Goal: Complete application form

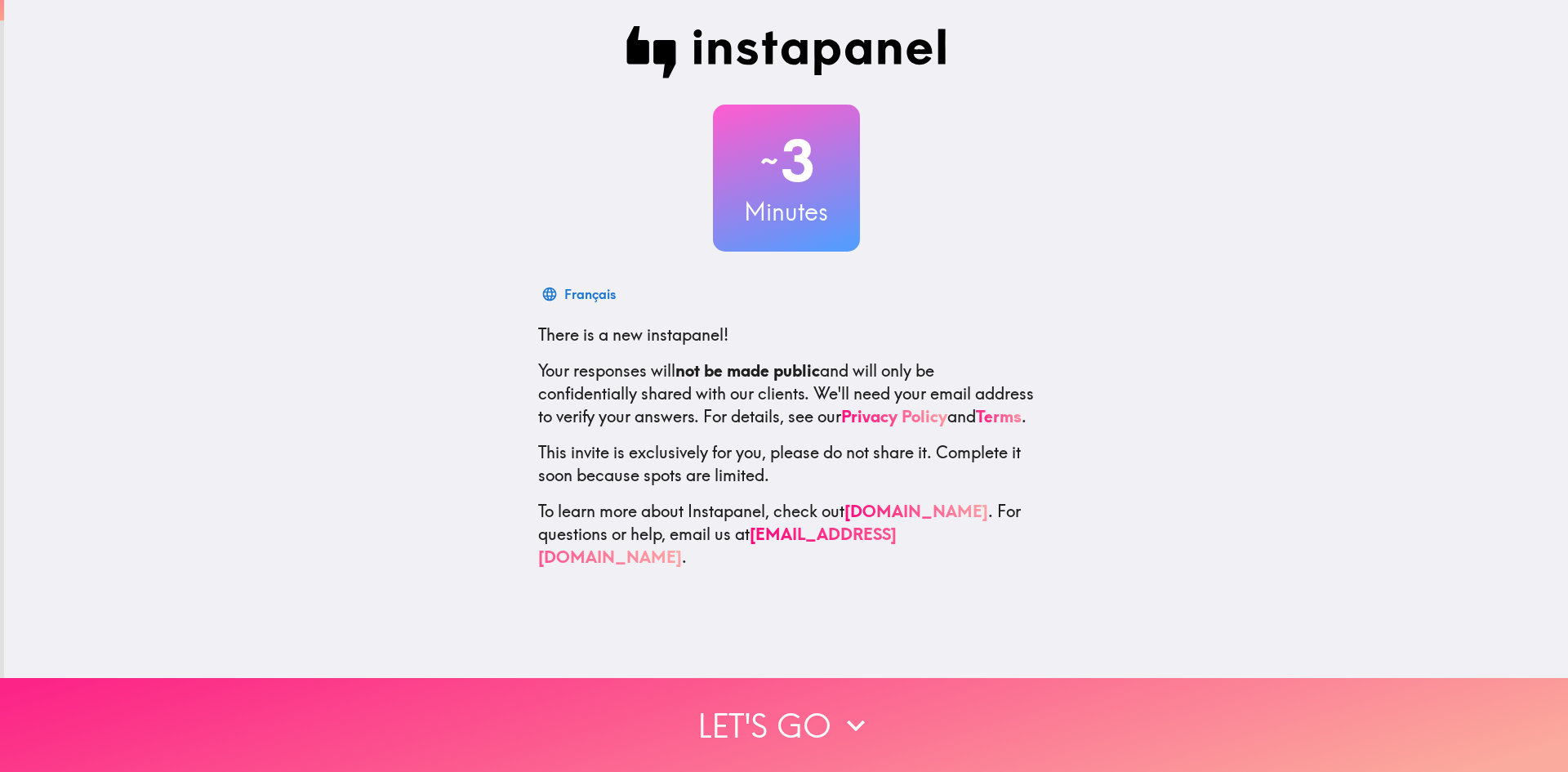
click at [808, 703] on button "Let's go" at bounding box center [784, 725] width 1568 height 94
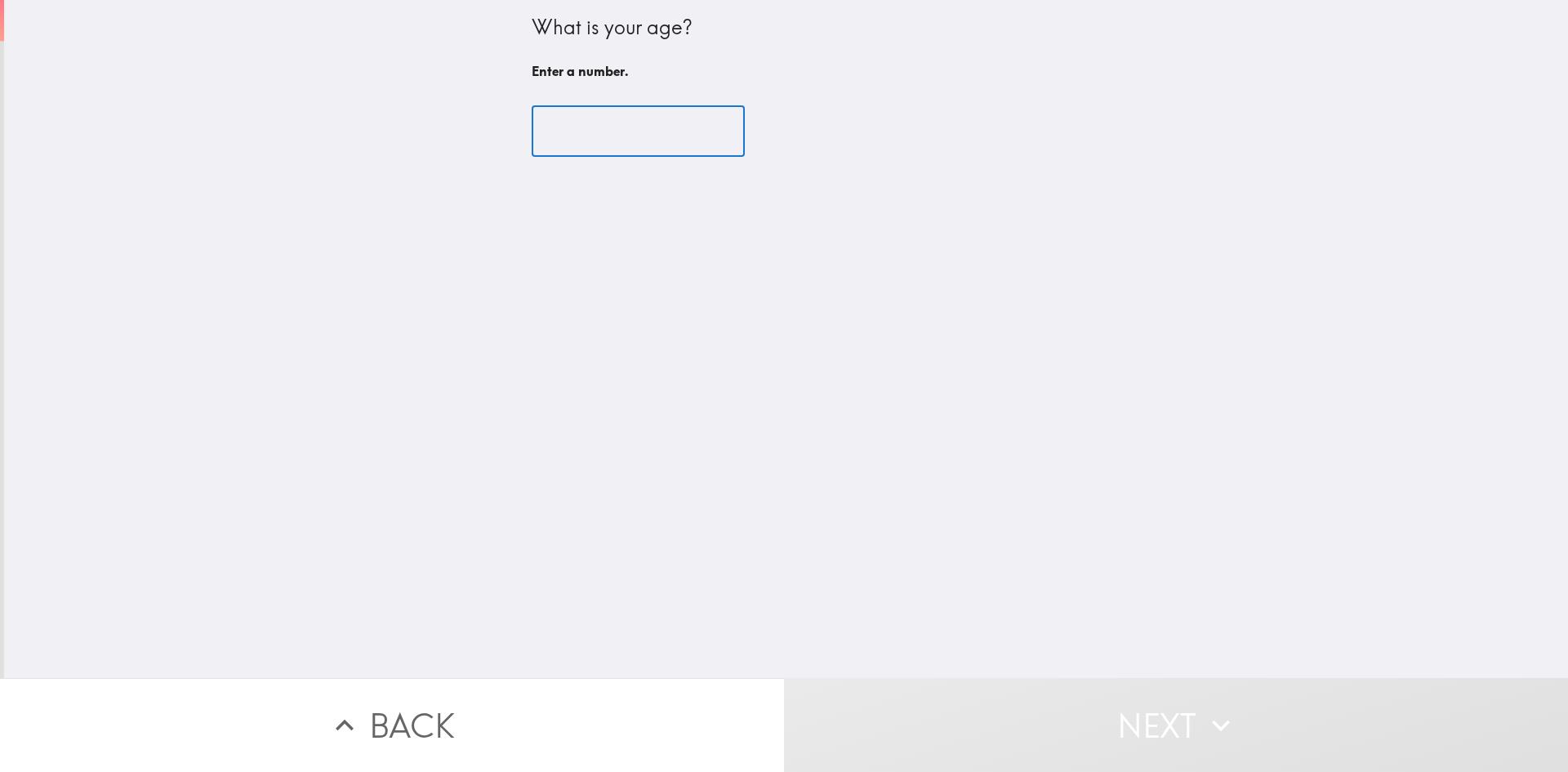
click at [597, 141] on input "number" at bounding box center [638, 132] width 213 height 51
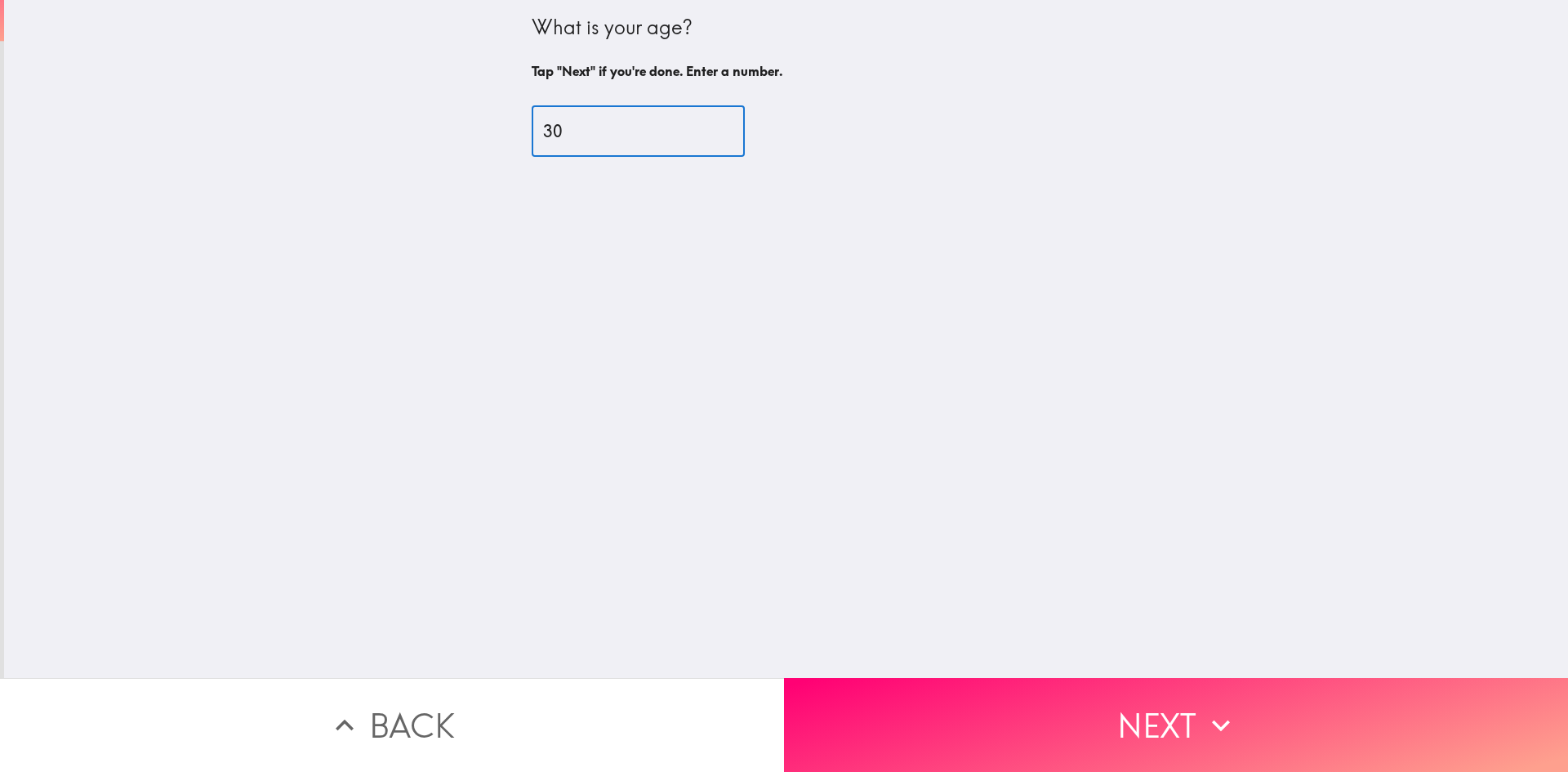
type input "30"
click at [703, 123] on input "30" at bounding box center [638, 132] width 213 height 51
click at [1115, 702] on button "Next" at bounding box center [1176, 725] width 784 height 94
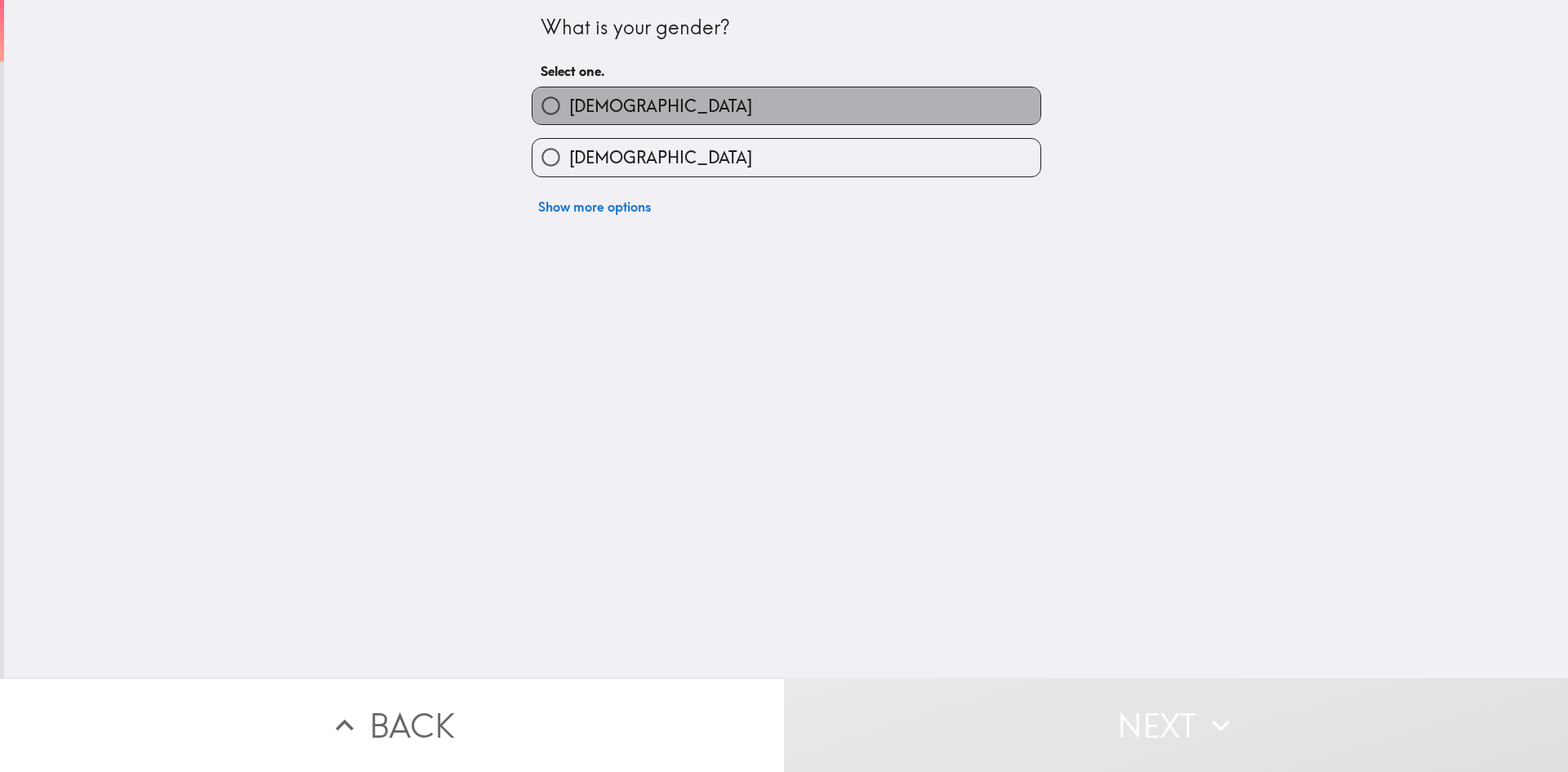
click at [639, 112] on label "[DEMOGRAPHIC_DATA]" at bounding box center [786, 106] width 508 height 37
click at [569, 112] on input "[DEMOGRAPHIC_DATA]" at bounding box center [551, 106] width 37 height 37
radio input "true"
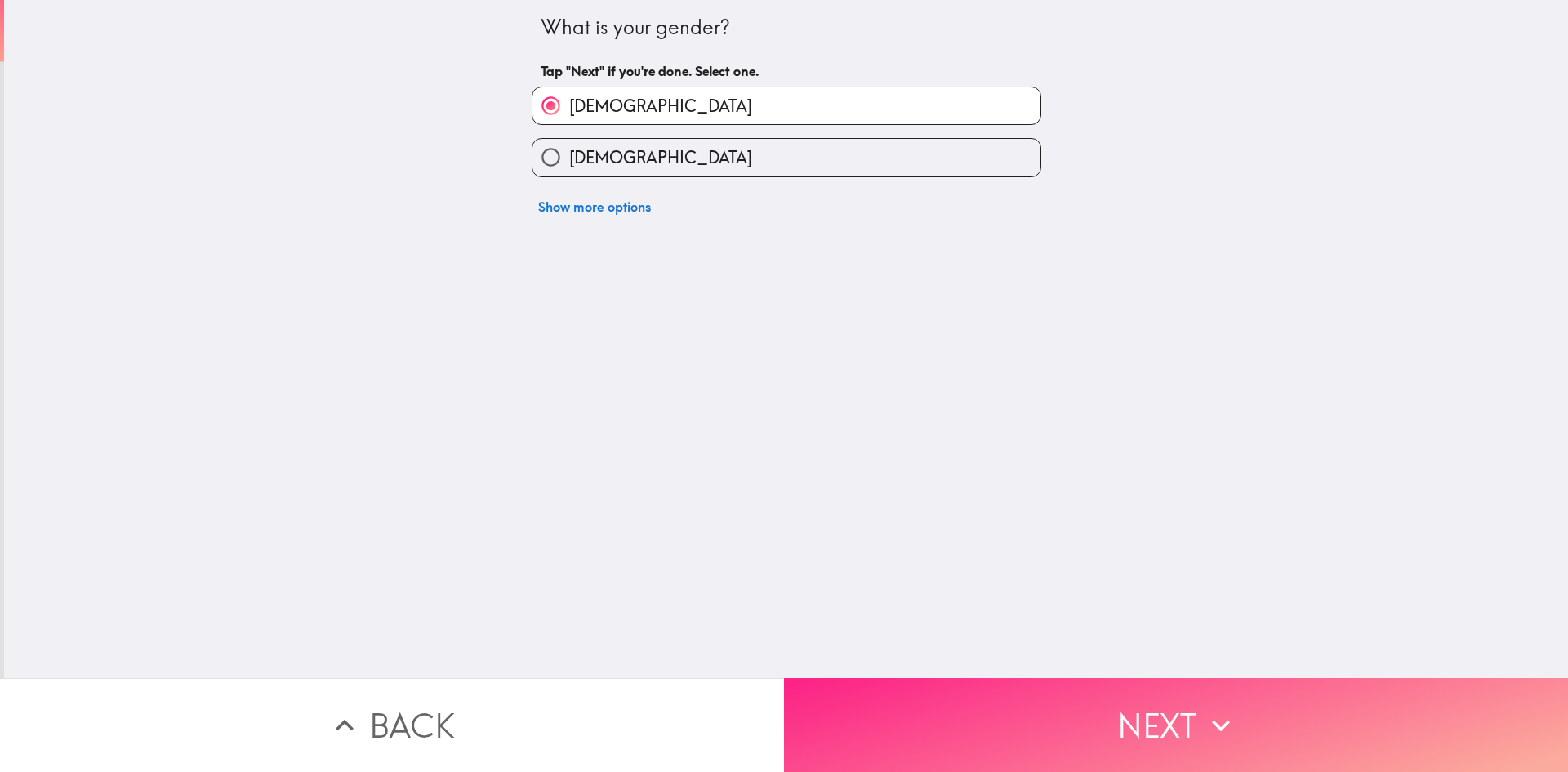
click at [1152, 705] on button "Next" at bounding box center [1176, 725] width 784 height 94
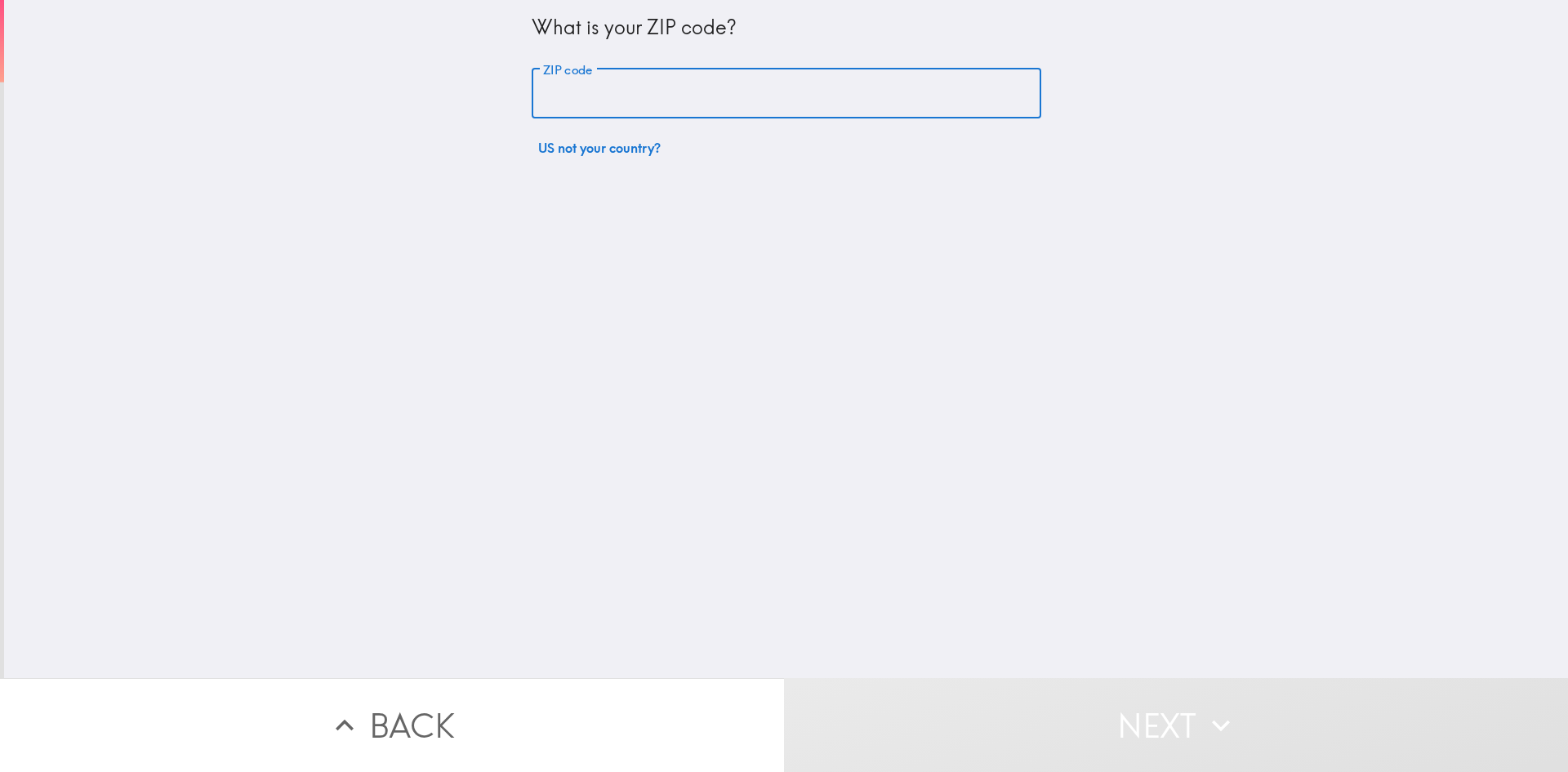
click at [734, 108] on input "ZIP code" at bounding box center [786, 93] width 509 height 51
type input "71234"
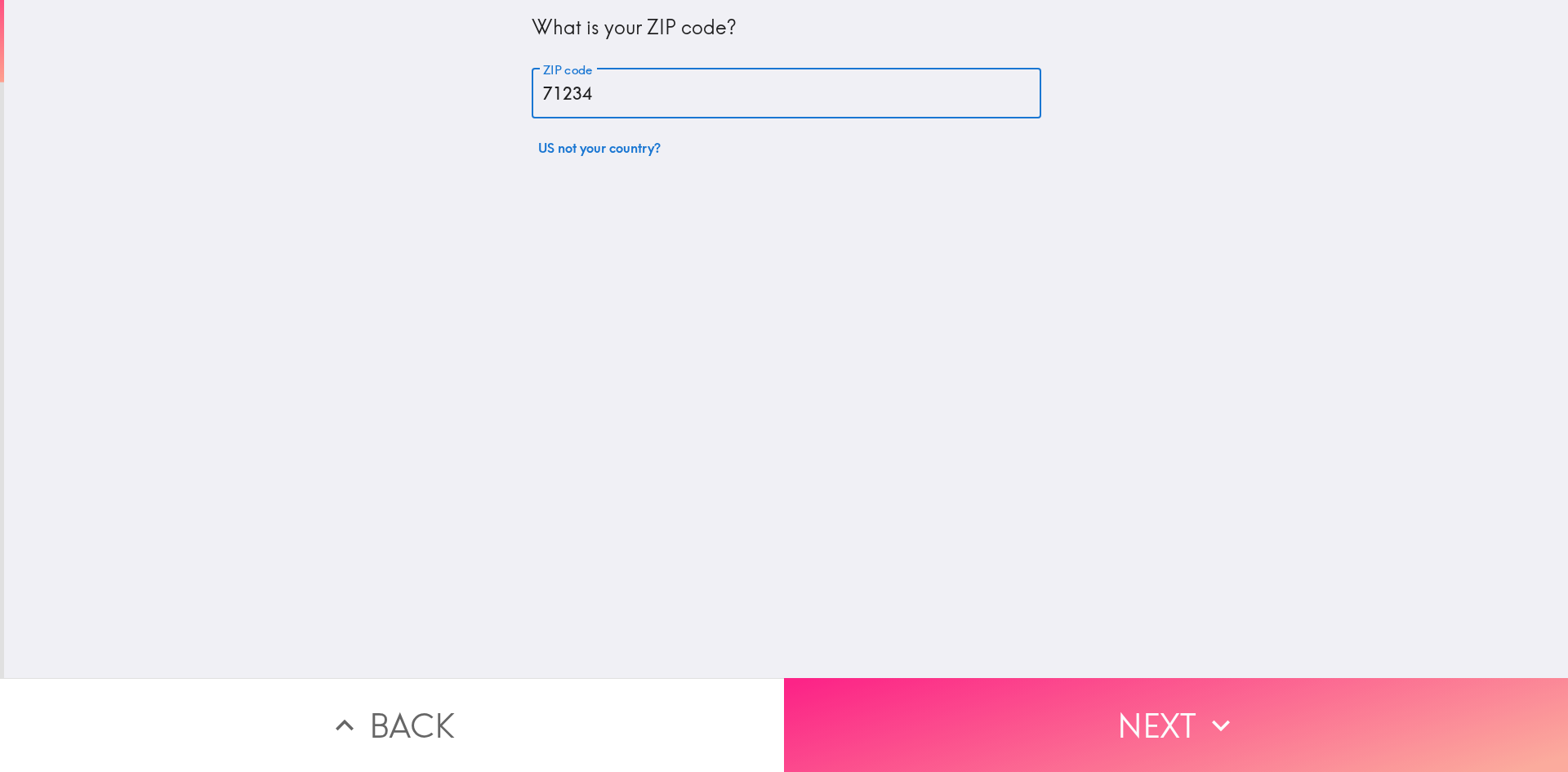
click at [1110, 716] on button "Next" at bounding box center [1176, 725] width 784 height 94
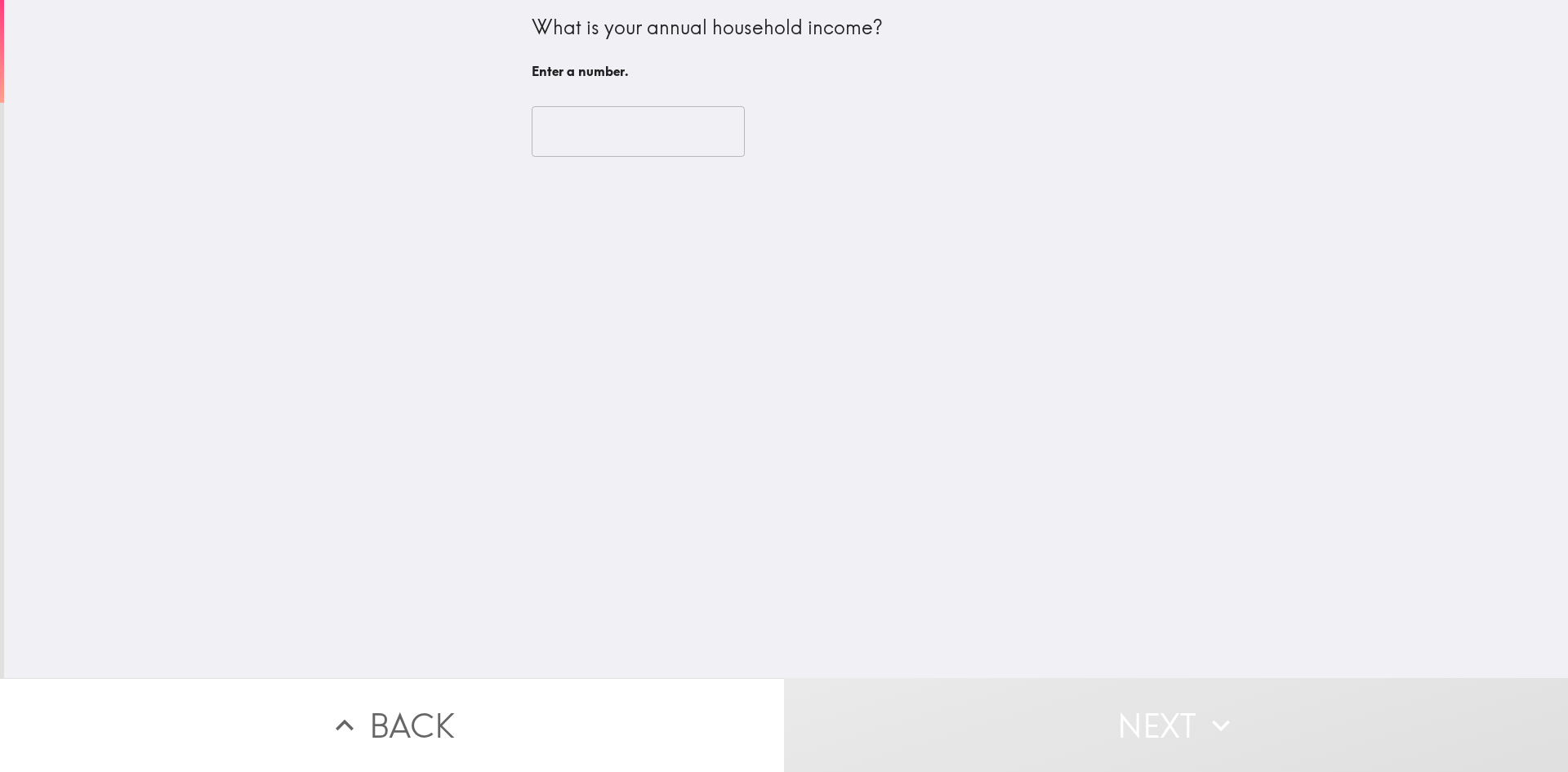
click at [580, 122] on input "number" at bounding box center [638, 132] width 213 height 51
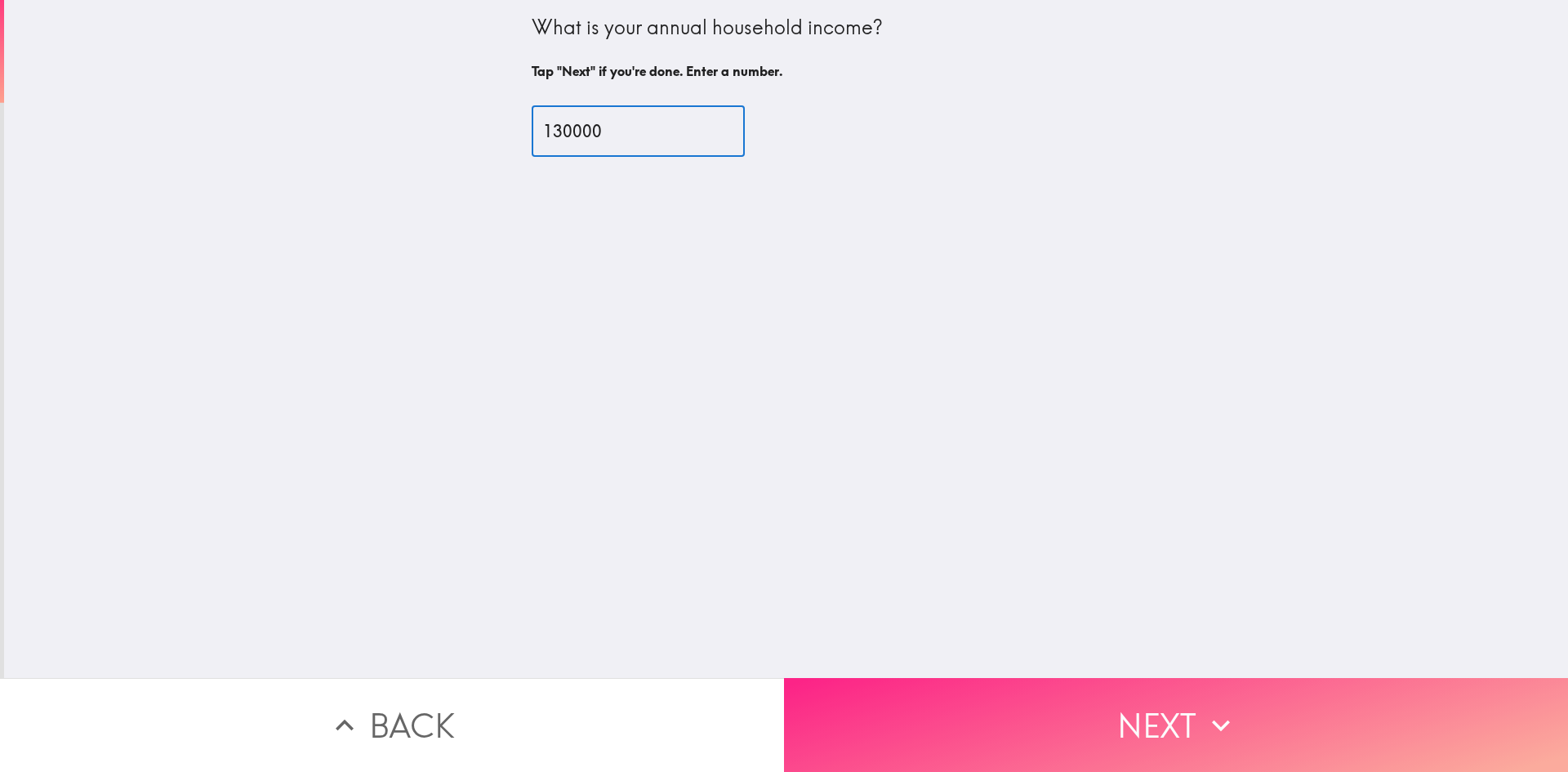
type input "130000"
click at [1173, 698] on button "Next" at bounding box center [1176, 725] width 784 height 94
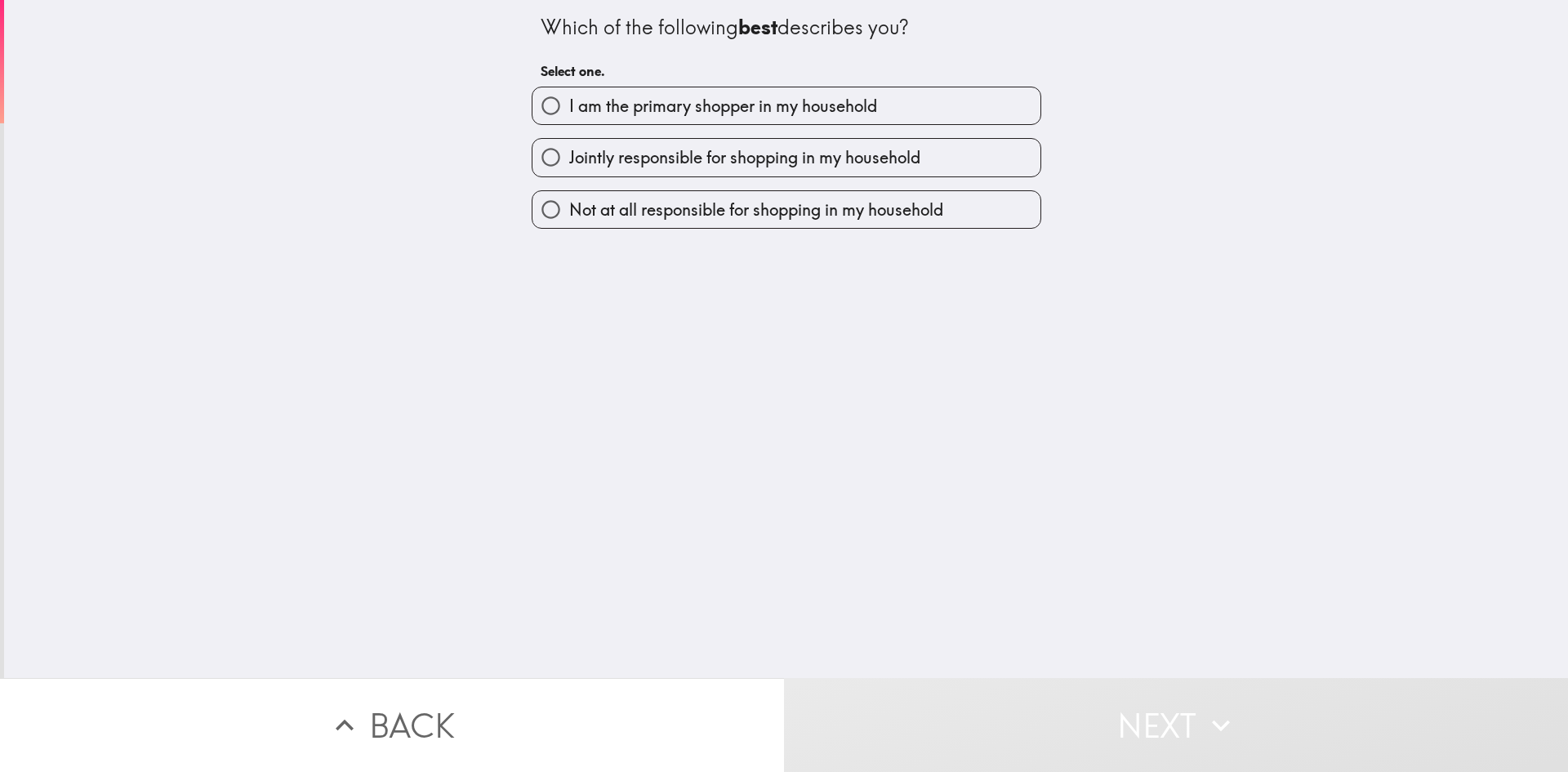
click at [618, 108] on span "I am the primary shopper in my household" at bounding box center [723, 106] width 308 height 22
click at [569, 108] on input "I am the primary shopper in my household" at bounding box center [551, 106] width 37 height 37
radio input "true"
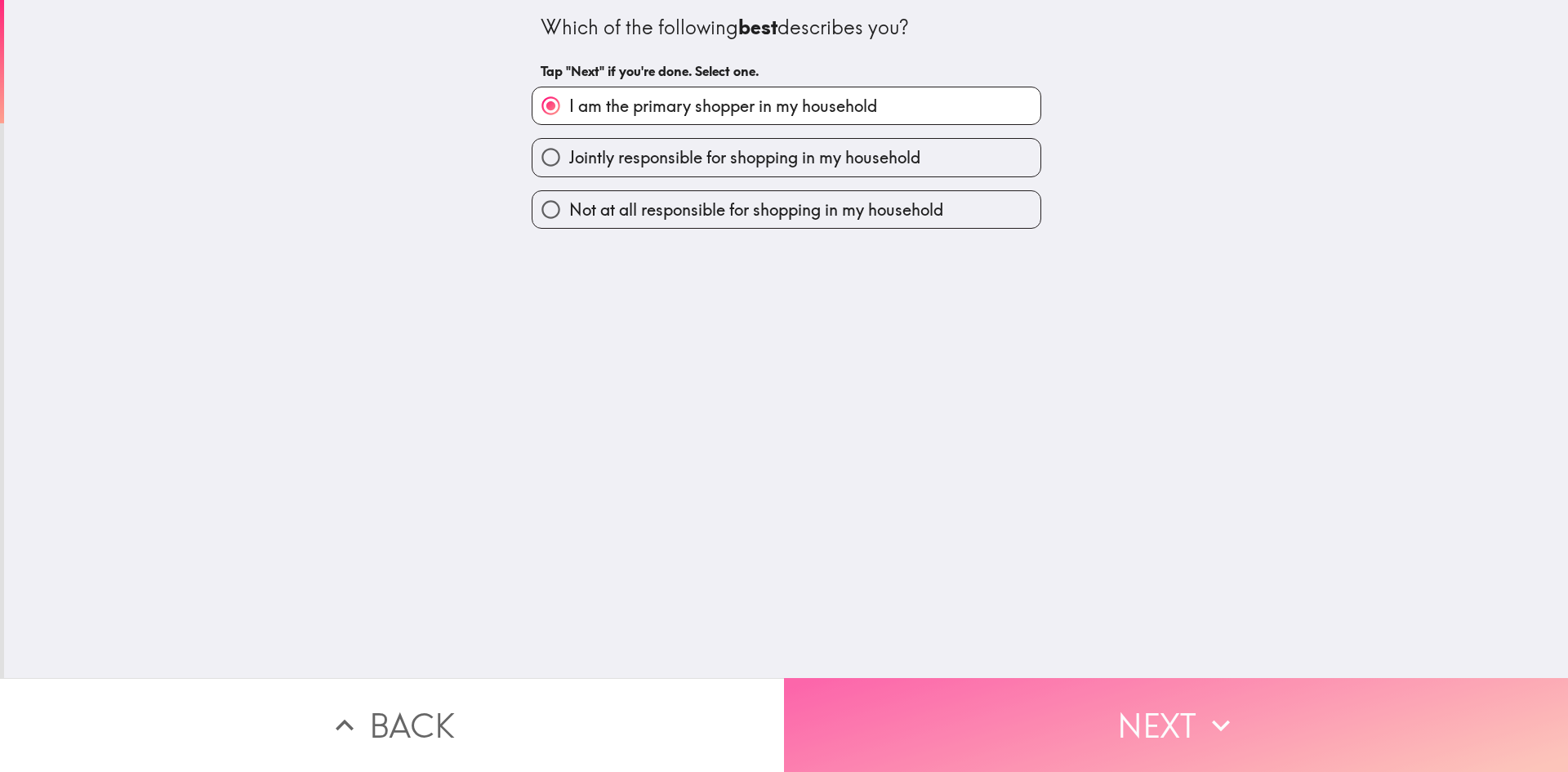
click at [1203, 708] on icon "button" at bounding box center [1220, 725] width 36 height 36
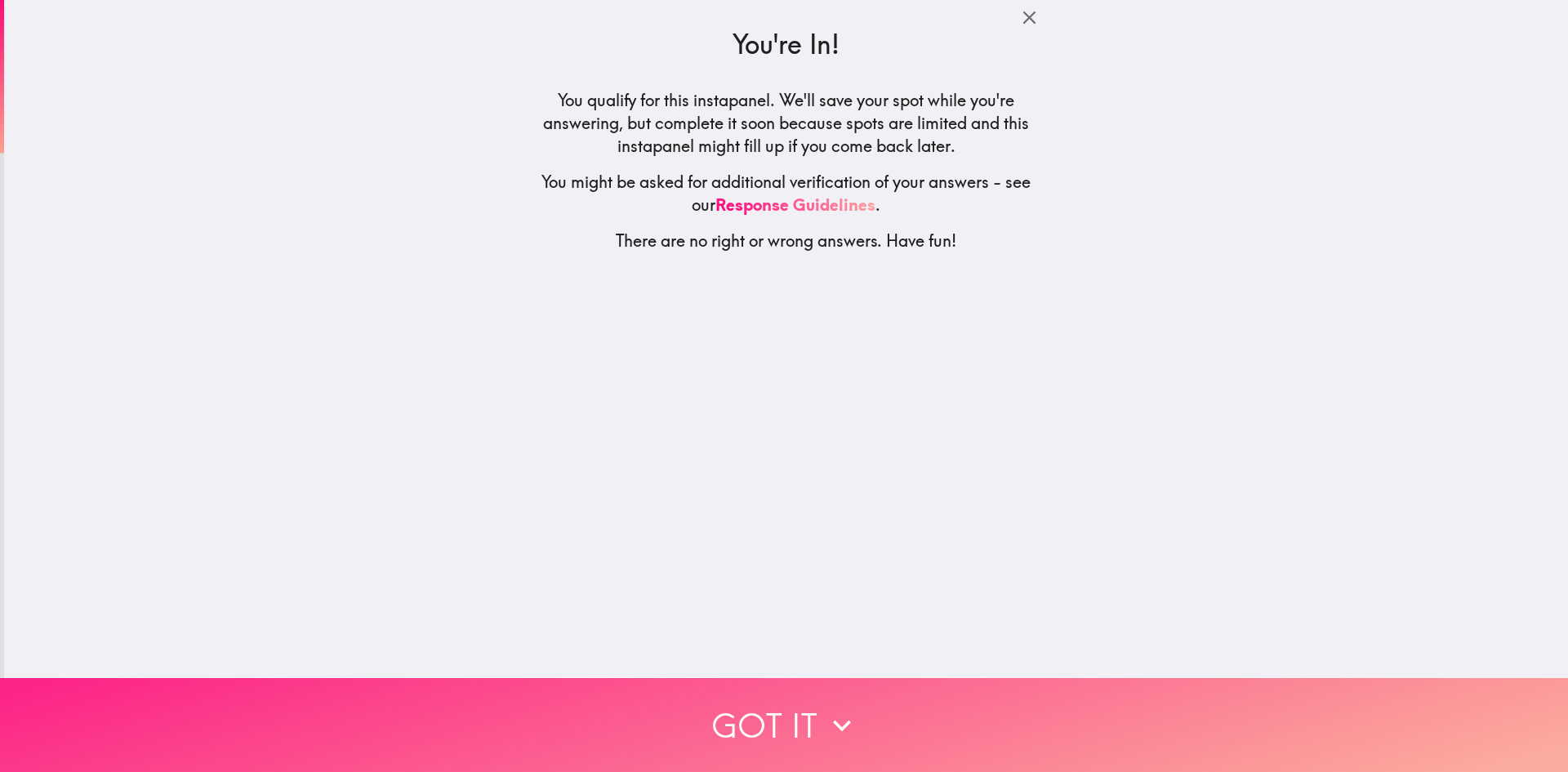
click at [832, 708] on icon "button" at bounding box center [841, 725] width 36 height 36
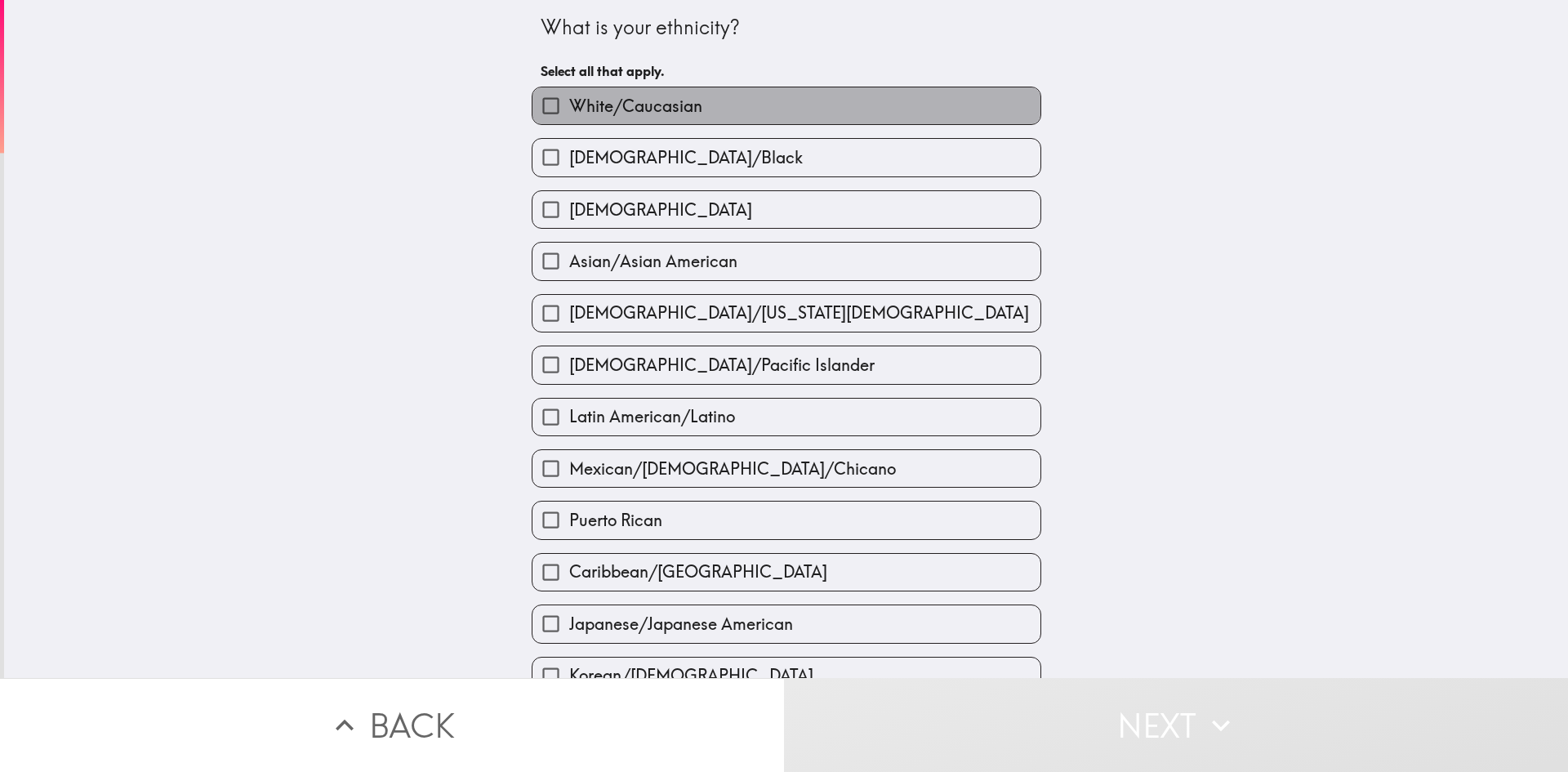
click at [586, 104] on span "White/Caucasian" at bounding box center [636, 106] width 133 height 22
click at [569, 104] on input "White/Caucasian" at bounding box center [551, 106] width 37 height 37
checkbox input "true"
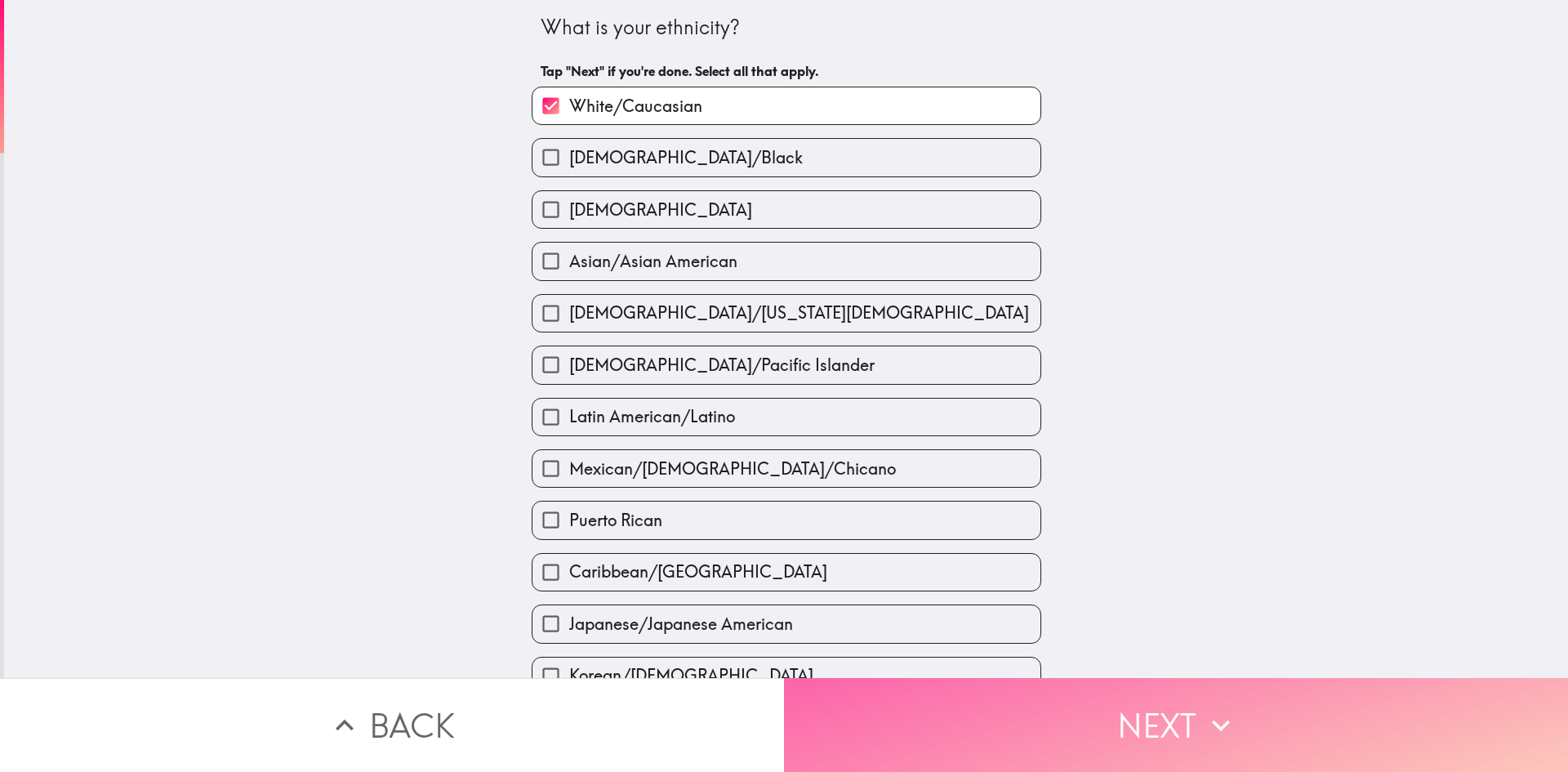
click at [1163, 709] on button "Next" at bounding box center [1176, 725] width 784 height 94
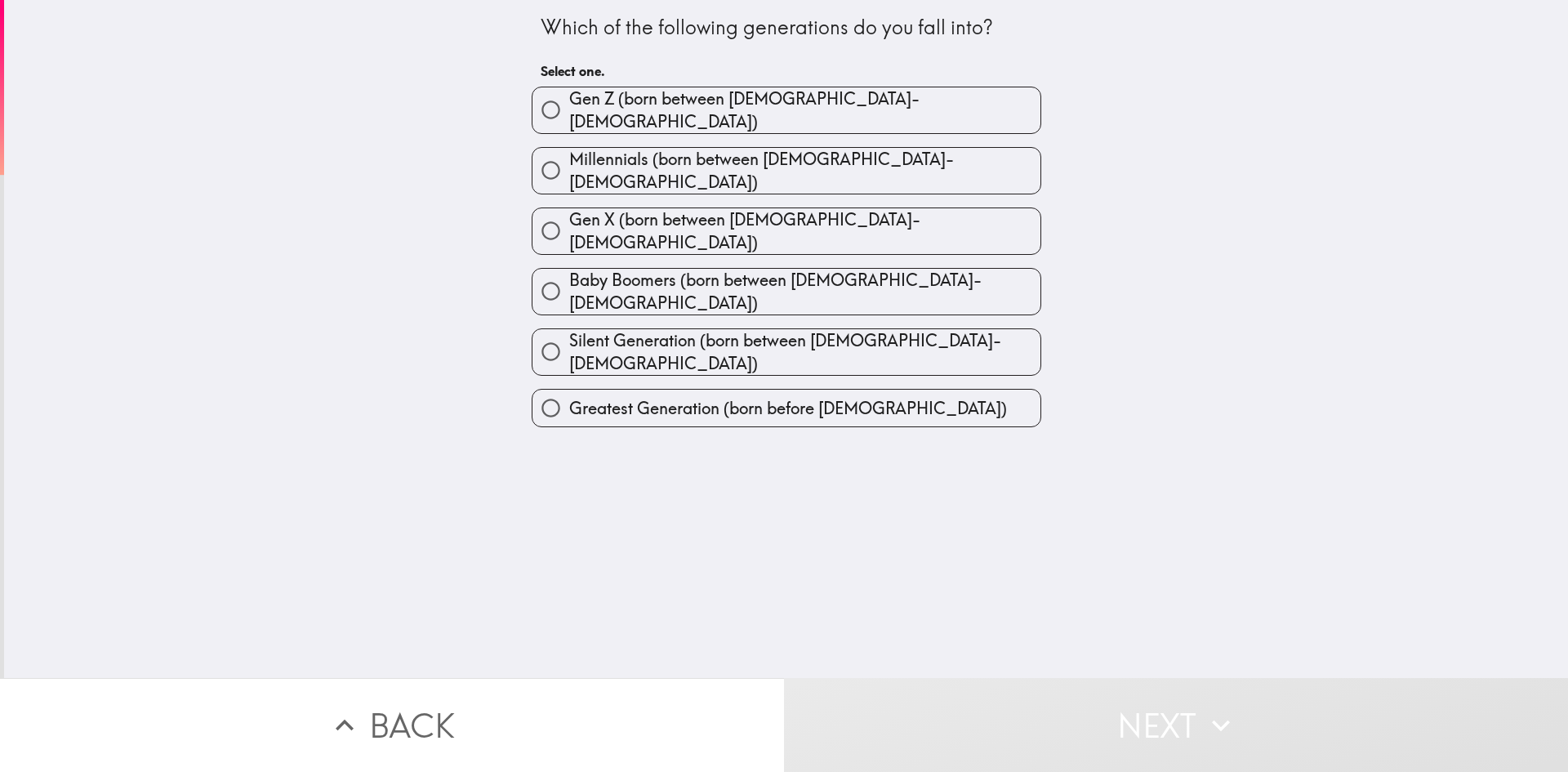
click at [717, 152] on span "Millennials (born between [DEMOGRAPHIC_DATA]-[DEMOGRAPHIC_DATA])" at bounding box center [805, 171] width 471 height 46
click at [569, 152] on input "Millennials (born between [DEMOGRAPHIC_DATA]-[DEMOGRAPHIC_DATA])" at bounding box center [551, 171] width 37 height 37
radio input "true"
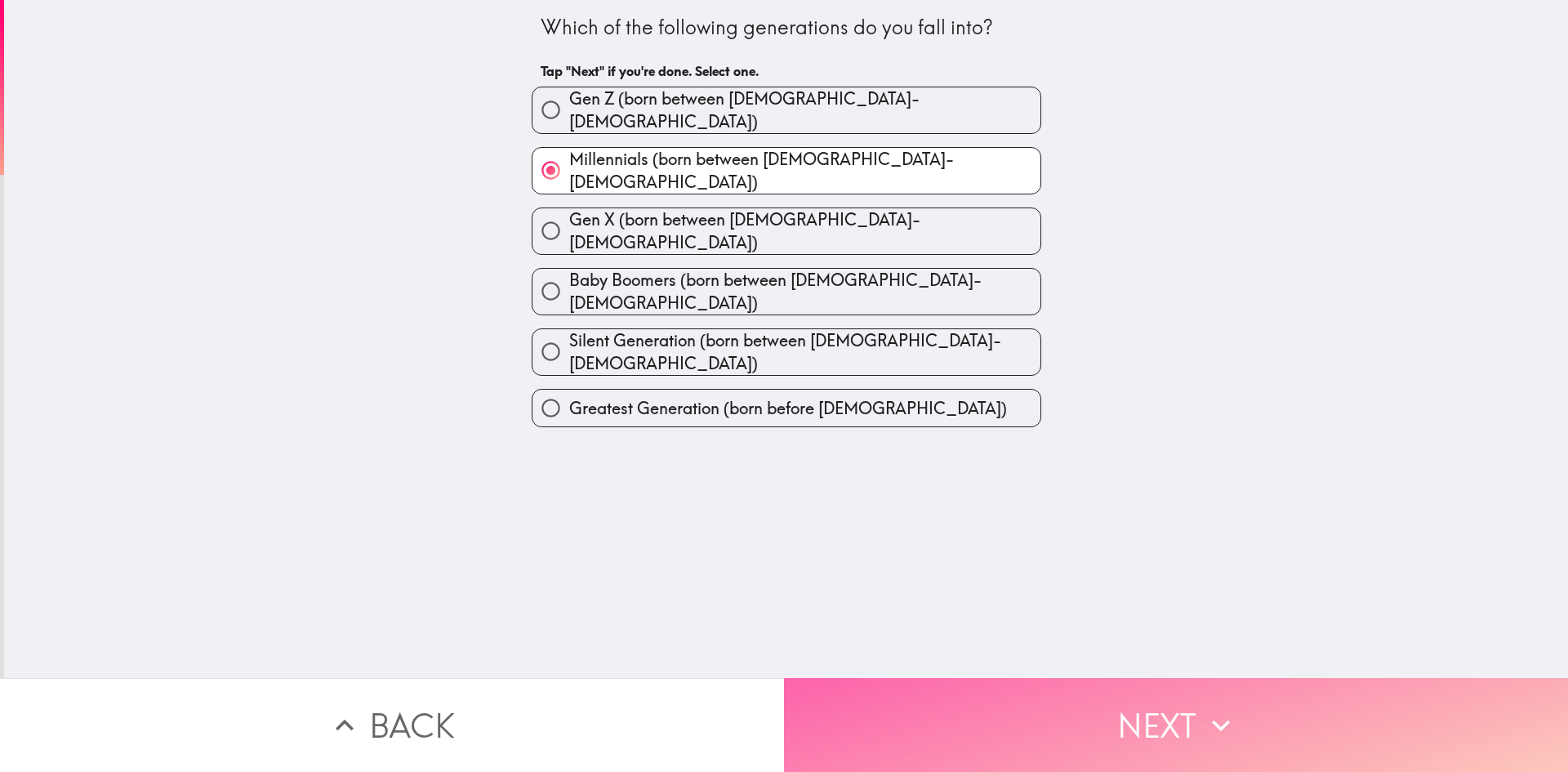
click at [1125, 708] on button "Next" at bounding box center [1176, 725] width 784 height 94
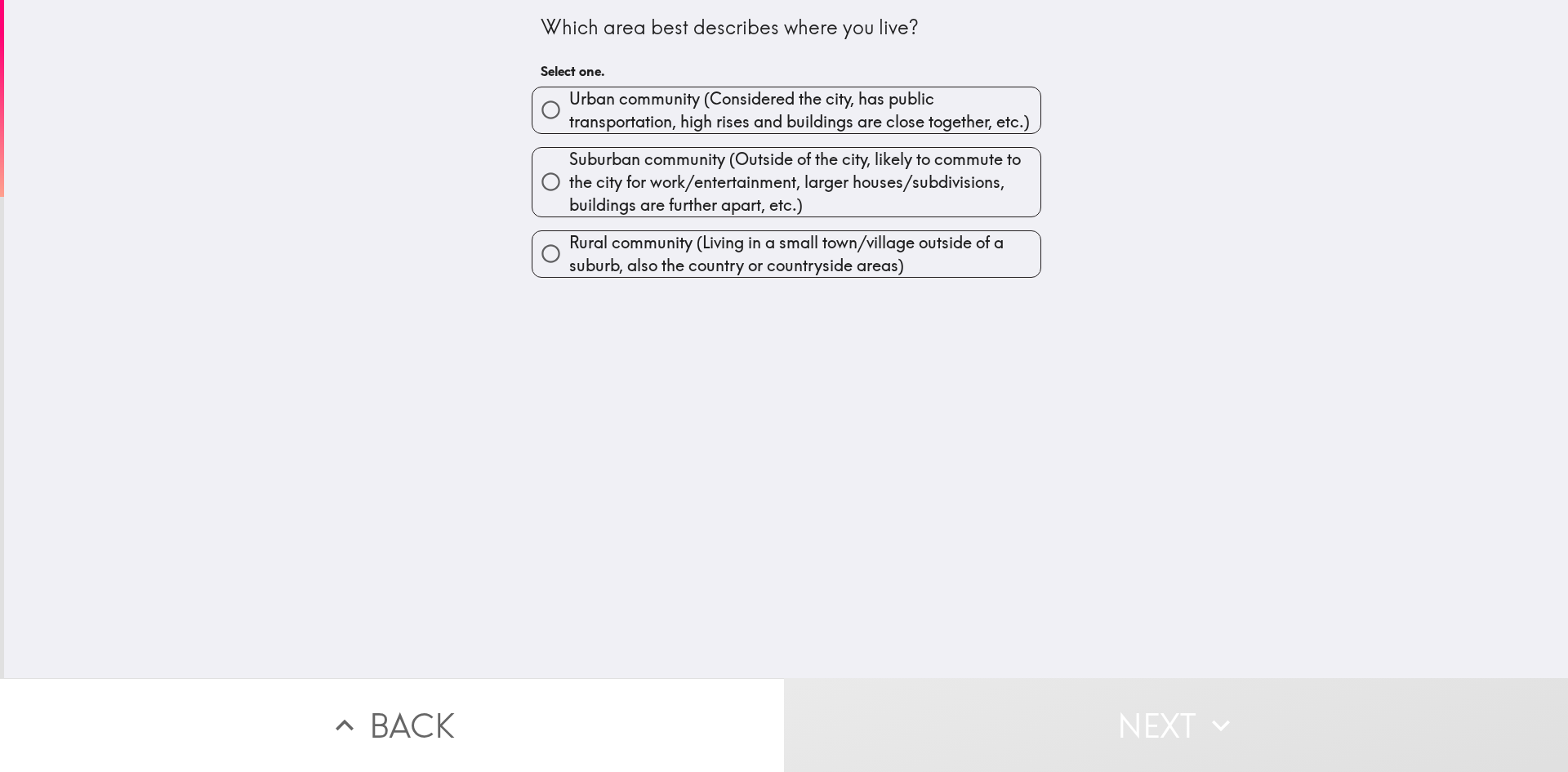
click at [715, 252] on span "Rural community (Living in a small town/village outside of a suburb, also the c…" at bounding box center [805, 254] width 471 height 46
click at [569, 252] on input "Rural community (Living in a small town/village outside of a suburb, also the c…" at bounding box center [551, 254] width 37 height 37
radio input "true"
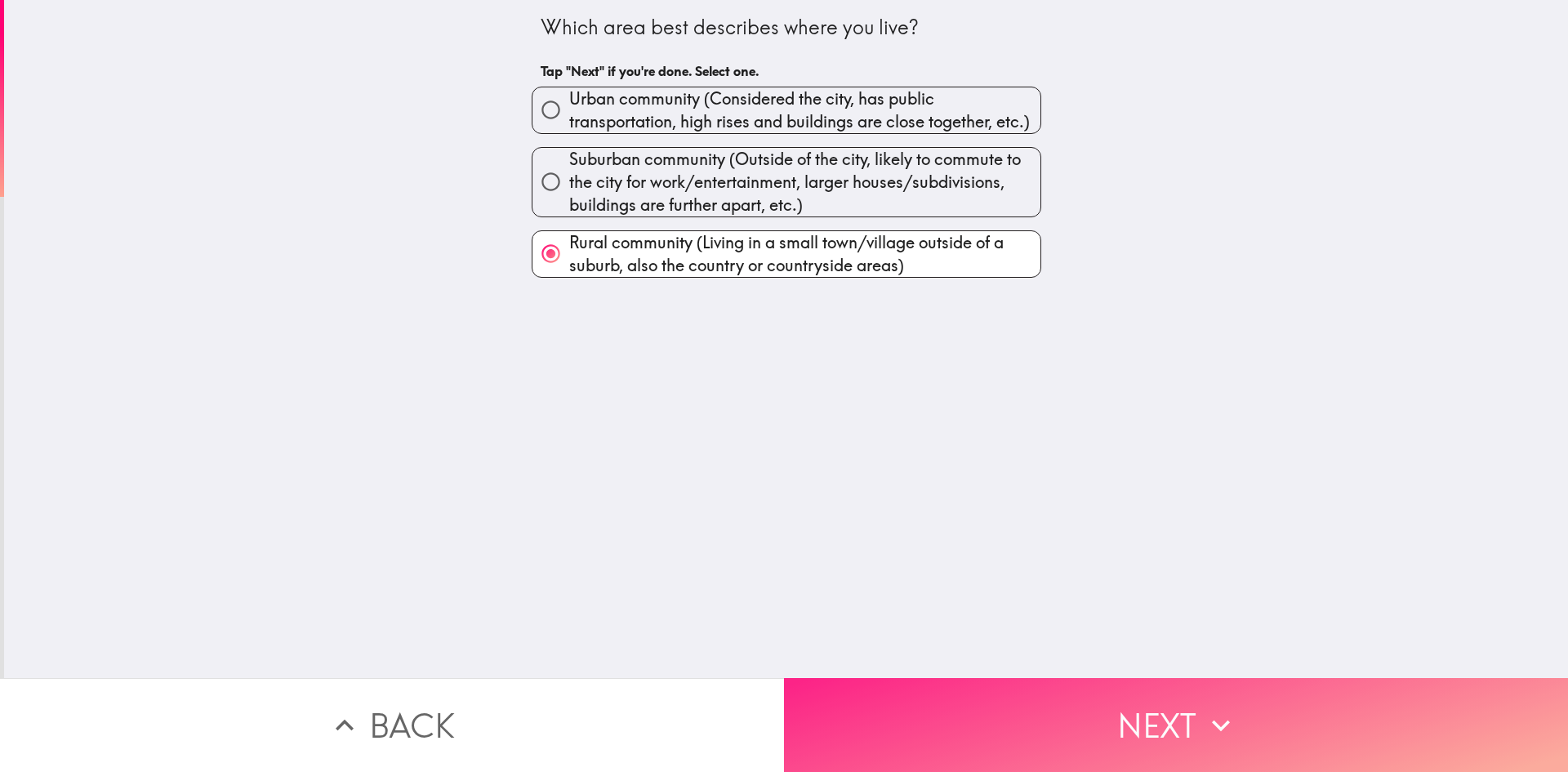
click at [1172, 691] on button "Next" at bounding box center [1176, 725] width 784 height 94
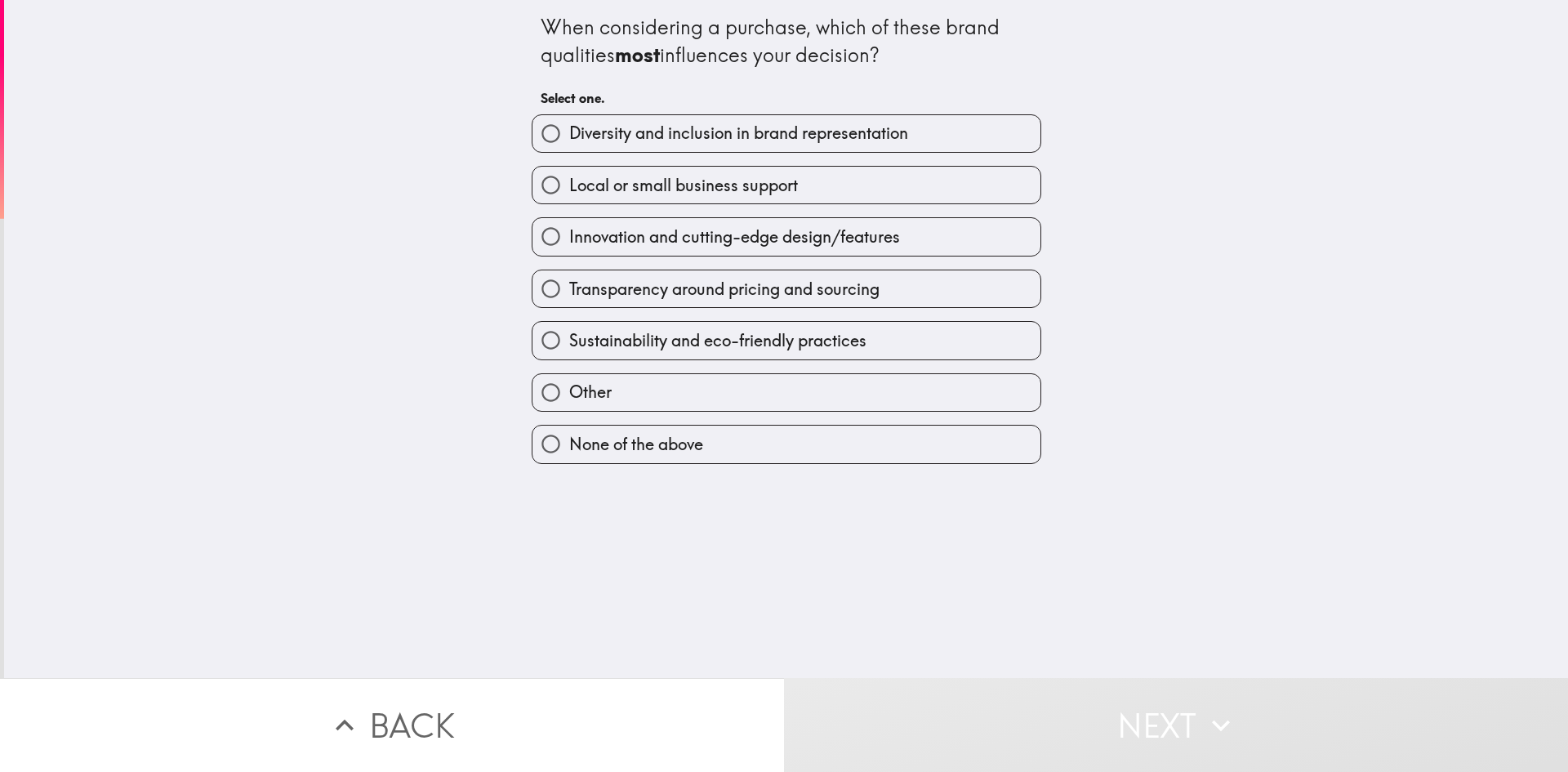
click at [647, 238] on span "Innovation and cutting-edge design/features" at bounding box center [734, 237] width 330 height 22
click at [569, 238] on input "Innovation and cutting-edge design/features" at bounding box center [551, 237] width 37 height 37
radio input "true"
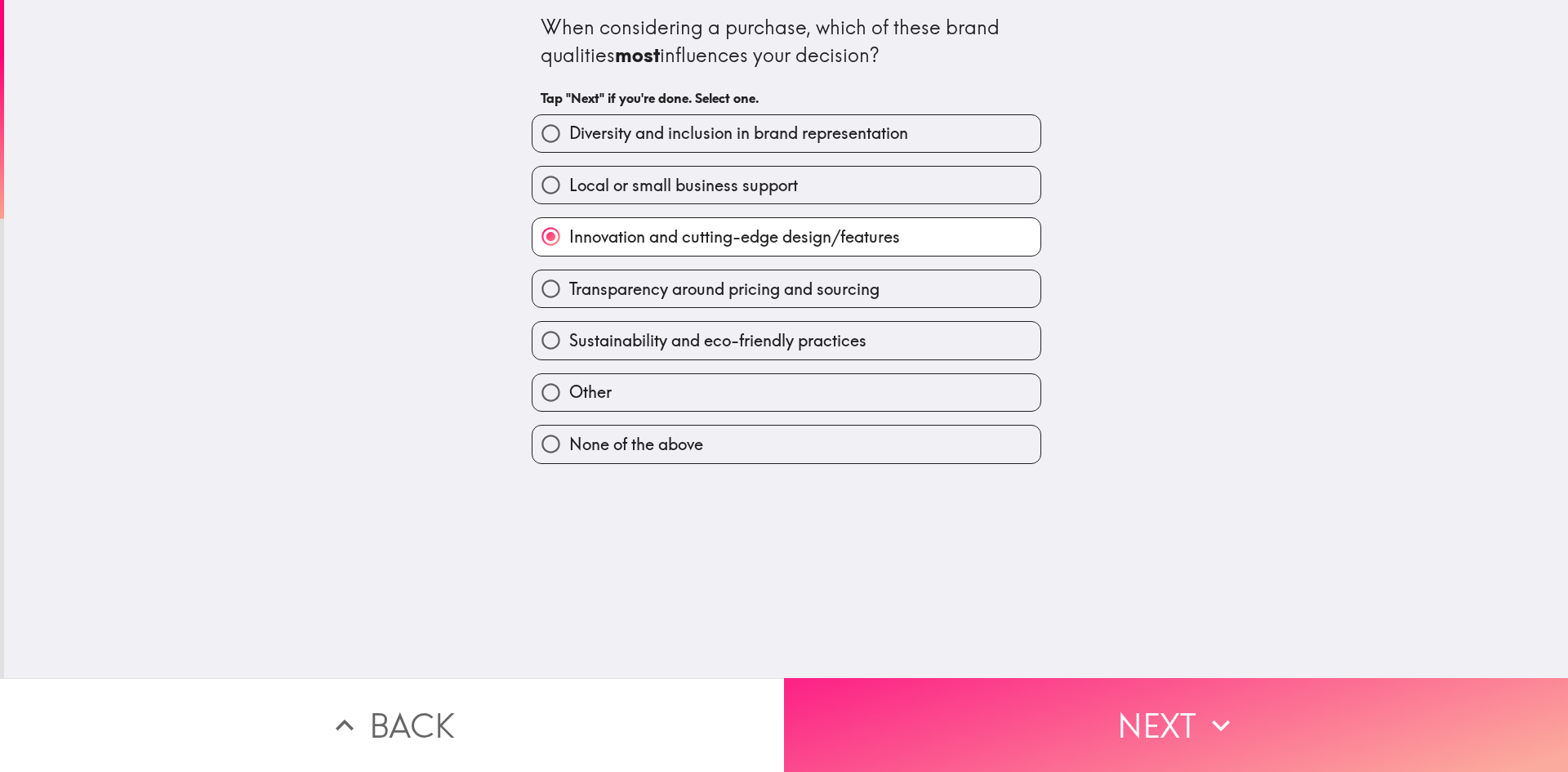
click at [1083, 697] on button "Next" at bounding box center [1176, 725] width 784 height 94
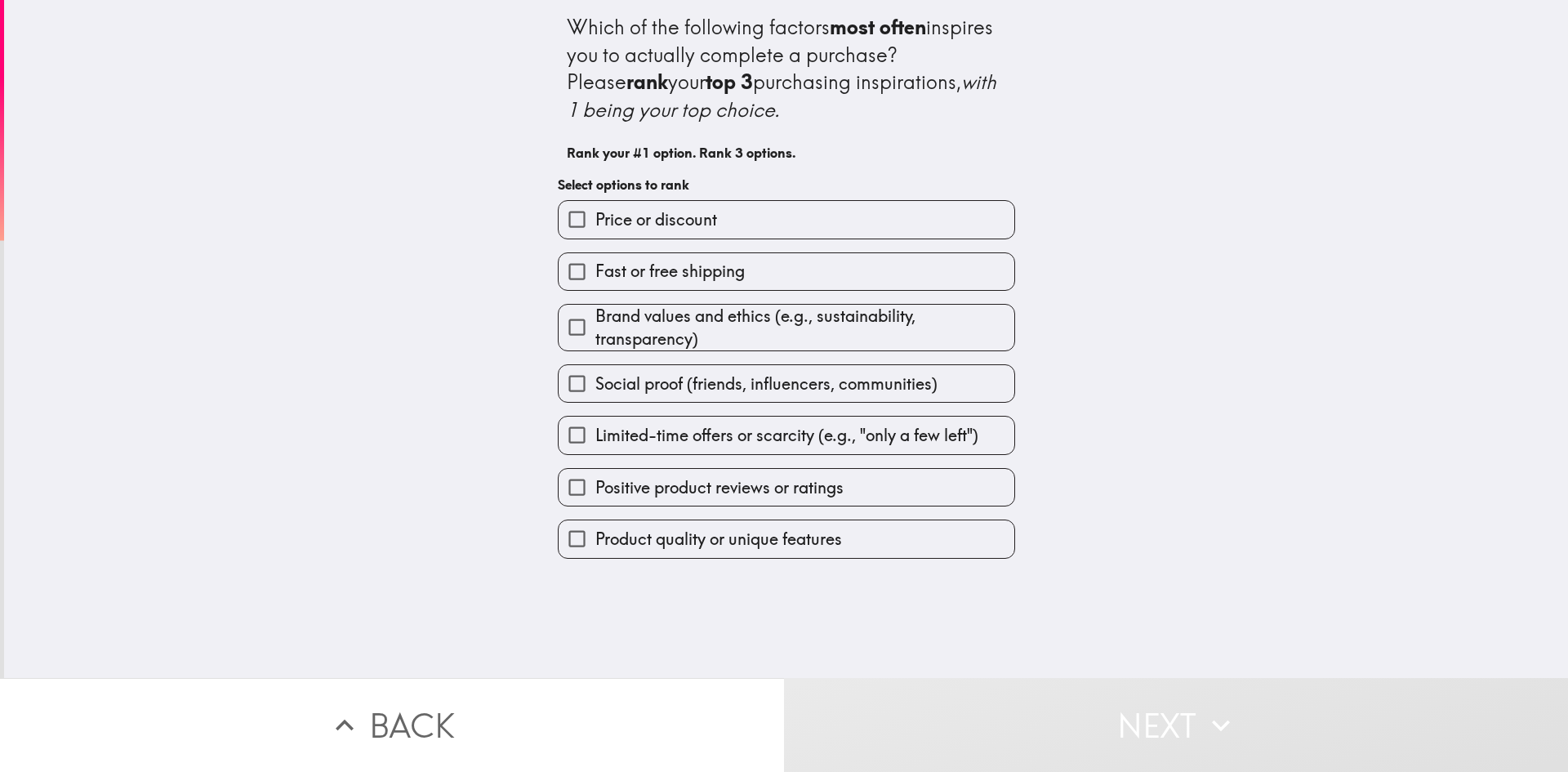
click at [595, 221] on span "Price or discount" at bounding box center [656, 219] width 122 height 22
click at [583, 221] on input "Price or discount" at bounding box center [577, 219] width 37 height 37
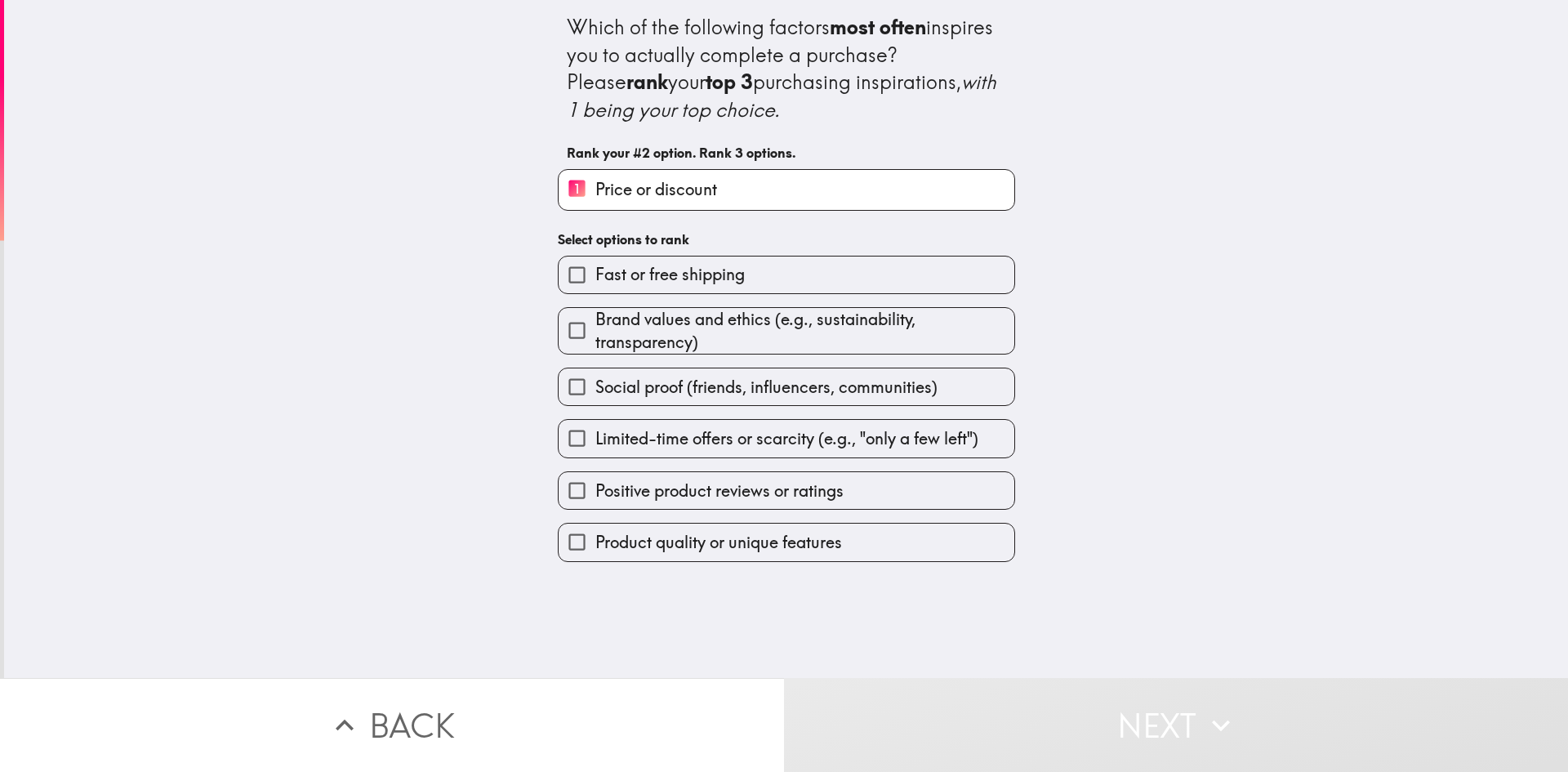
click at [560, 539] on input "Product quality or unique features" at bounding box center [577, 542] width 37 height 37
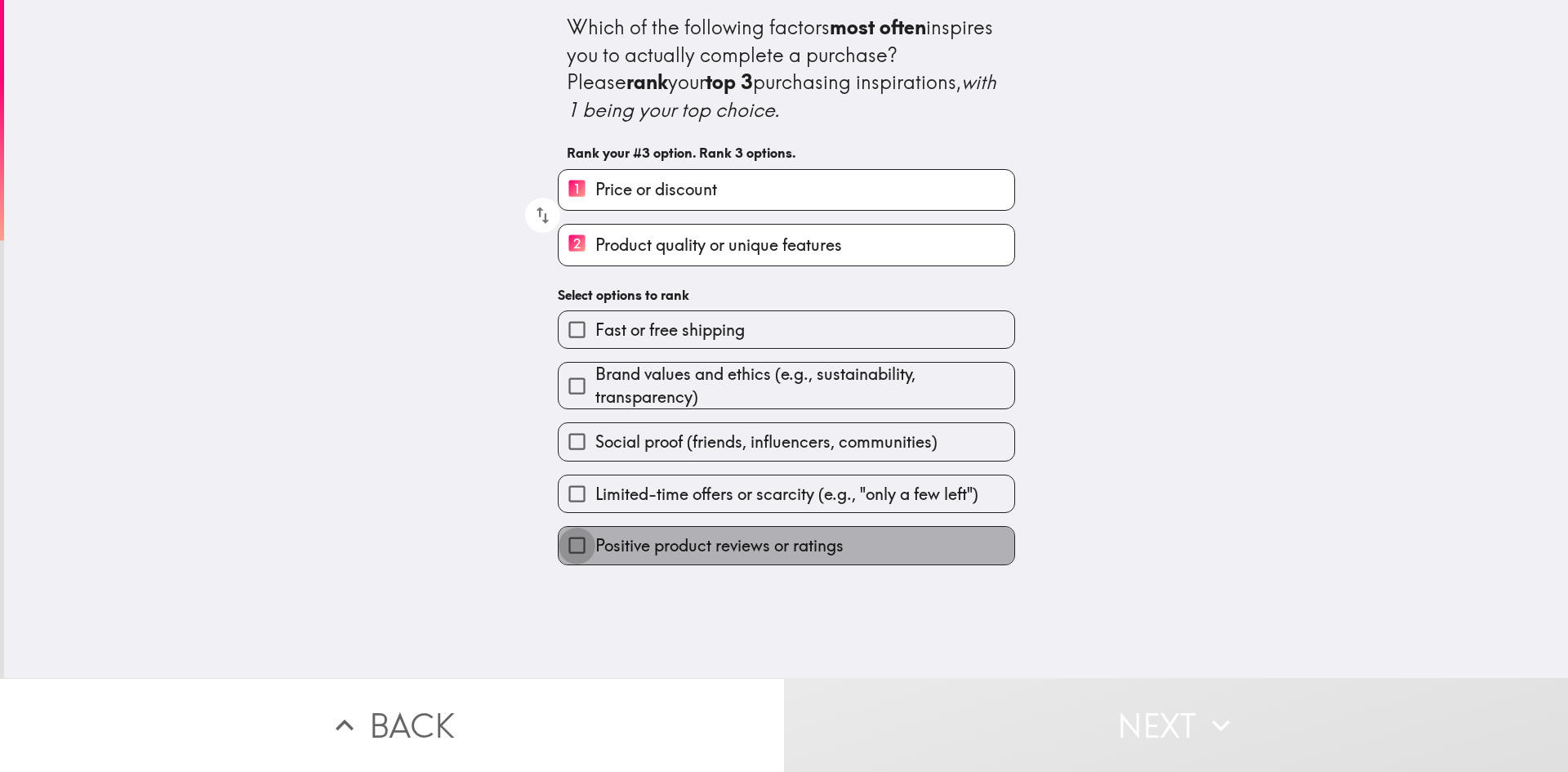
click at [568, 539] on input "Positive product reviews or ratings" at bounding box center [577, 545] width 37 height 37
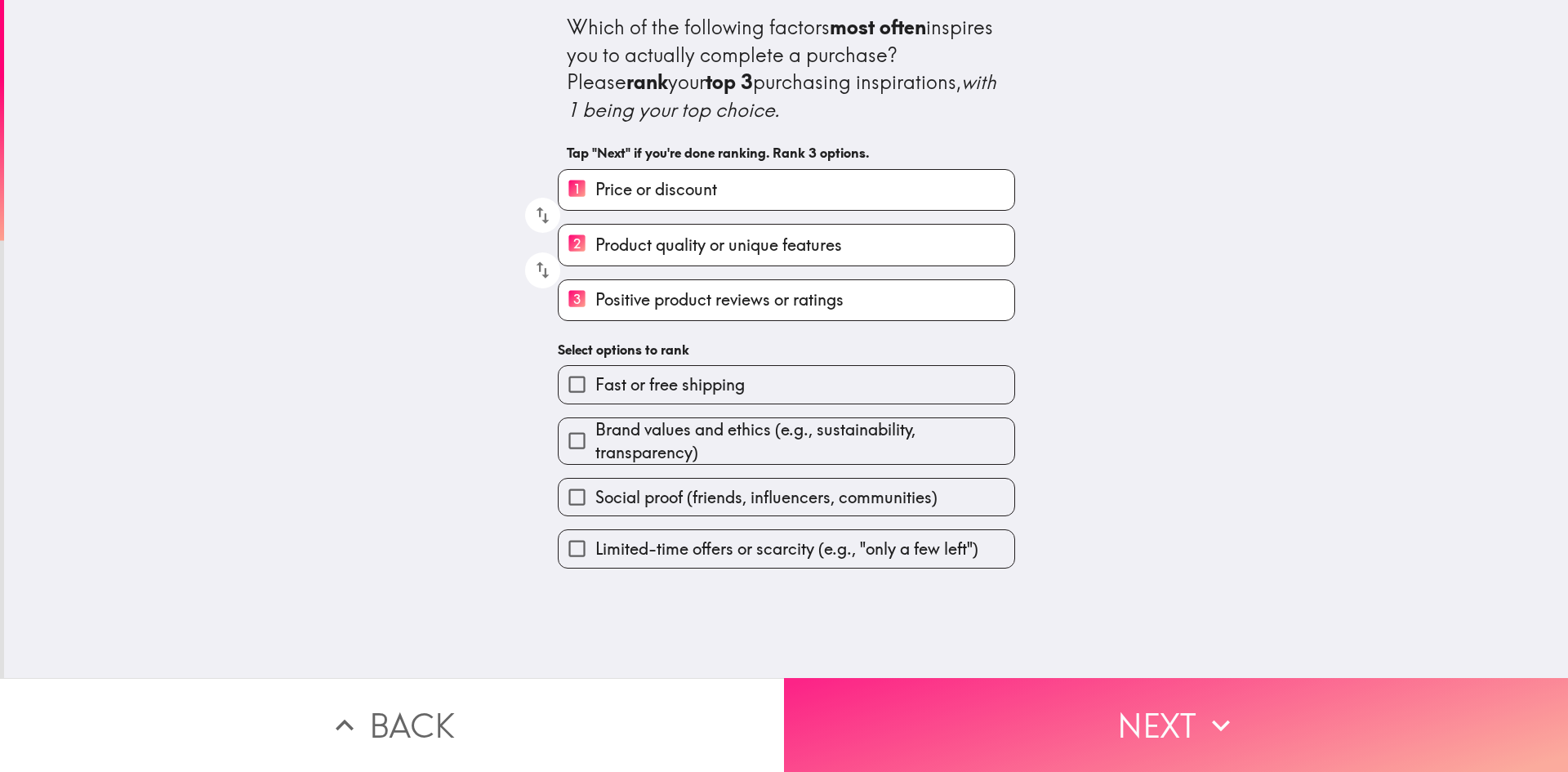
click at [1141, 710] on button "Next" at bounding box center [1176, 725] width 784 height 94
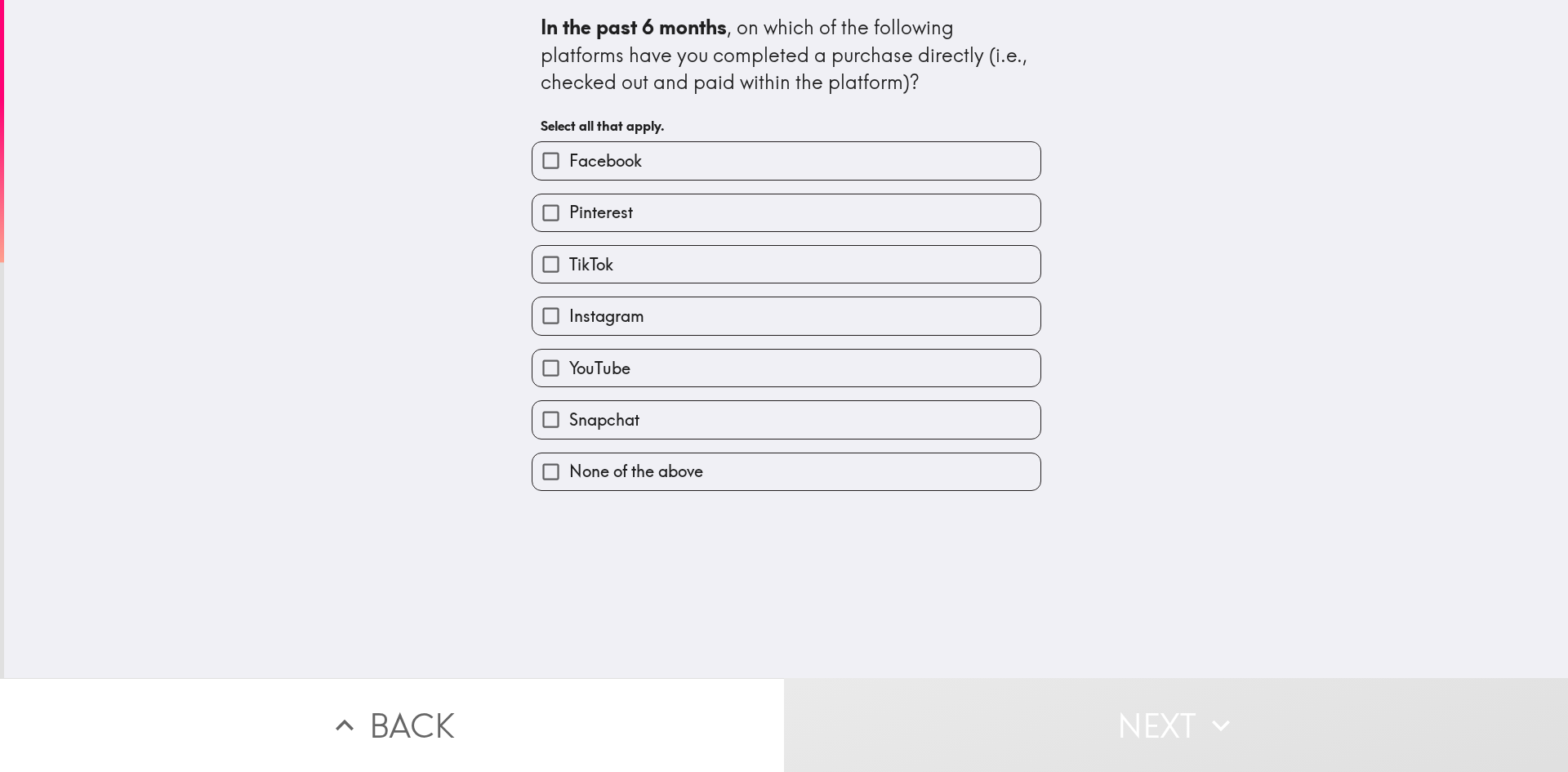
click at [539, 150] on input "Facebook" at bounding box center [551, 161] width 37 height 37
checkbox input "true"
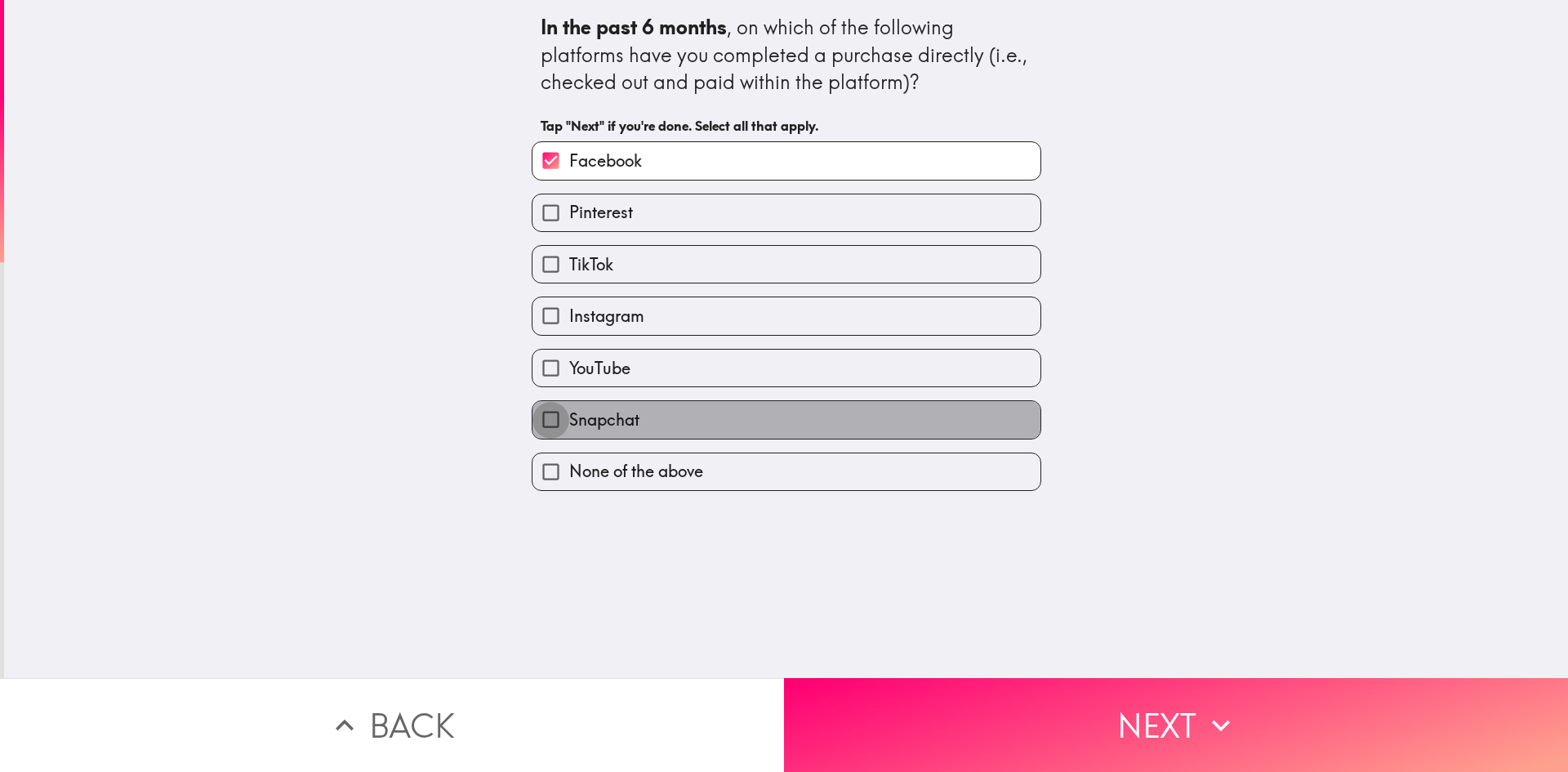
click at [542, 418] on input "Snapchat" at bounding box center [551, 420] width 37 height 37
checkbox input "true"
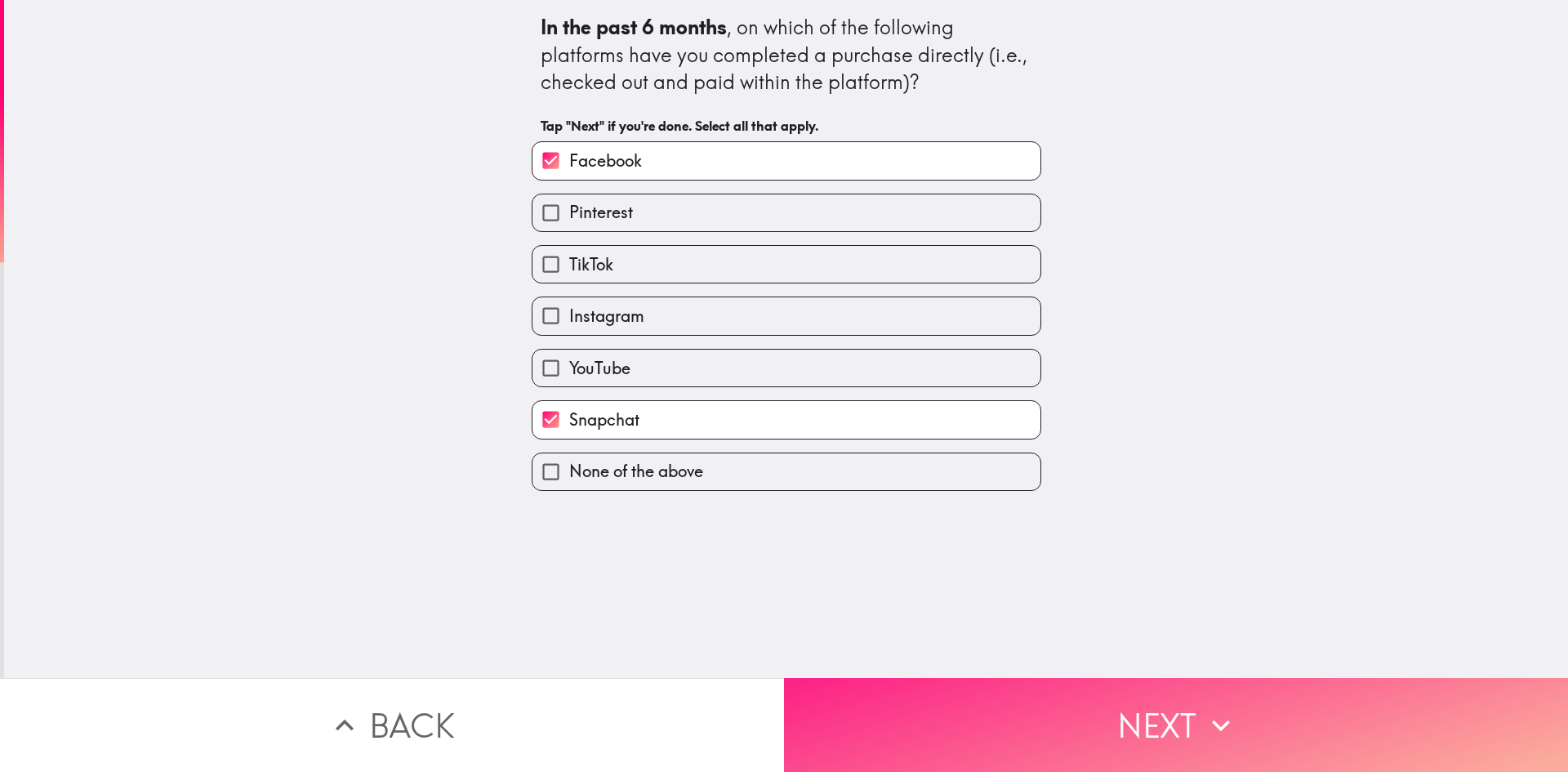
click at [1165, 735] on button "Next" at bounding box center [1176, 725] width 784 height 94
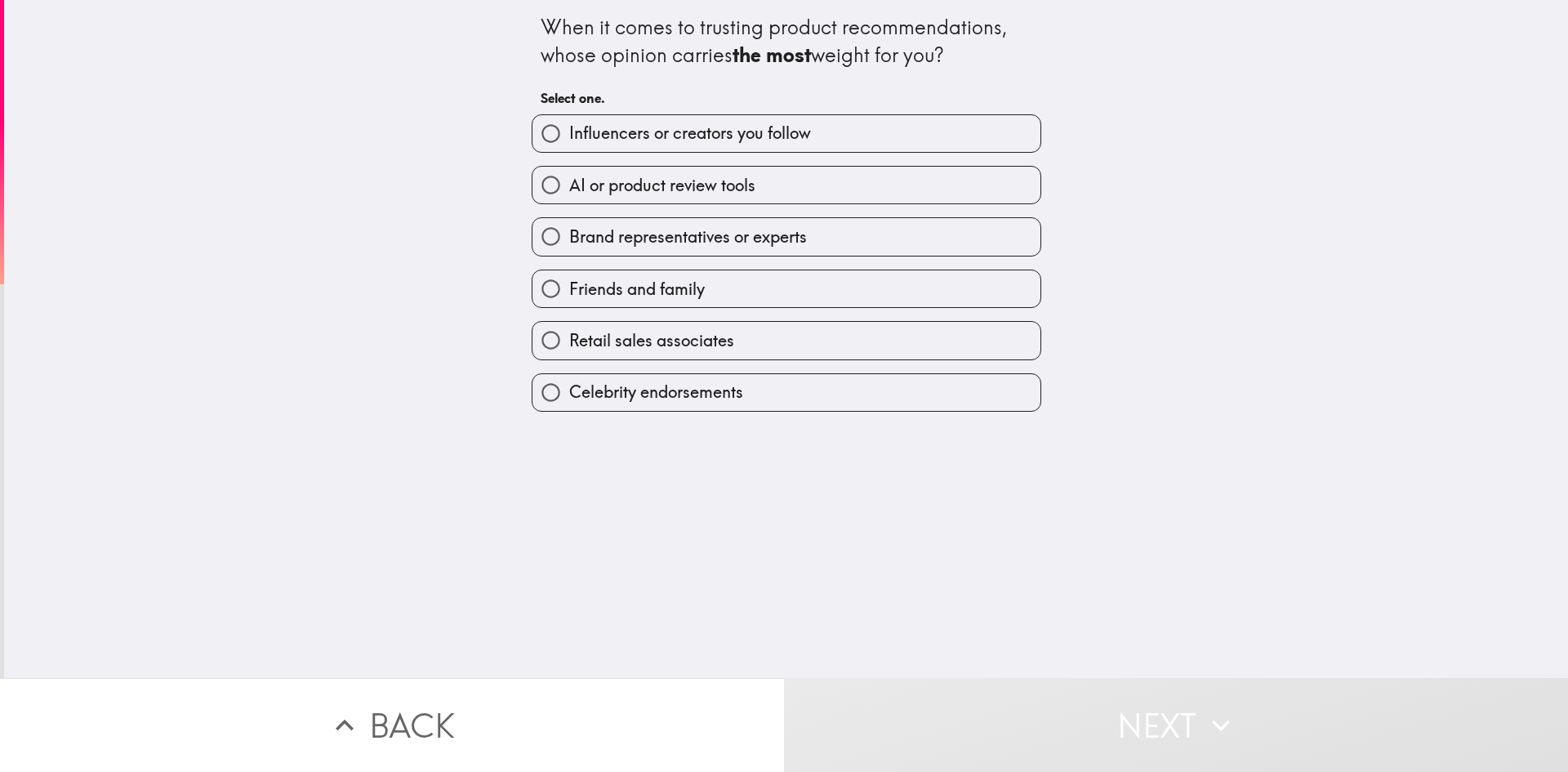
click at [717, 287] on label "Friends and family" at bounding box center [786, 289] width 508 height 37
click at [569, 287] on input "Friends and family" at bounding box center [551, 289] width 37 height 37
radio input "true"
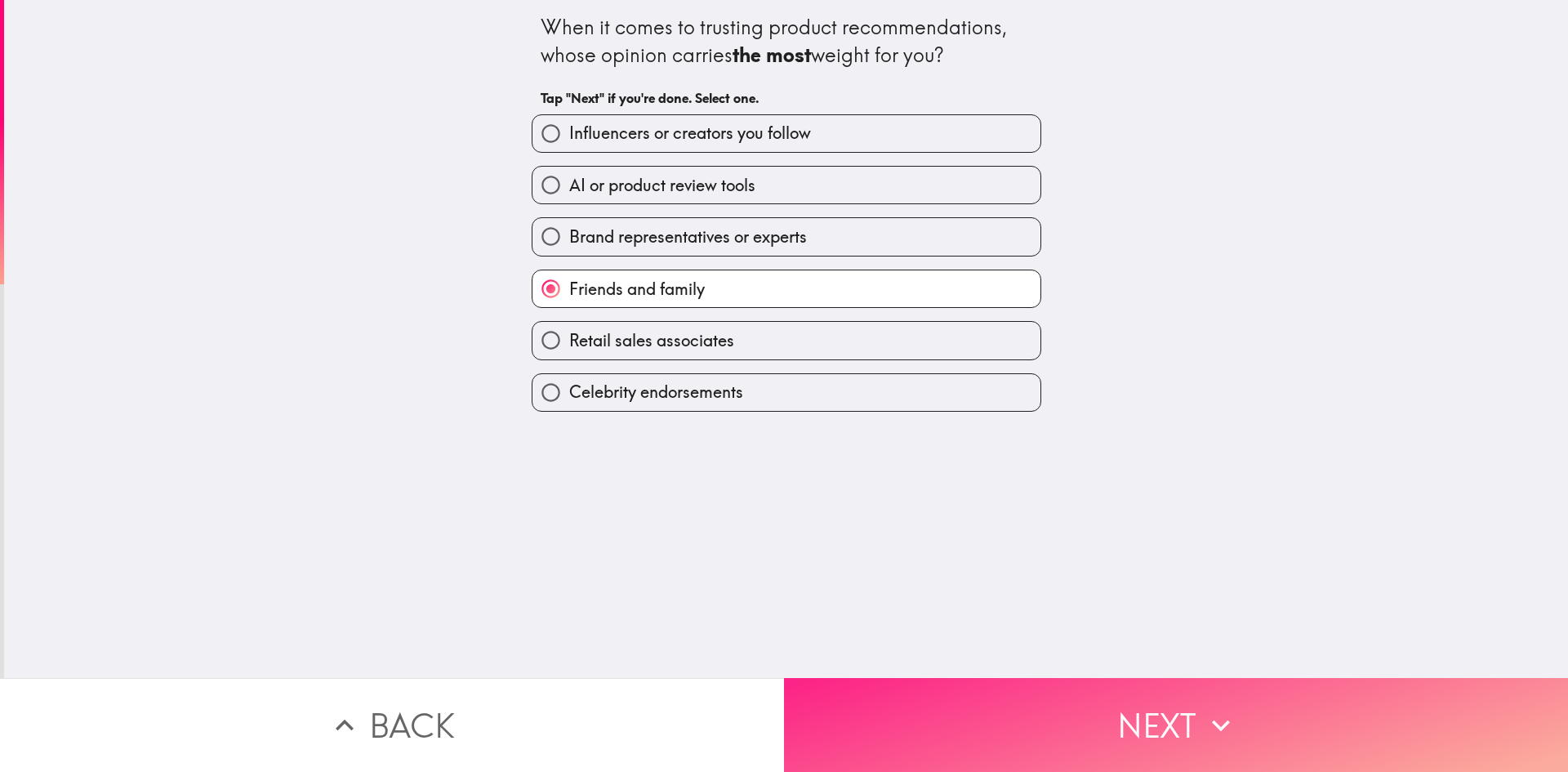
click at [1183, 700] on button "Next" at bounding box center [1176, 725] width 784 height 94
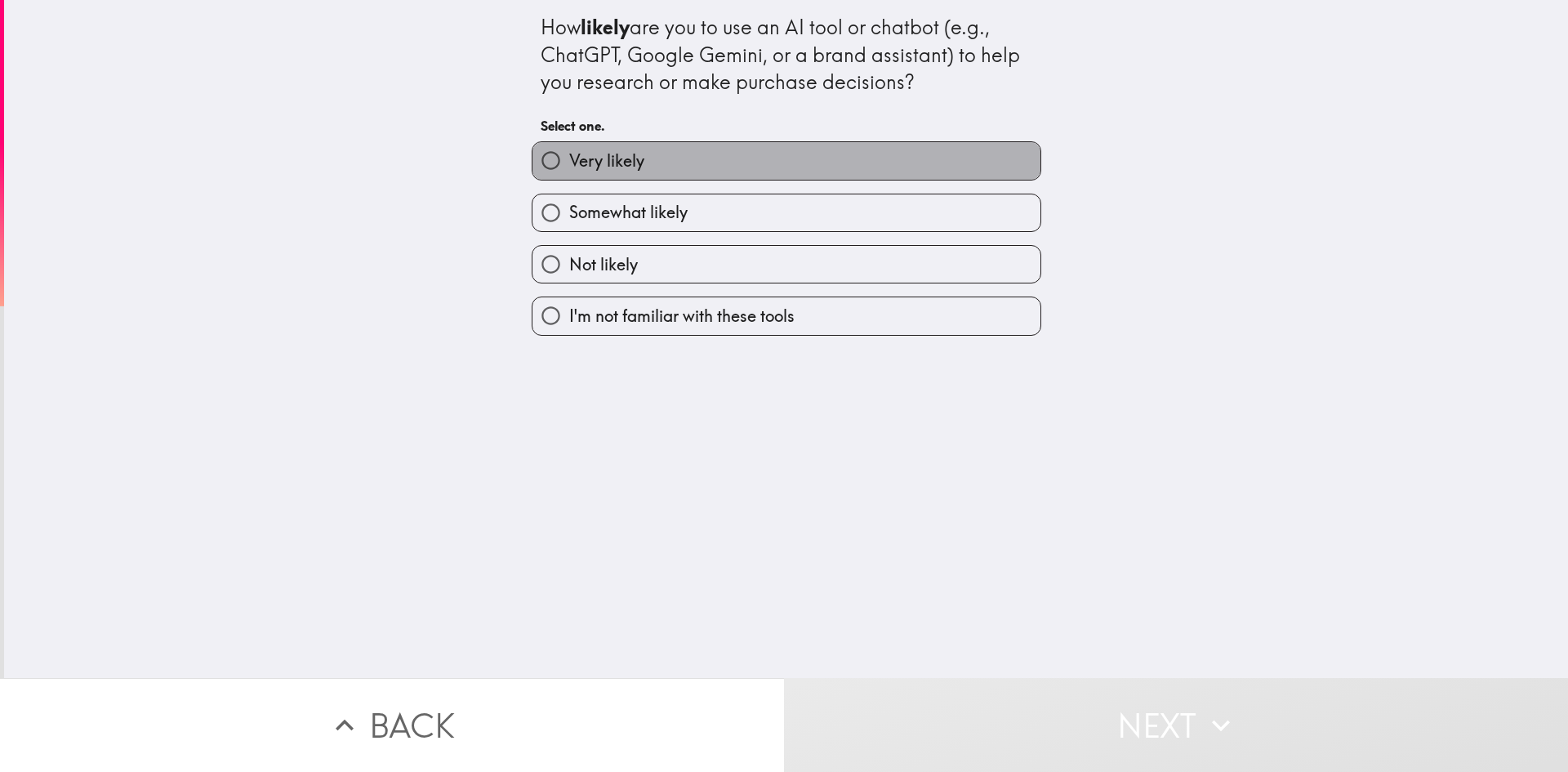
click at [733, 169] on label "Very likely" at bounding box center [786, 161] width 508 height 37
click at [569, 169] on input "Very likely" at bounding box center [551, 161] width 37 height 37
radio input "true"
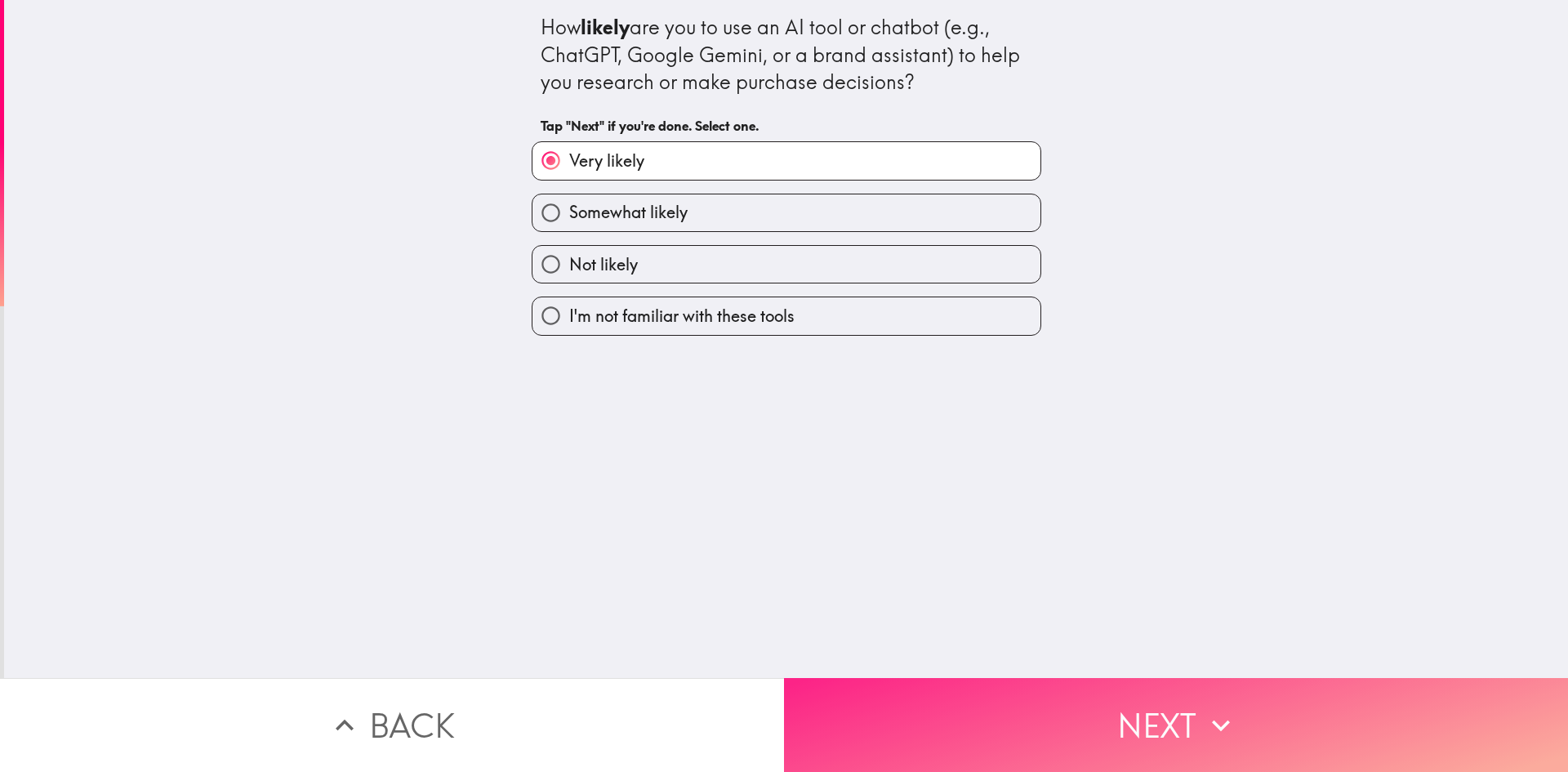
click at [1171, 706] on button "Next" at bounding box center [1176, 725] width 784 height 94
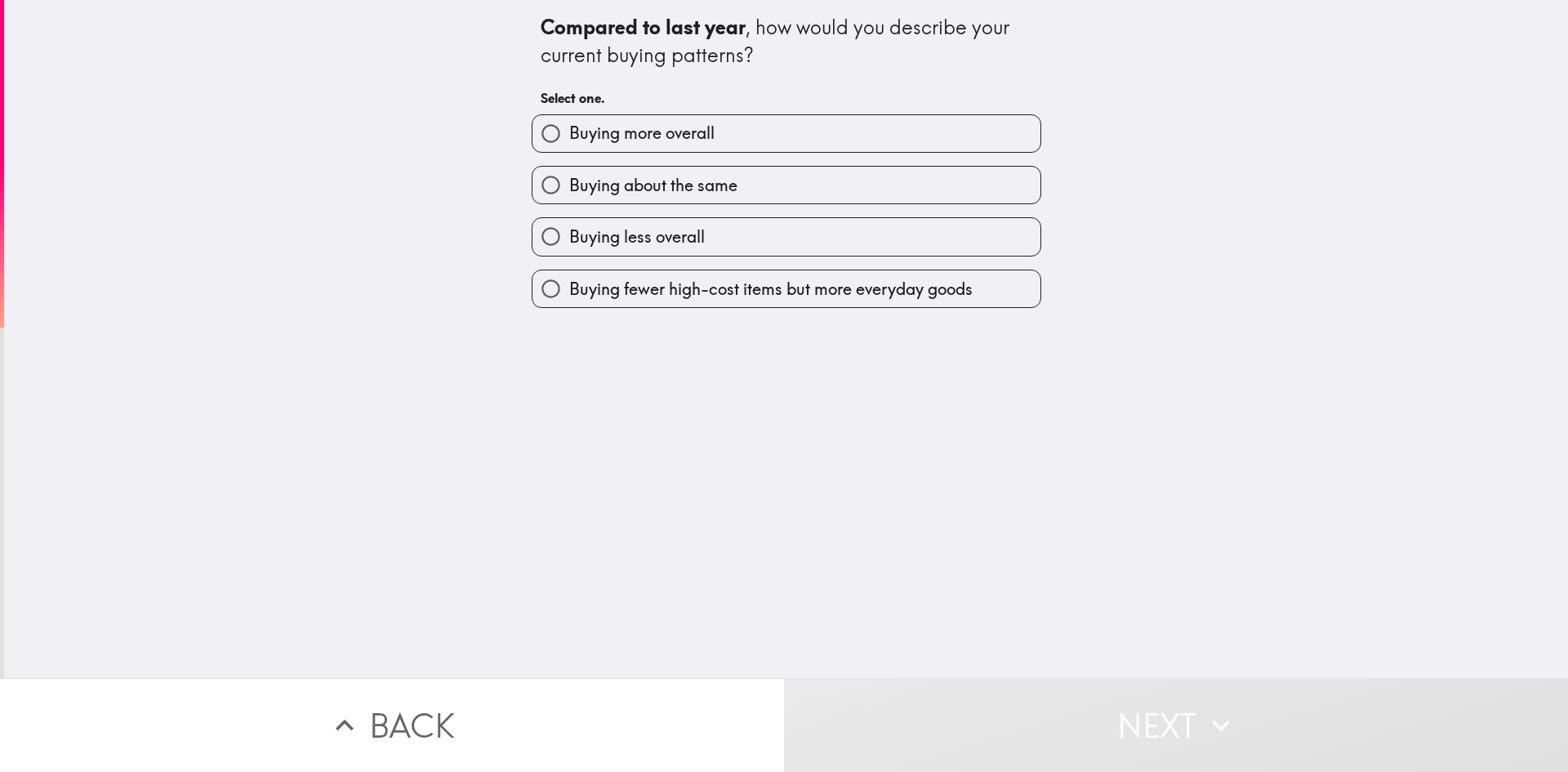
click at [701, 117] on label "Buying more overall" at bounding box center [786, 133] width 508 height 37
click at [569, 117] on input "Buying more overall" at bounding box center [551, 133] width 37 height 37
radio input "true"
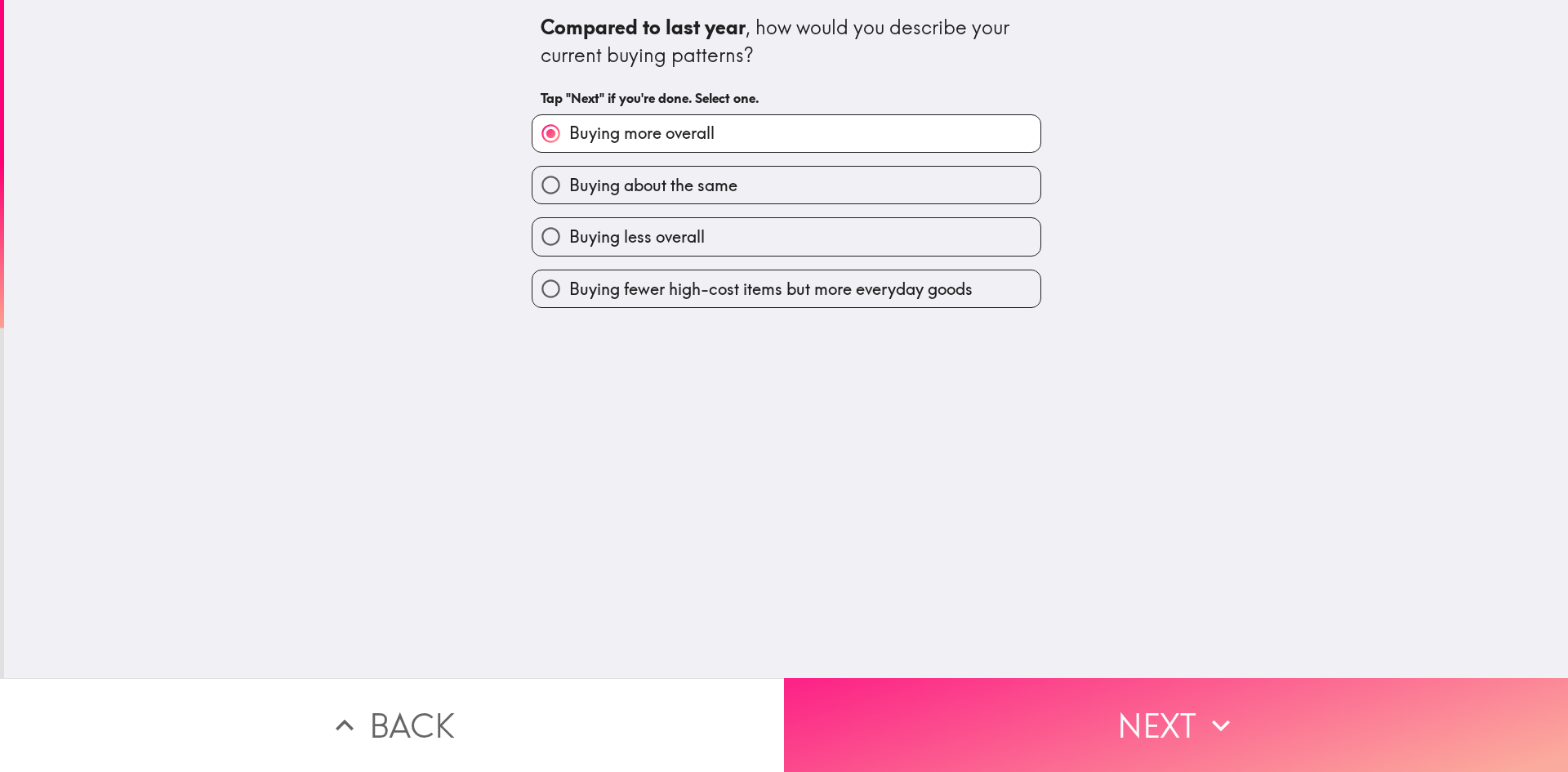
click at [1215, 708] on icon "button" at bounding box center [1220, 725] width 36 height 36
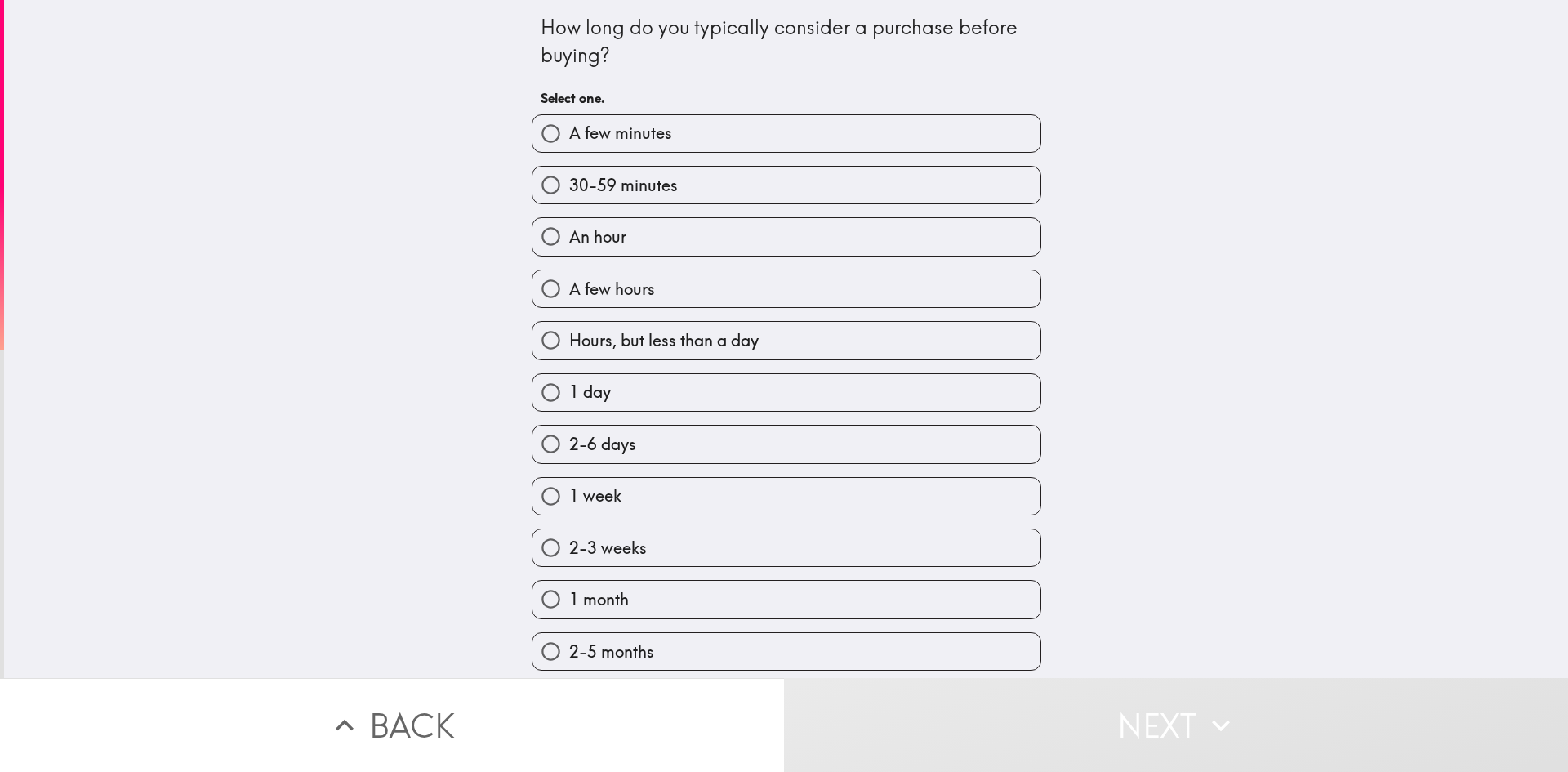
click at [739, 195] on label "30-59 minutes" at bounding box center [786, 185] width 508 height 37
click at [569, 195] on input "30-59 minutes" at bounding box center [551, 185] width 37 height 37
radio input "true"
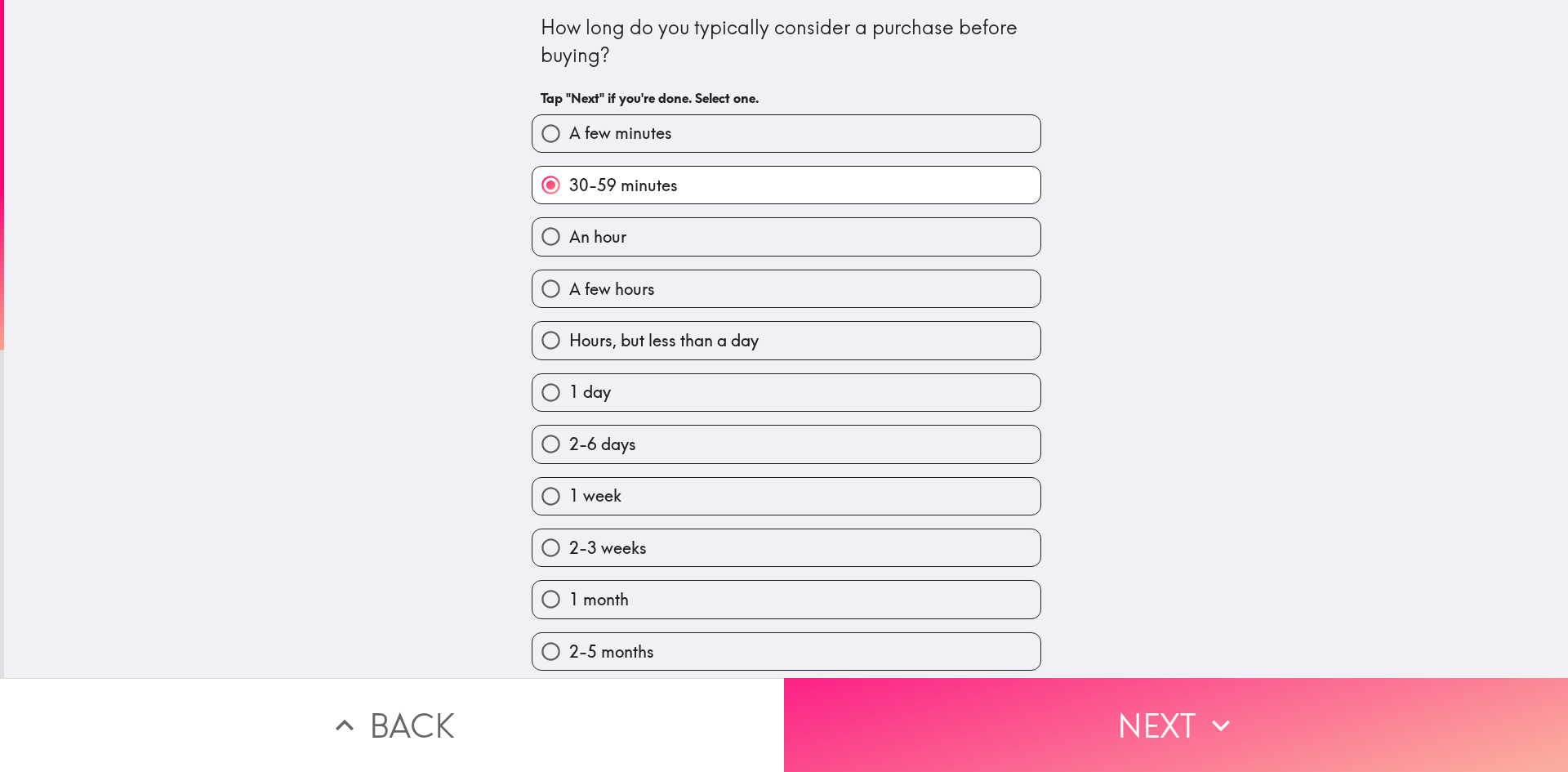
click at [1164, 713] on button "Next" at bounding box center [1176, 725] width 784 height 94
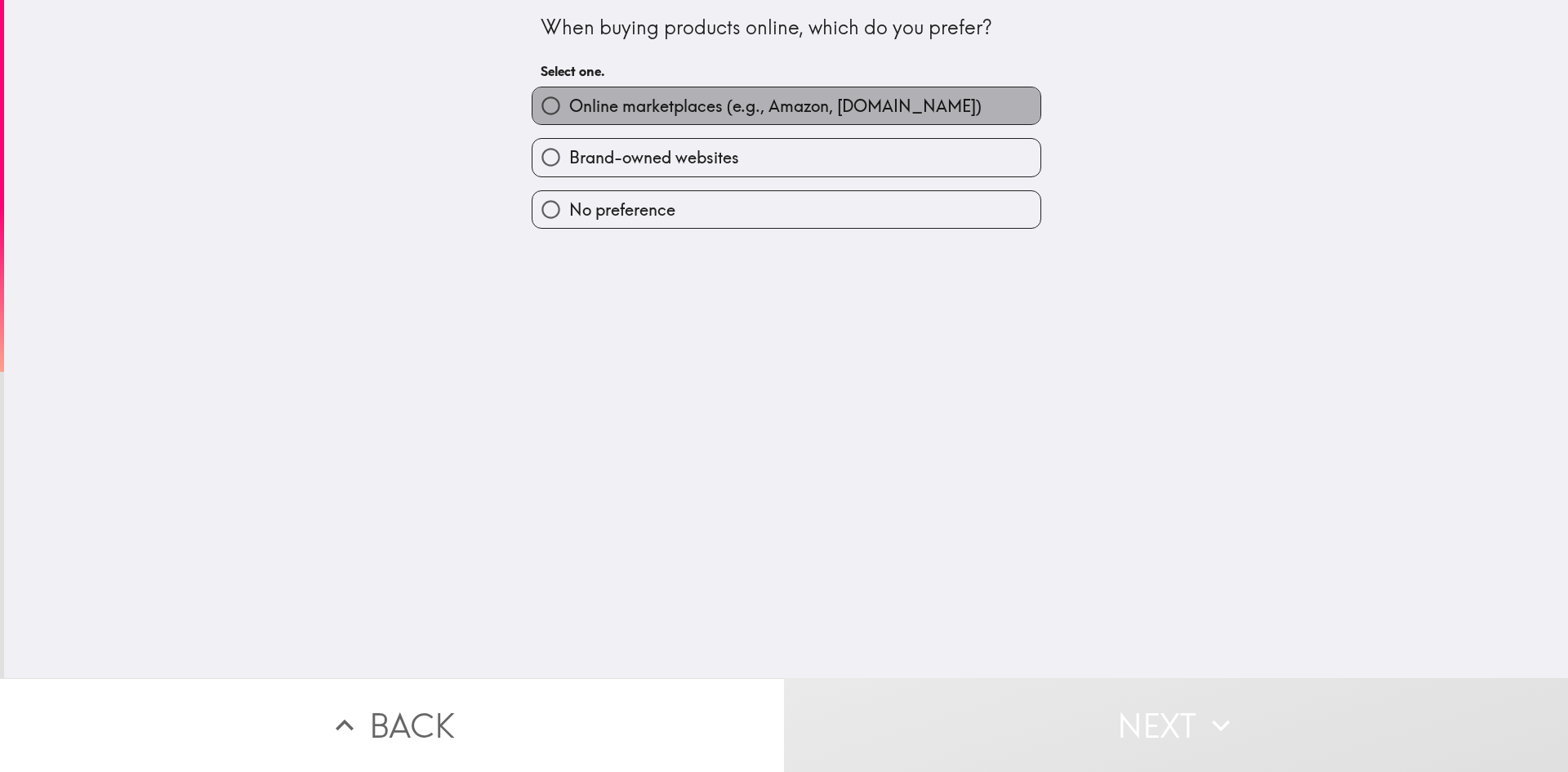
click at [742, 107] on span "Online marketplaces (e.g., Amazon, [DOMAIN_NAME])" at bounding box center [775, 106] width 412 height 22
click at [569, 107] on input "Online marketplaces (e.g., Amazon, [DOMAIN_NAME])" at bounding box center [551, 106] width 37 height 37
radio input "true"
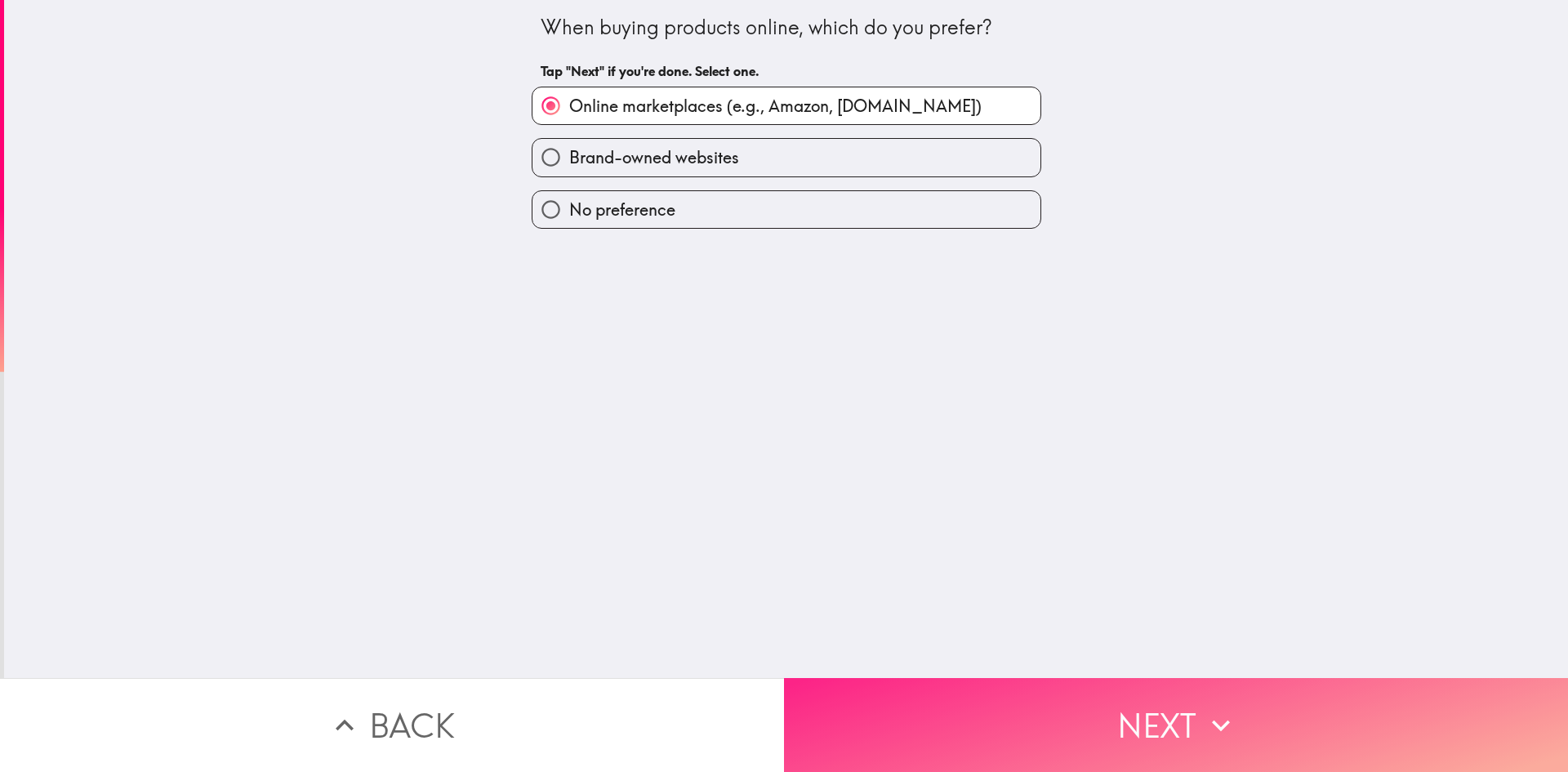
click at [1141, 698] on button "Next" at bounding box center [1176, 725] width 784 height 94
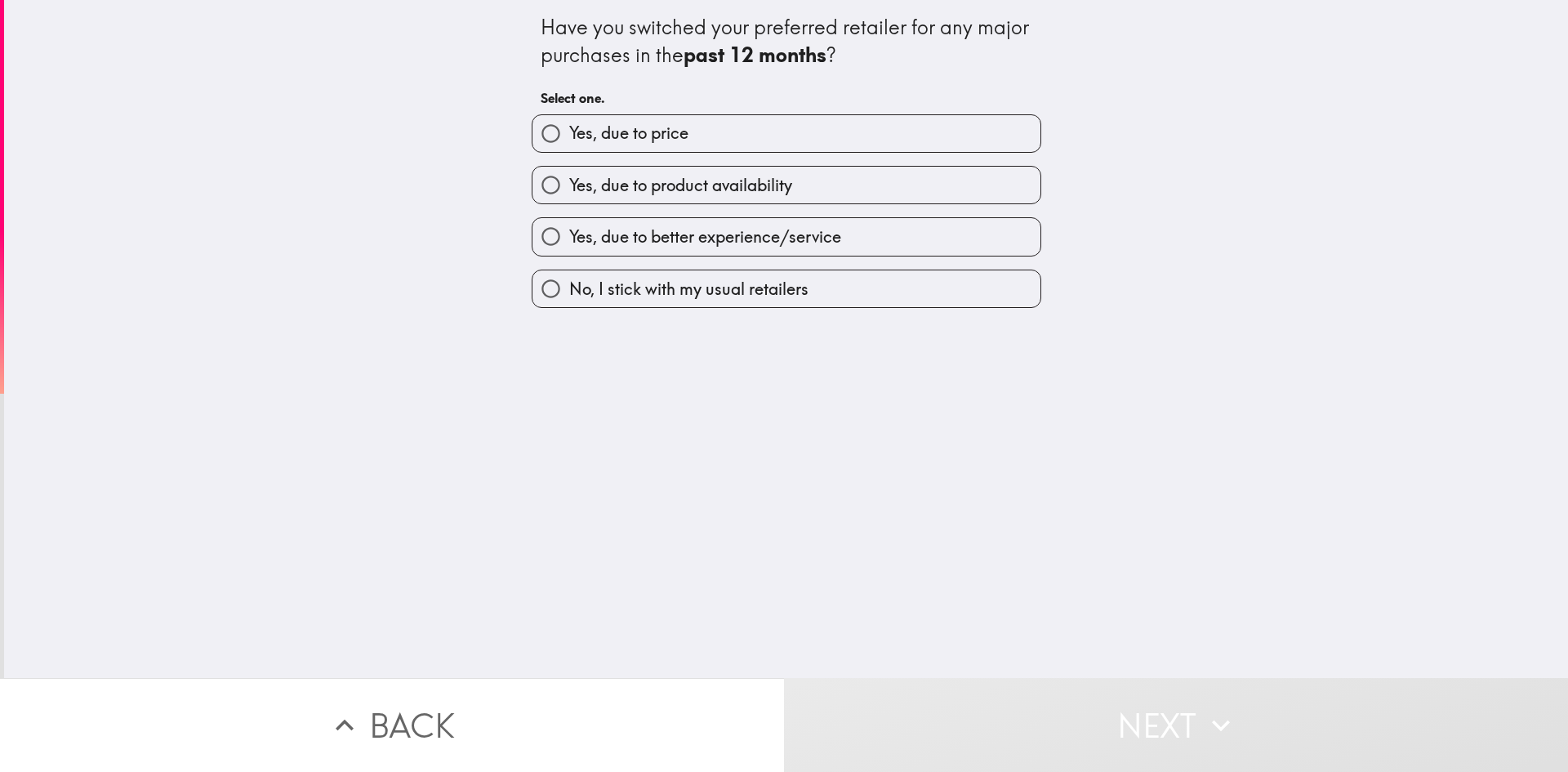
click at [747, 182] on span "Yes, due to product availability" at bounding box center [681, 185] width 223 height 22
click at [569, 182] on input "Yes, due to product availability" at bounding box center [551, 185] width 37 height 37
radio input "true"
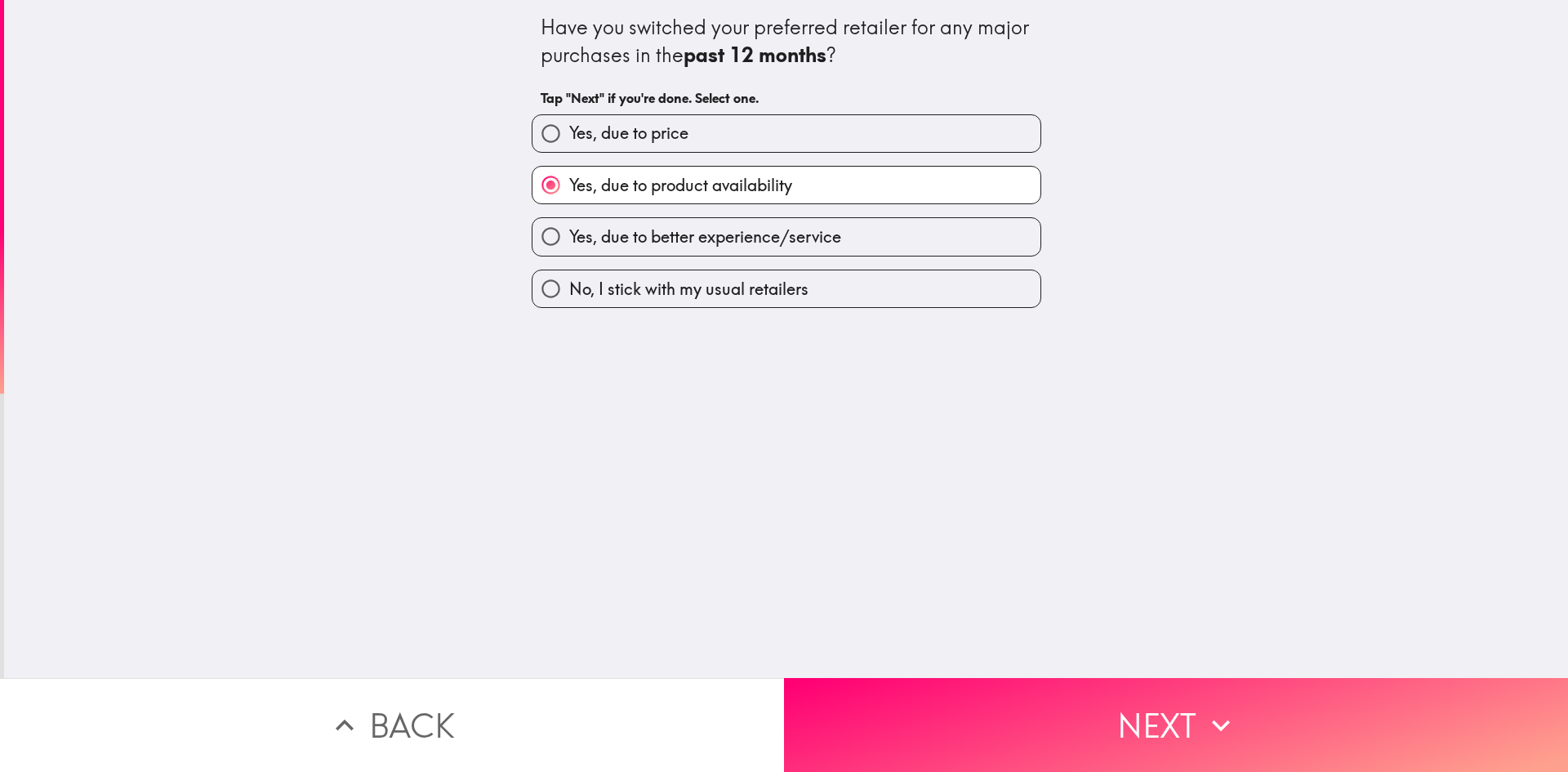
click at [756, 135] on label "Yes, due to price" at bounding box center [786, 133] width 508 height 37
click at [569, 135] on input "Yes, due to price" at bounding box center [551, 133] width 37 height 37
radio input "true"
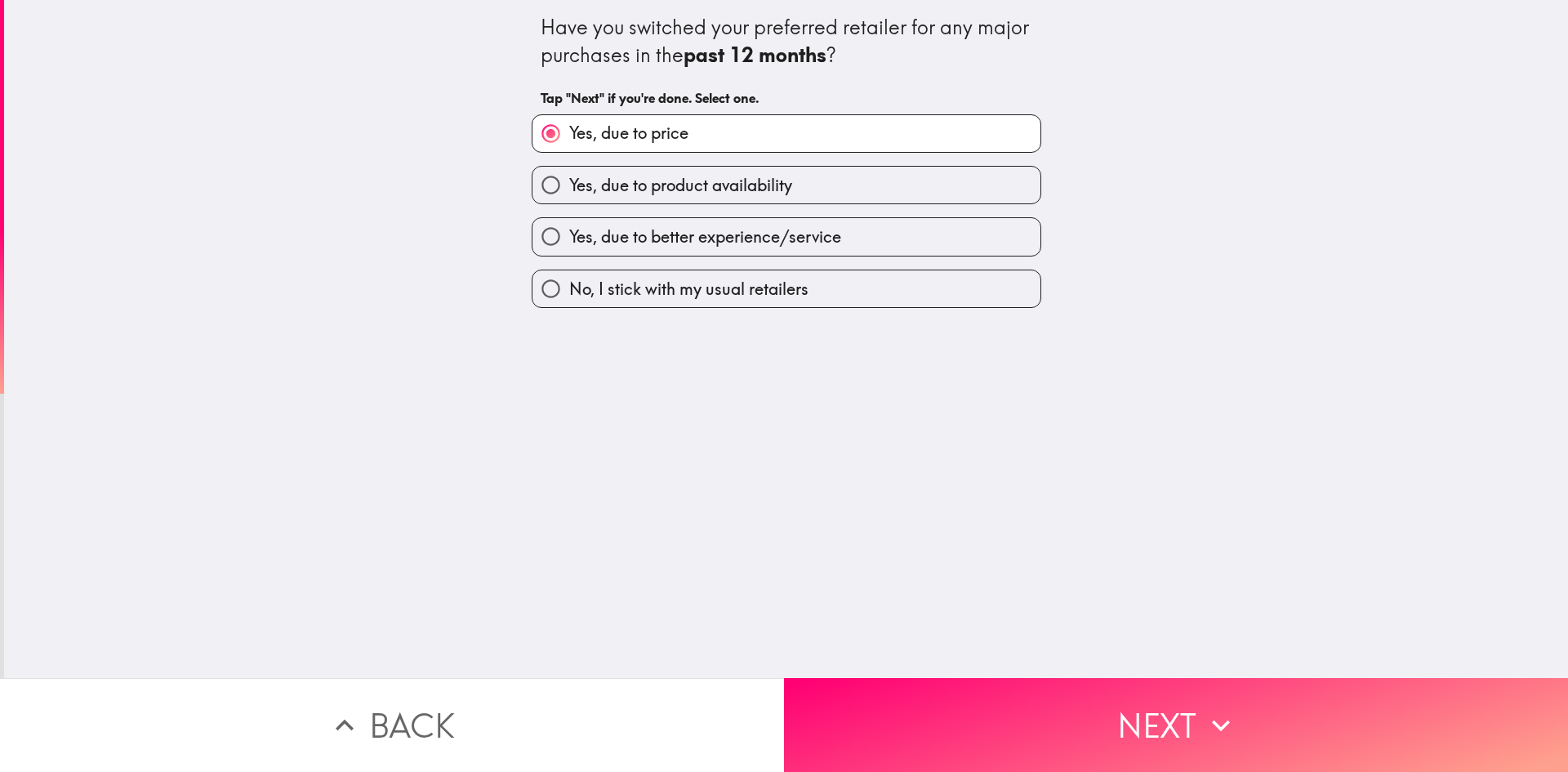
click at [756, 186] on span "Yes, due to product availability" at bounding box center [681, 185] width 223 height 22
click at [569, 186] on input "Yes, due to product availability" at bounding box center [551, 185] width 37 height 37
radio input "true"
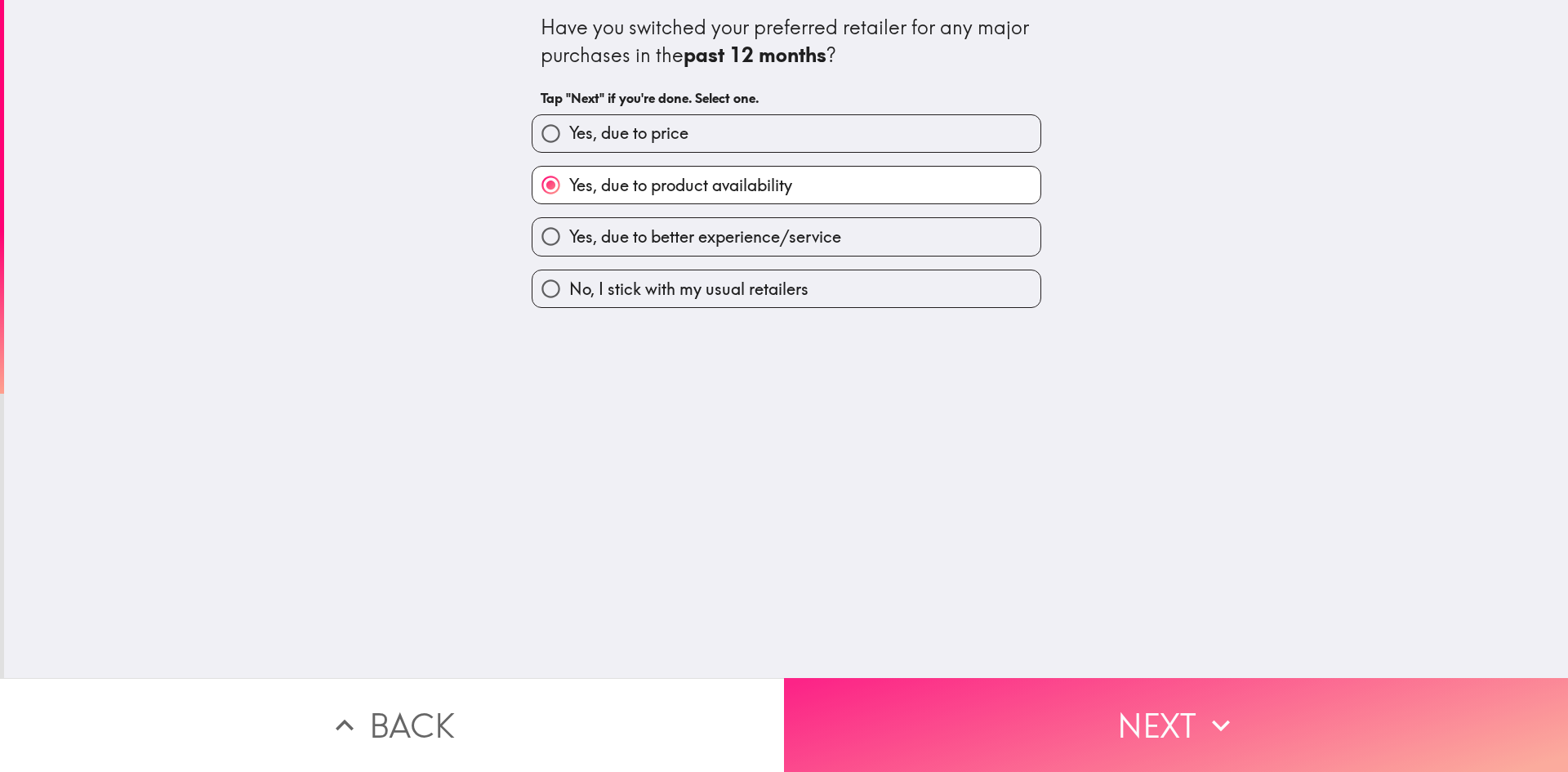
click at [1216, 708] on icon "button" at bounding box center [1220, 725] width 36 height 36
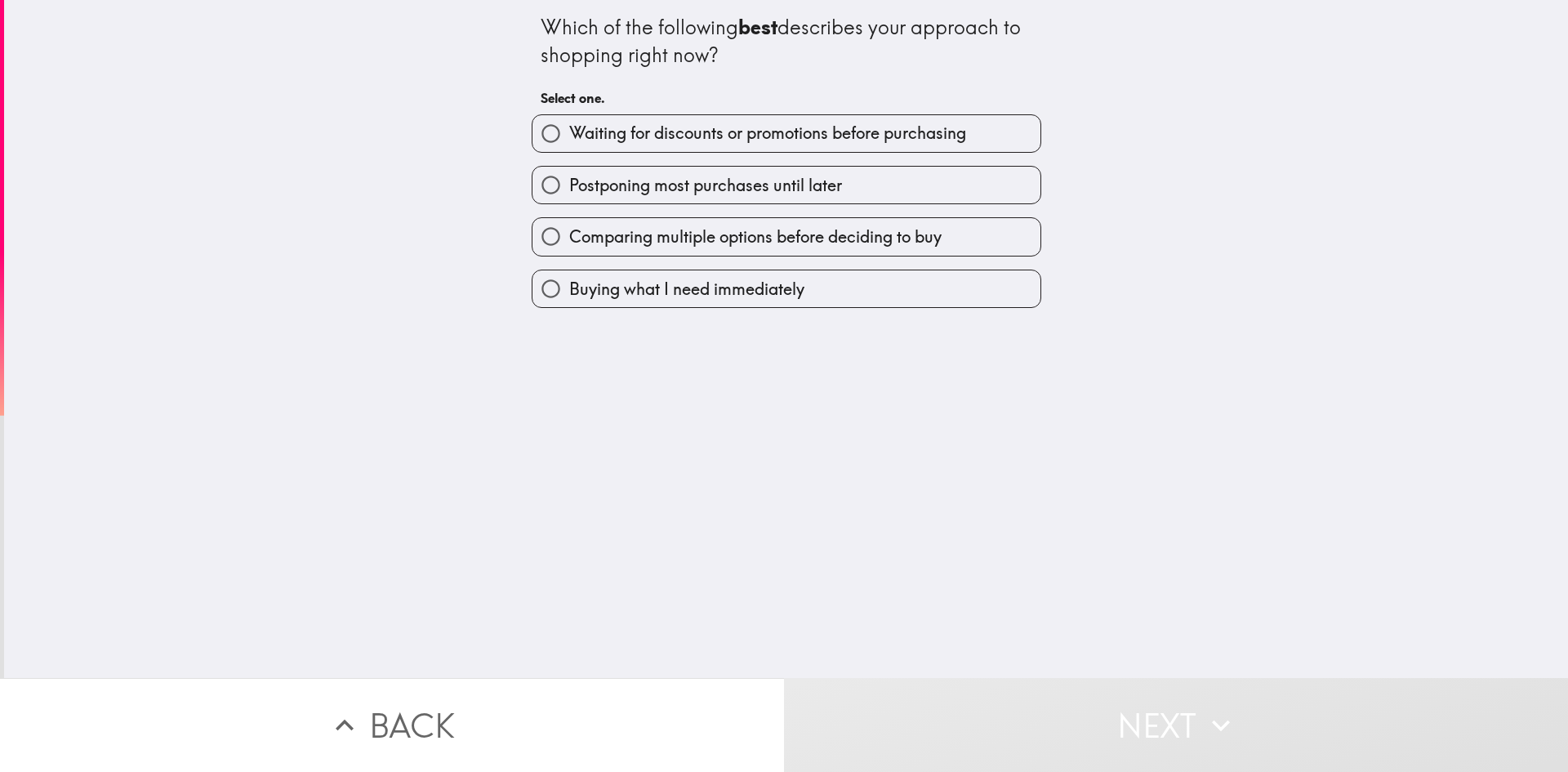
click at [774, 239] on span "Comparing multiple options before deciding to buy" at bounding box center [755, 237] width 372 height 22
click at [569, 239] on input "Comparing multiple options before deciding to buy" at bounding box center [551, 237] width 37 height 37
radio input "true"
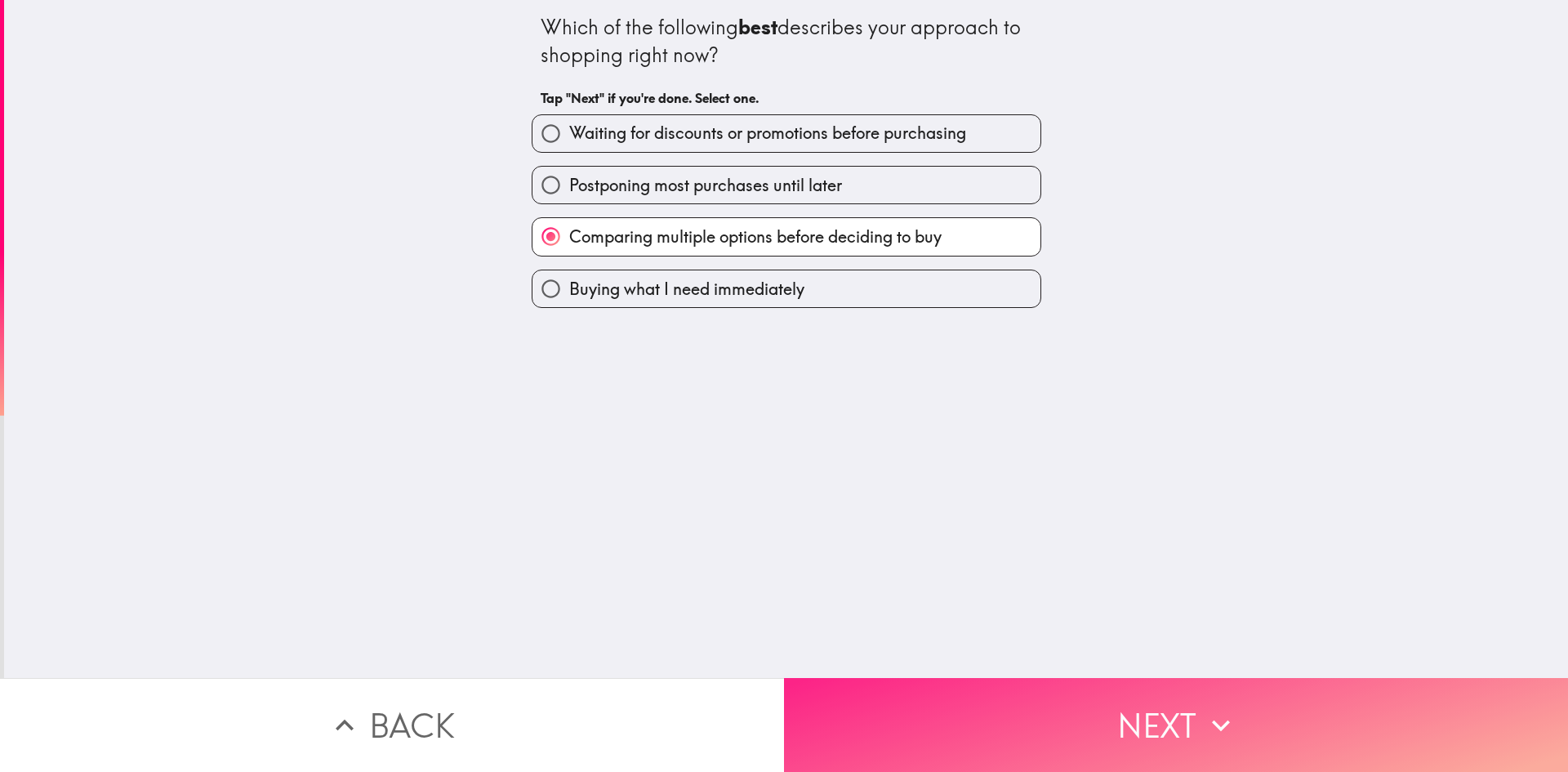
click at [1070, 709] on button "Next" at bounding box center [1176, 725] width 784 height 94
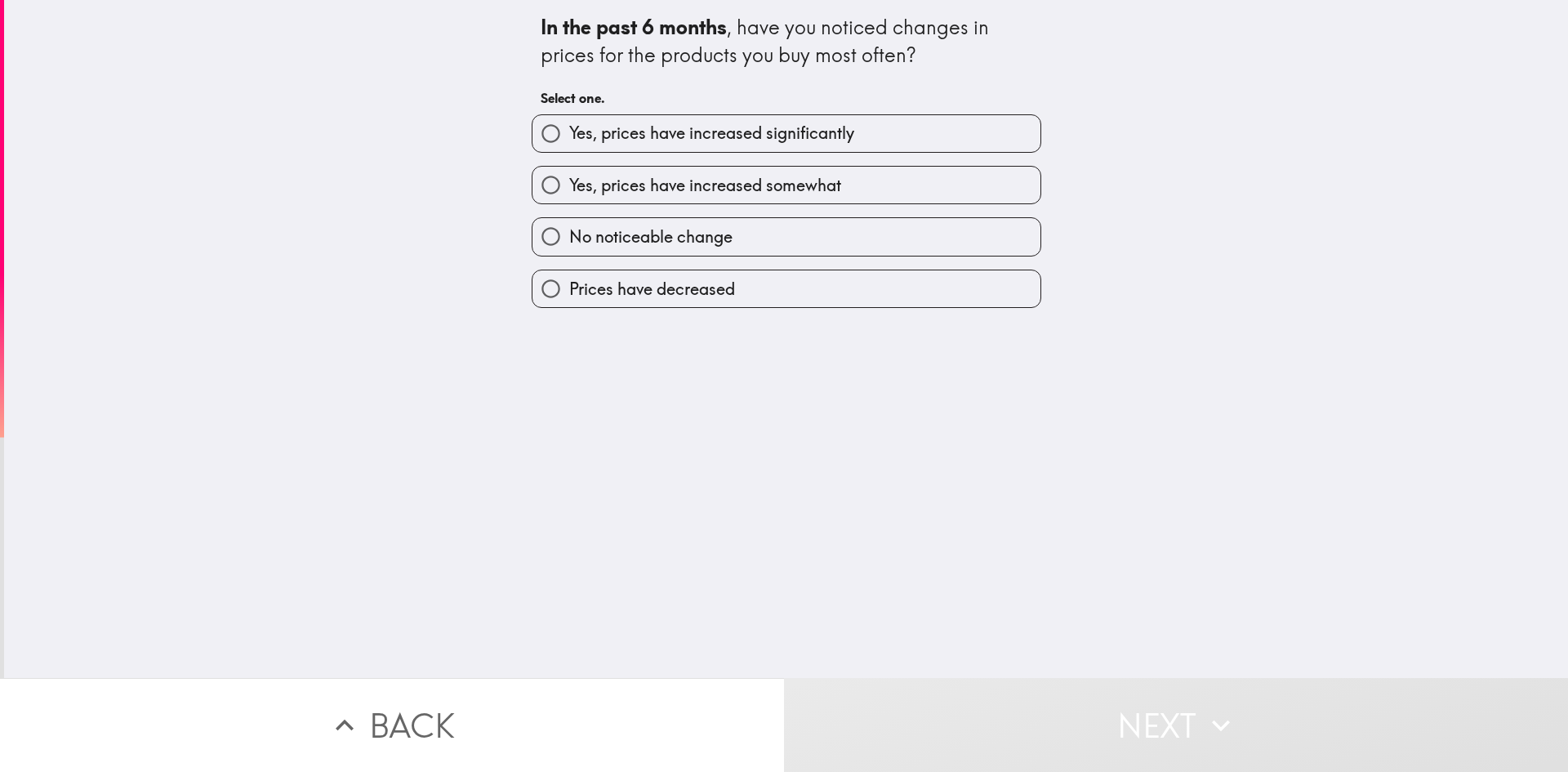
click at [814, 247] on label "No noticeable change" at bounding box center [786, 237] width 508 height 37
click at [569, 247] on input "No noticeable change" at bounding box center [551, 237] width 37 height 37
radio input "true"
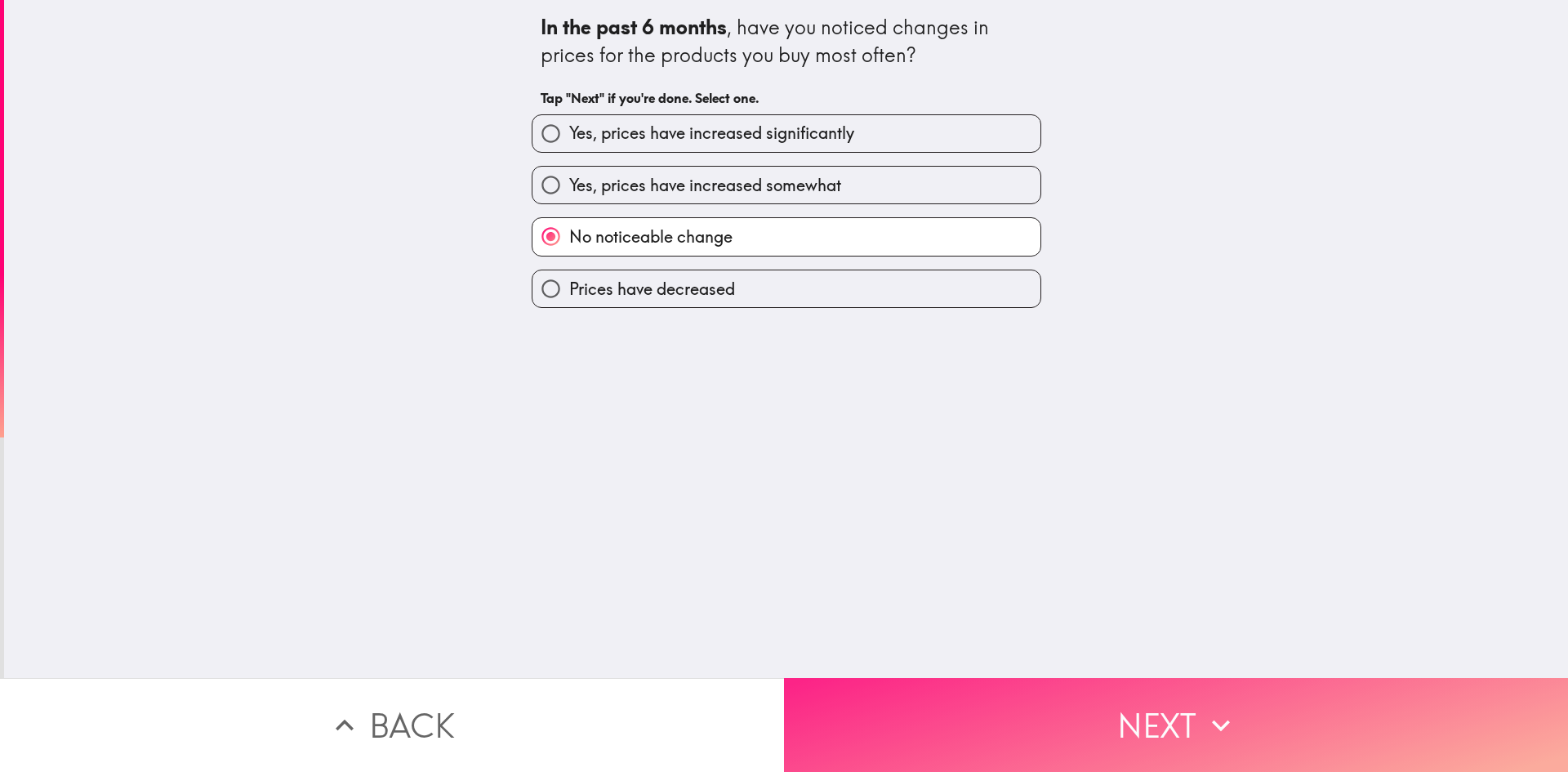
click at [1119, 680] on button "Next" at bounding box center [1176, 725] width 784 height 94
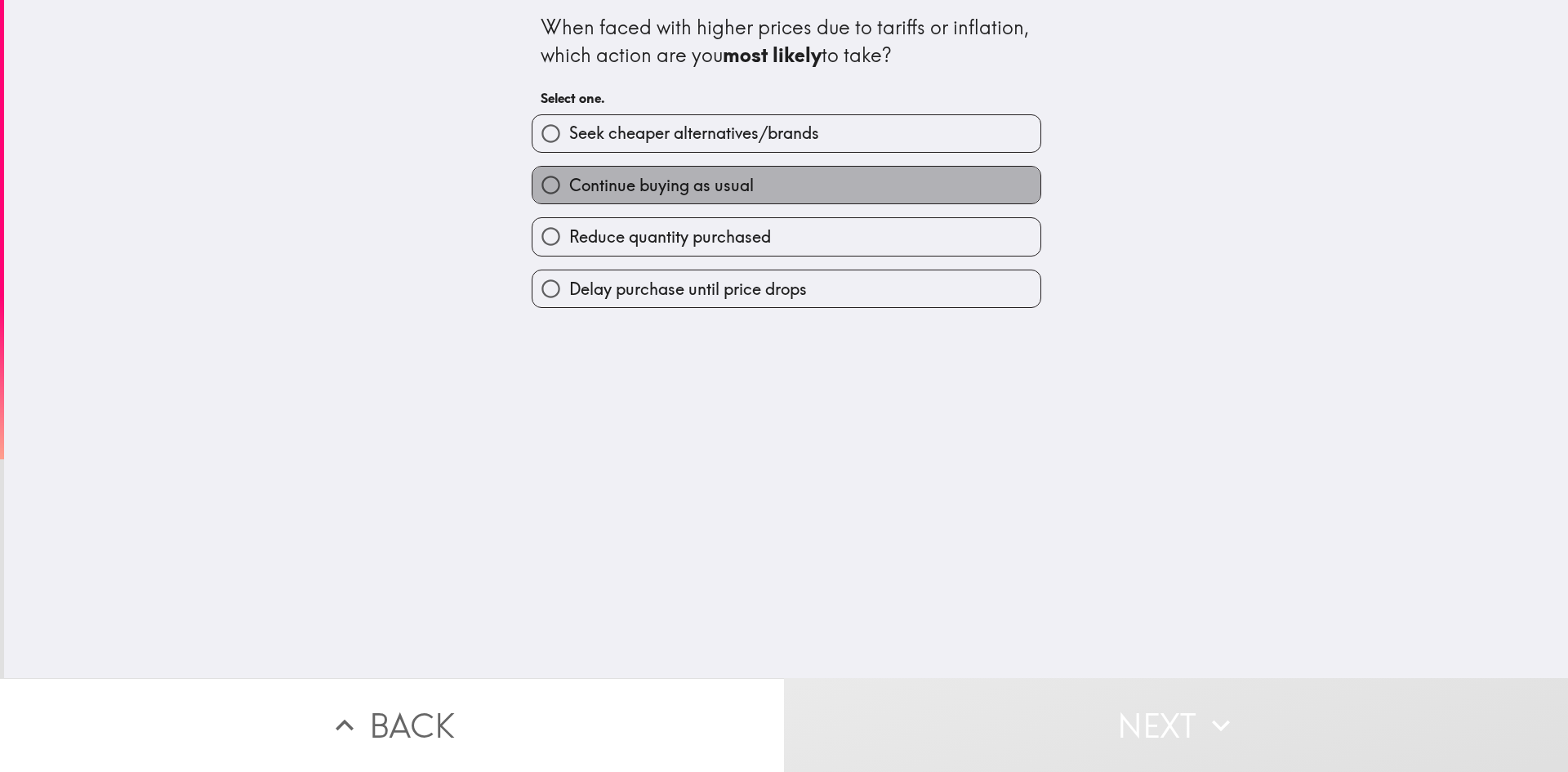
click at [776, 186] on label "Continue buying as usual" at bounding box center [786, 185] width 508 height 37
click at [569, 186] on input "Continue buying as usual" at bounding box center [551, 185] width 37 height 37
radio input "true"
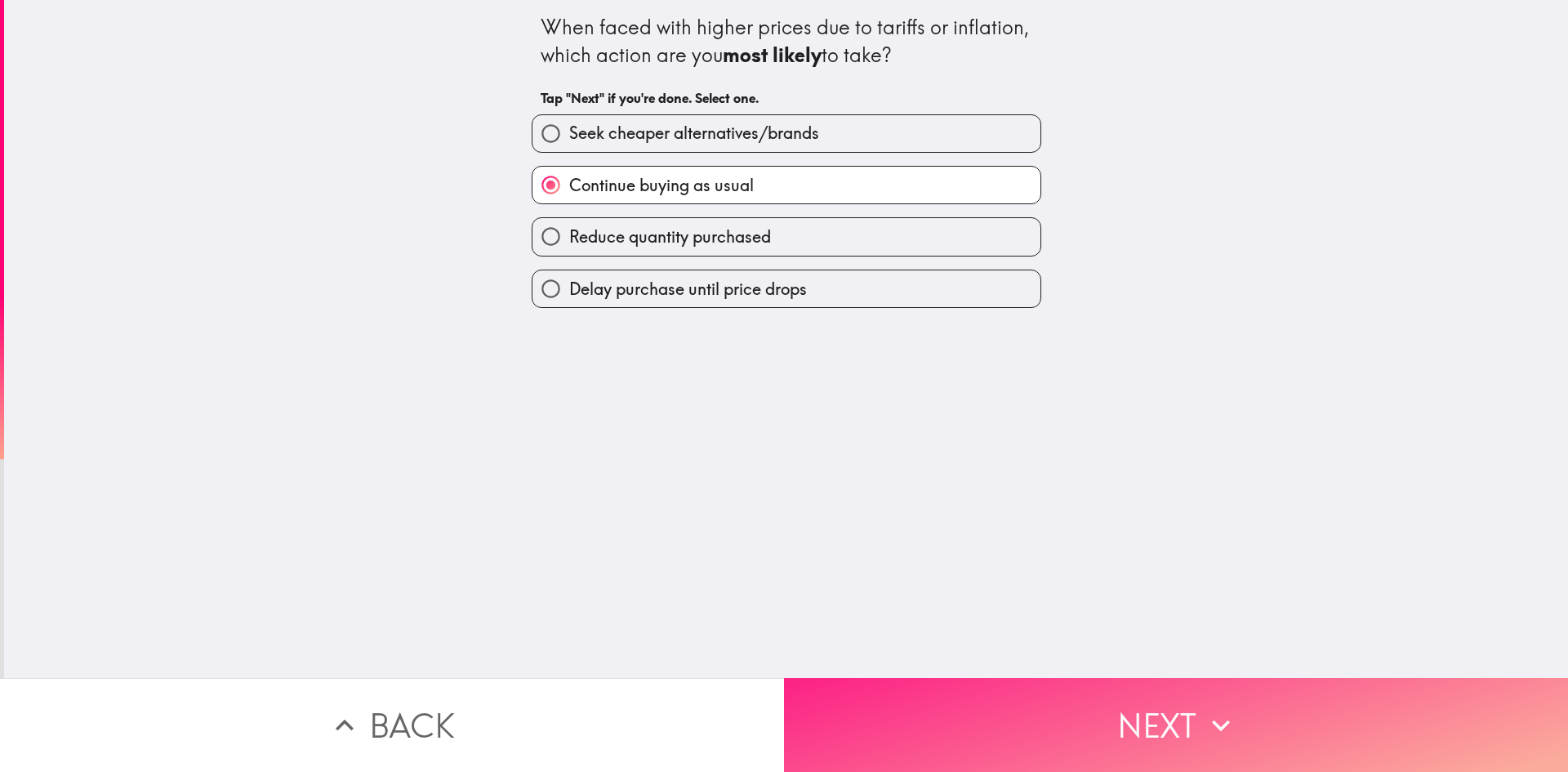
click at [1157, 678] on button "Next" at bounding box center [1176, 725] width 784 height 94
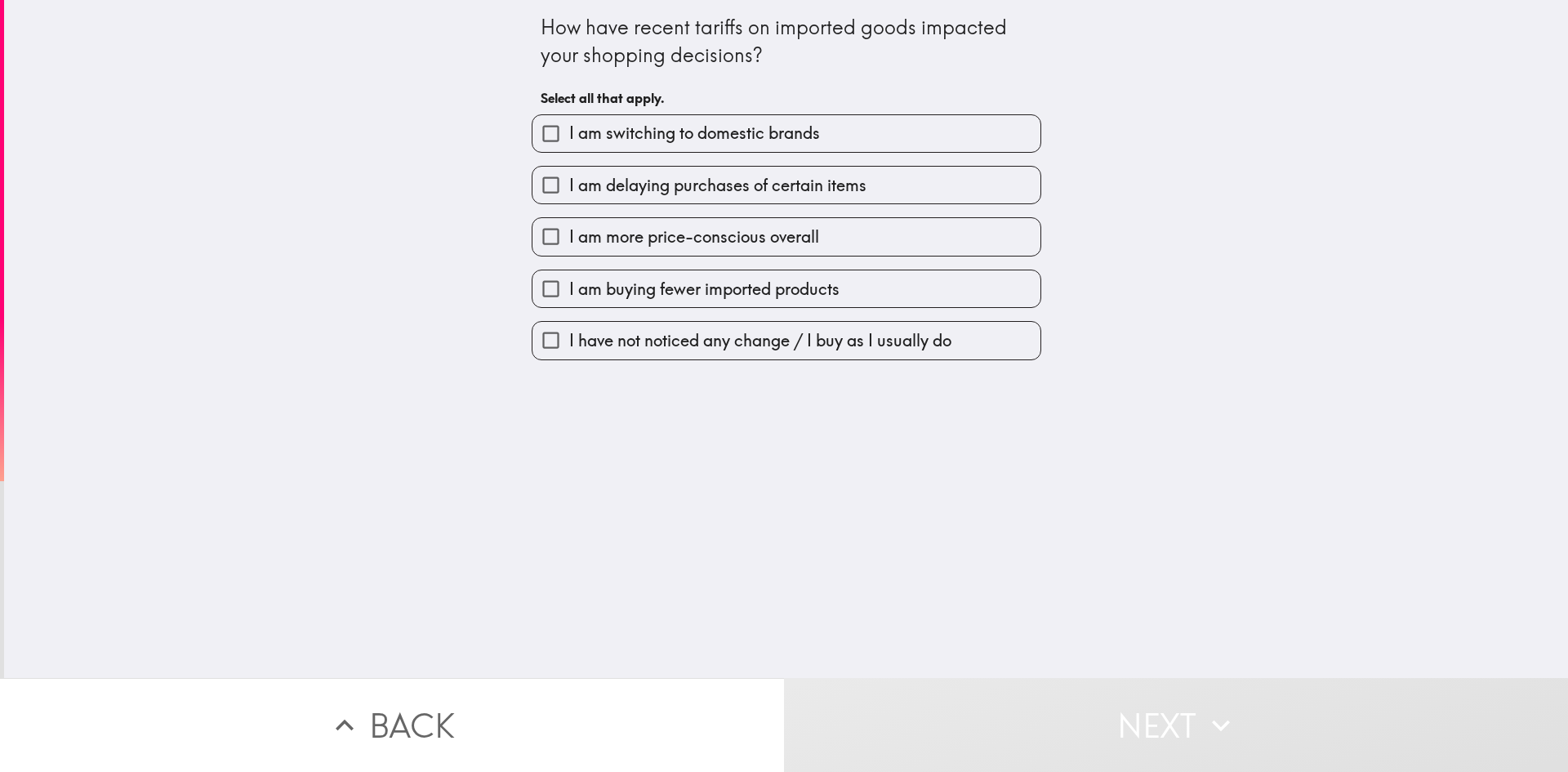
click at [717, 134] on span "I am switching to domestic brands" at bounding box center [694, 132] width 251 height 22
click at [569, 134] on input "I am switching to domestic brands" at bounding box center [551, 133] width 37 height 37
checkbox input "true"
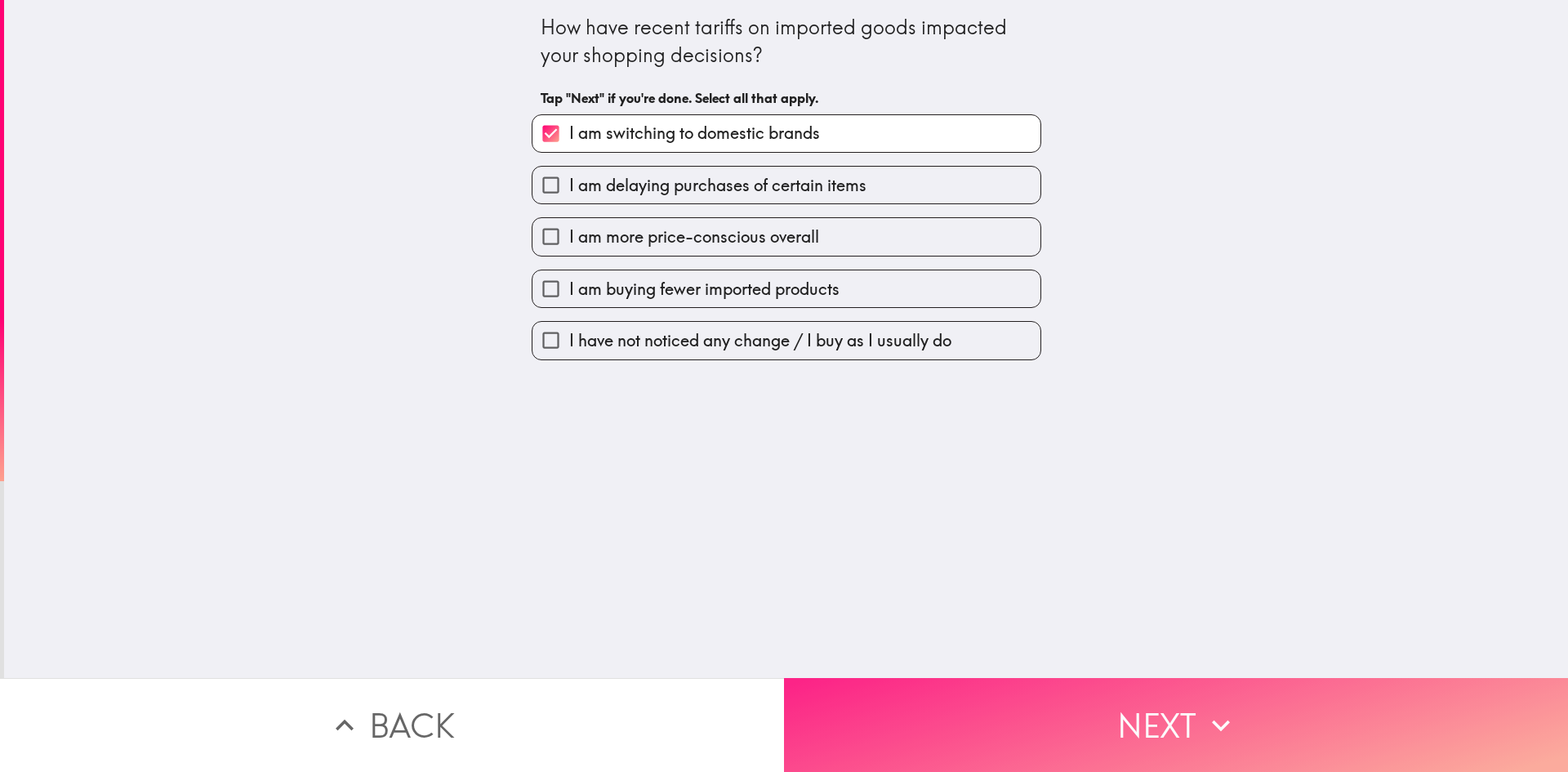
click at [1164, 709] on button "Next" at bounding box center [1176, 725] width 784 height 94
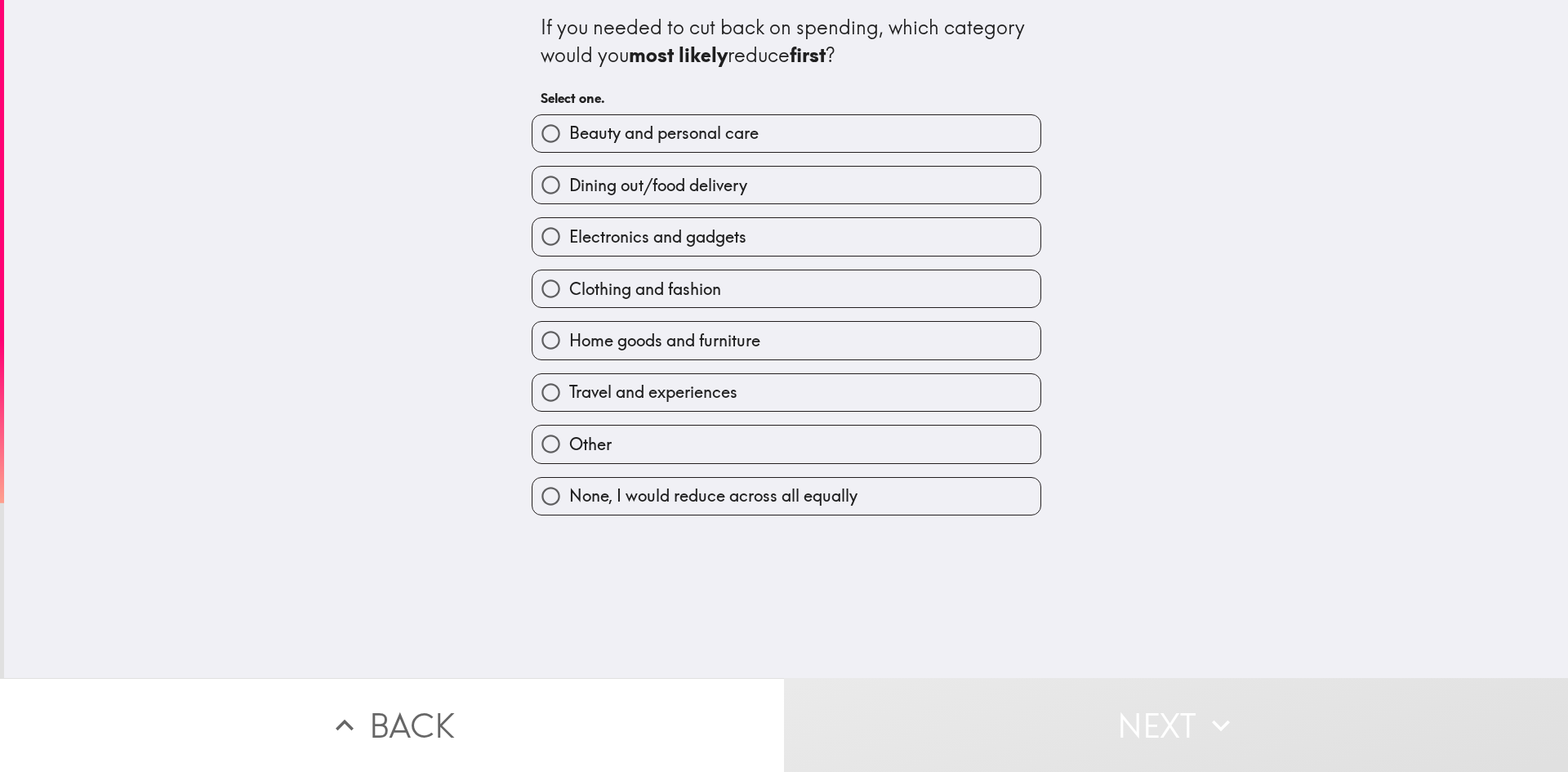
click at [821, 188] on label "Dining out/food delivery" at bounding box center [786, 185] width 508 height 37
click at [569, 188] on input "Dining out/food delivery" at bounding box center [551, 185] width 37 height 37
radio input "true"
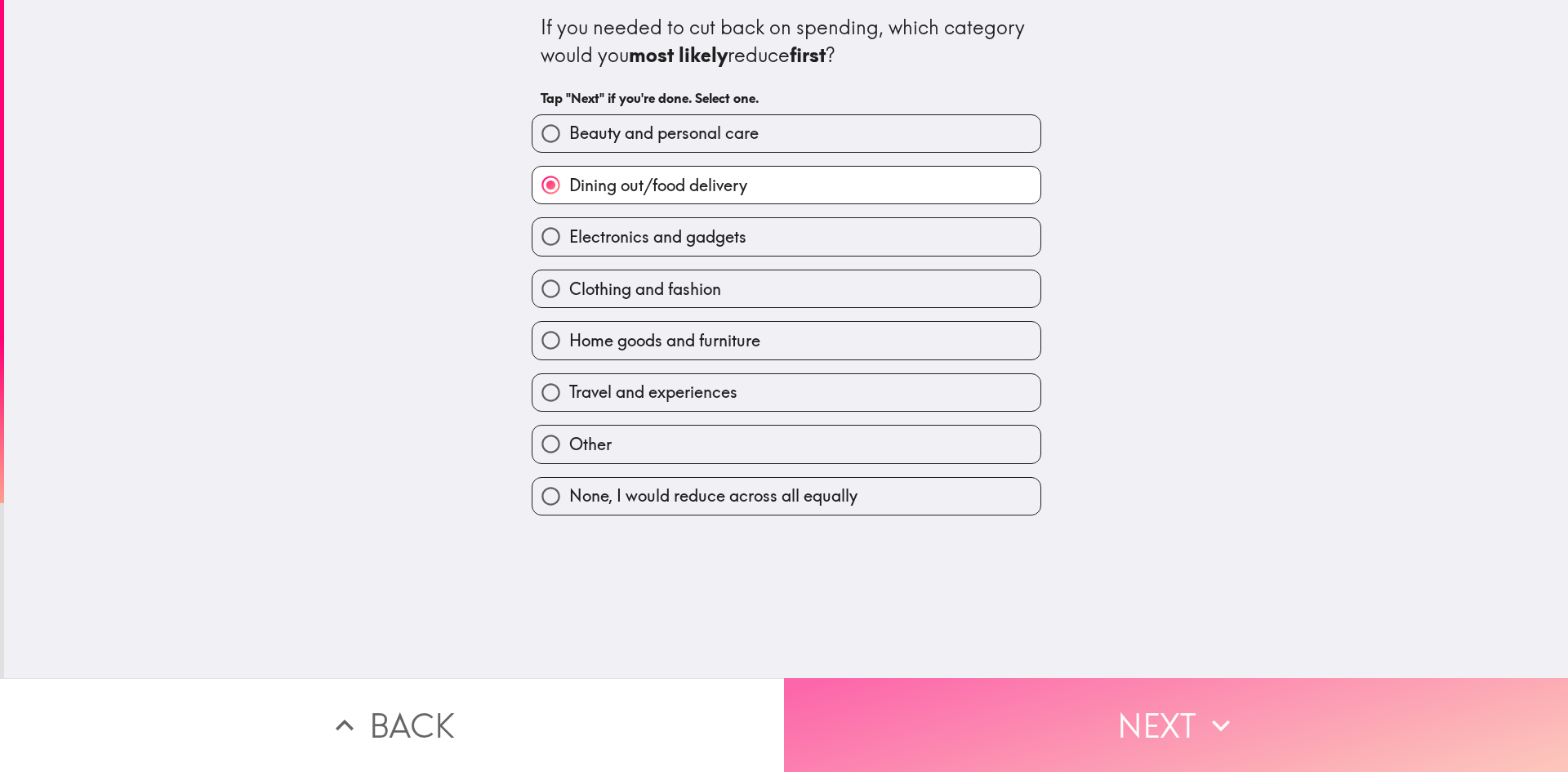
click at [1193, 695] on button "Next" at bounding box center [1176, 725] width 784 height 94
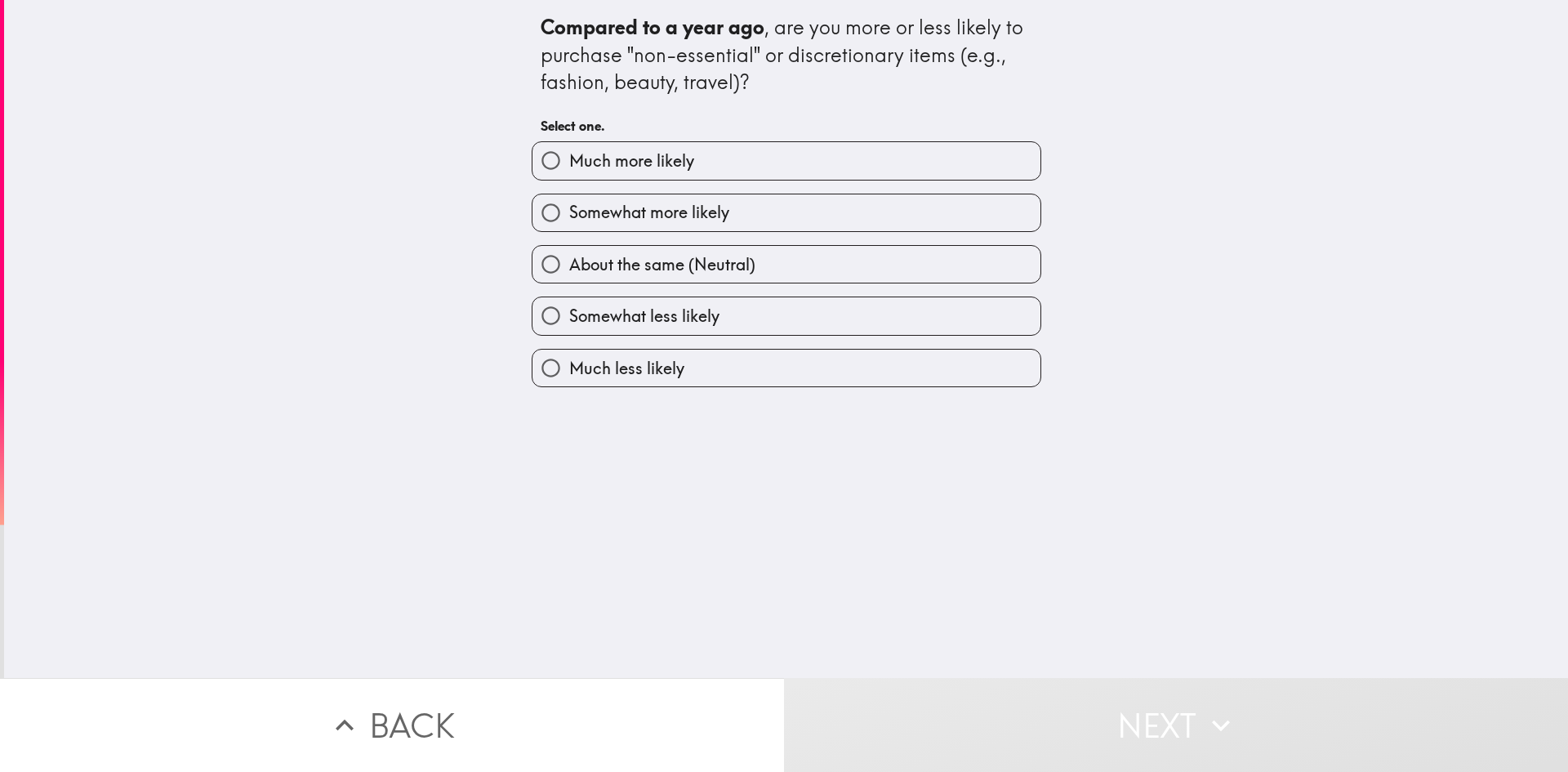
click at [791, 255] on label "About the same (Neutral)" at bounding box center [786, 264] width 508 height 37
click at [569, 255] on input "About the same (Neutral)" at bounding box center [551, 264] width 37 height 37
radio input "true"
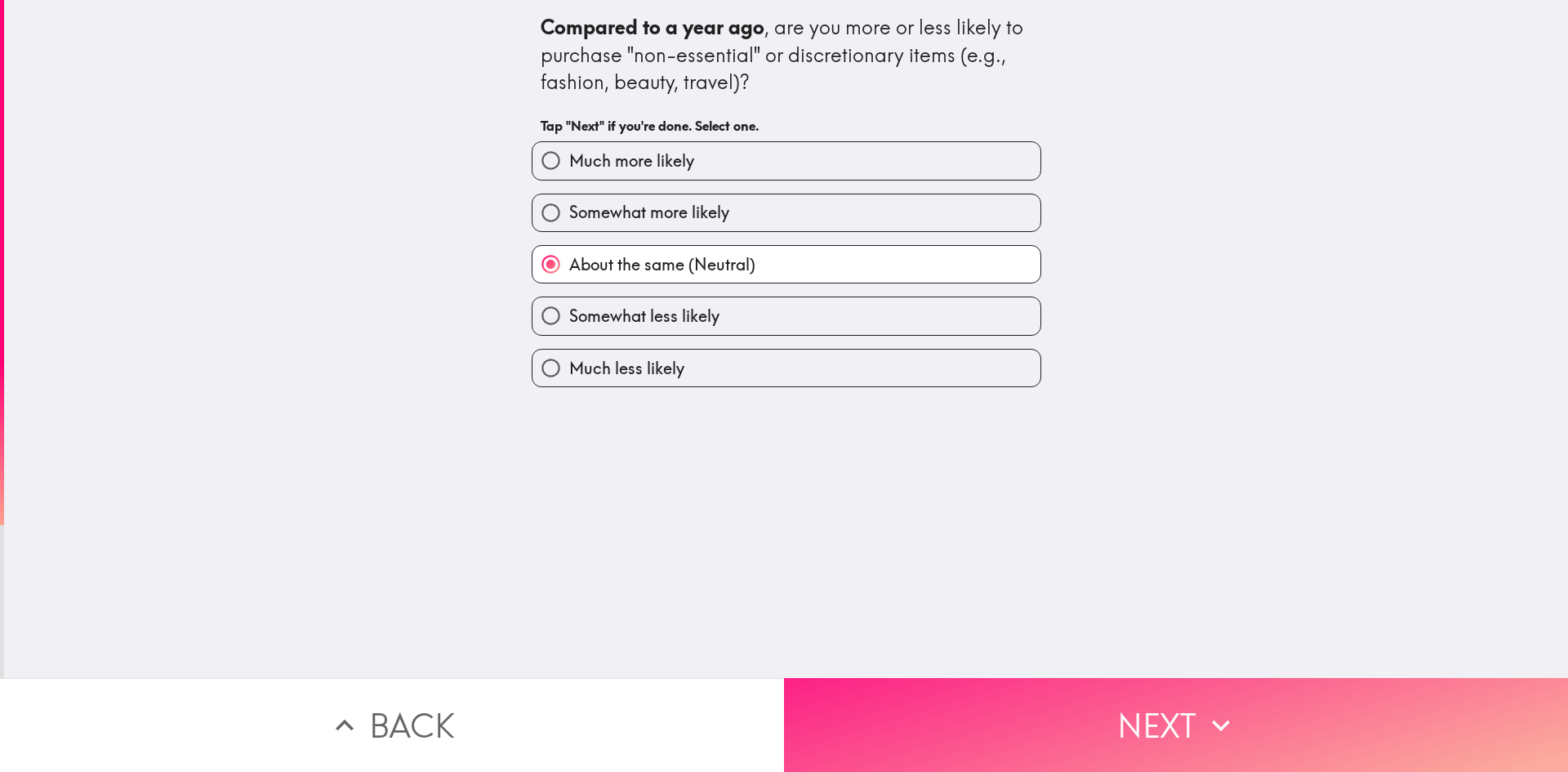
click at [1154, 705] on button "Next" at bounding box center [1176, 725] width 784 height 94
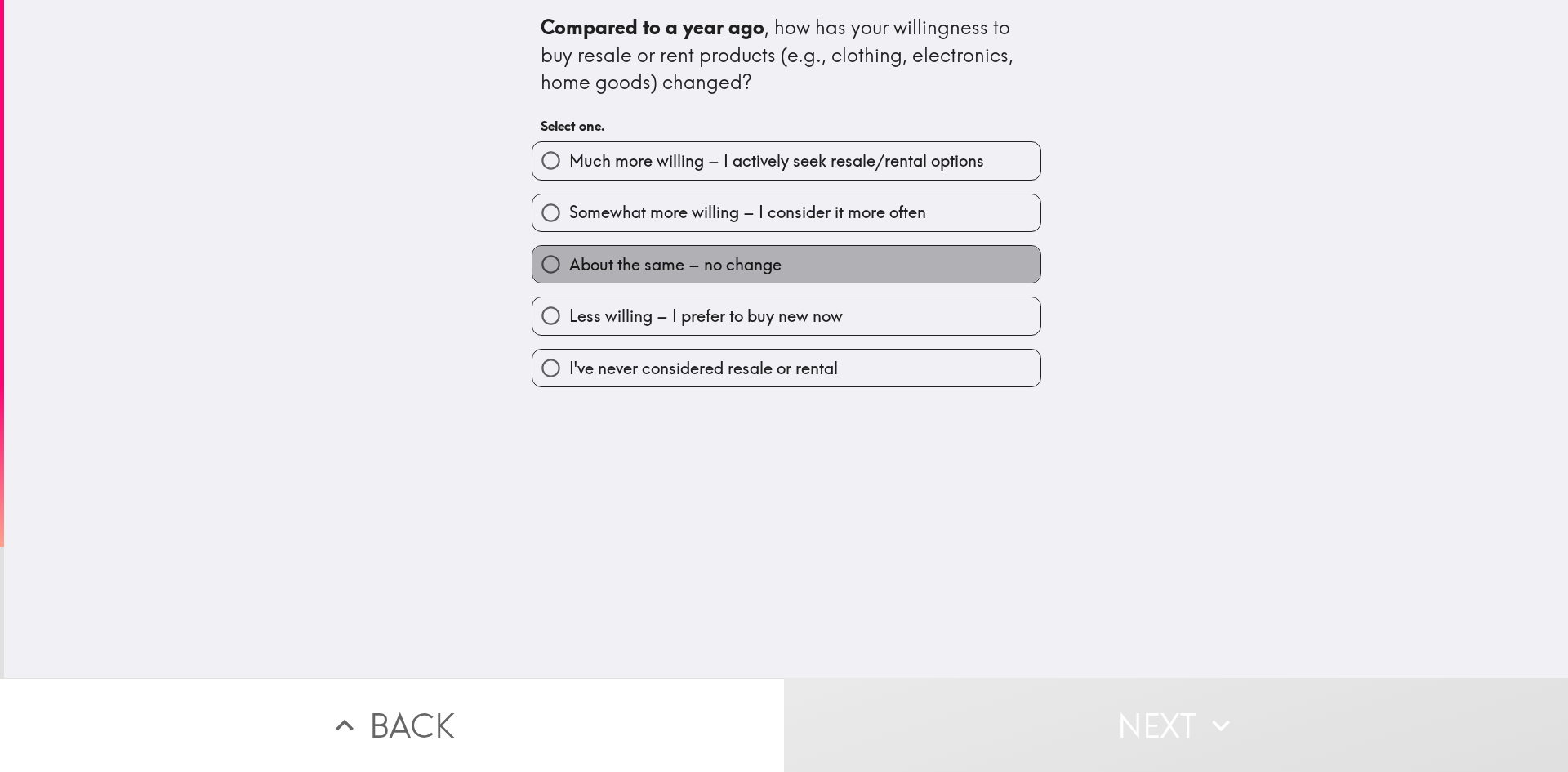
click at [826, 264] on label "About the same – no change" at bounding box center [786, 264] width 508 height 37
click at [569, 264] on input "About the same – no change" at bounding box center [551, 264] width 37 height 37
radio input "true"
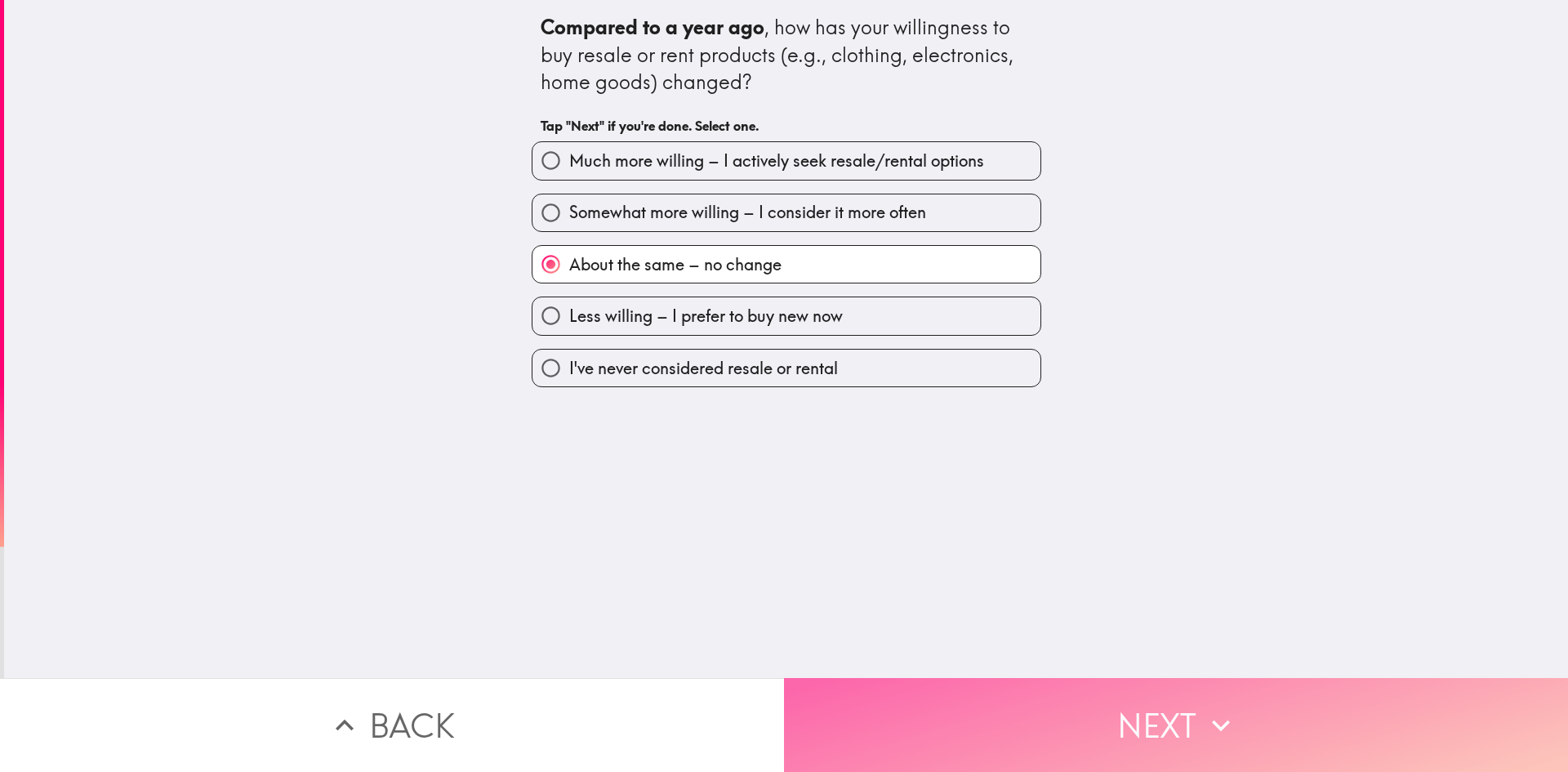
click at [1055, 714] on button "Next" at bounding box center [1176, 725] width 784 height 94
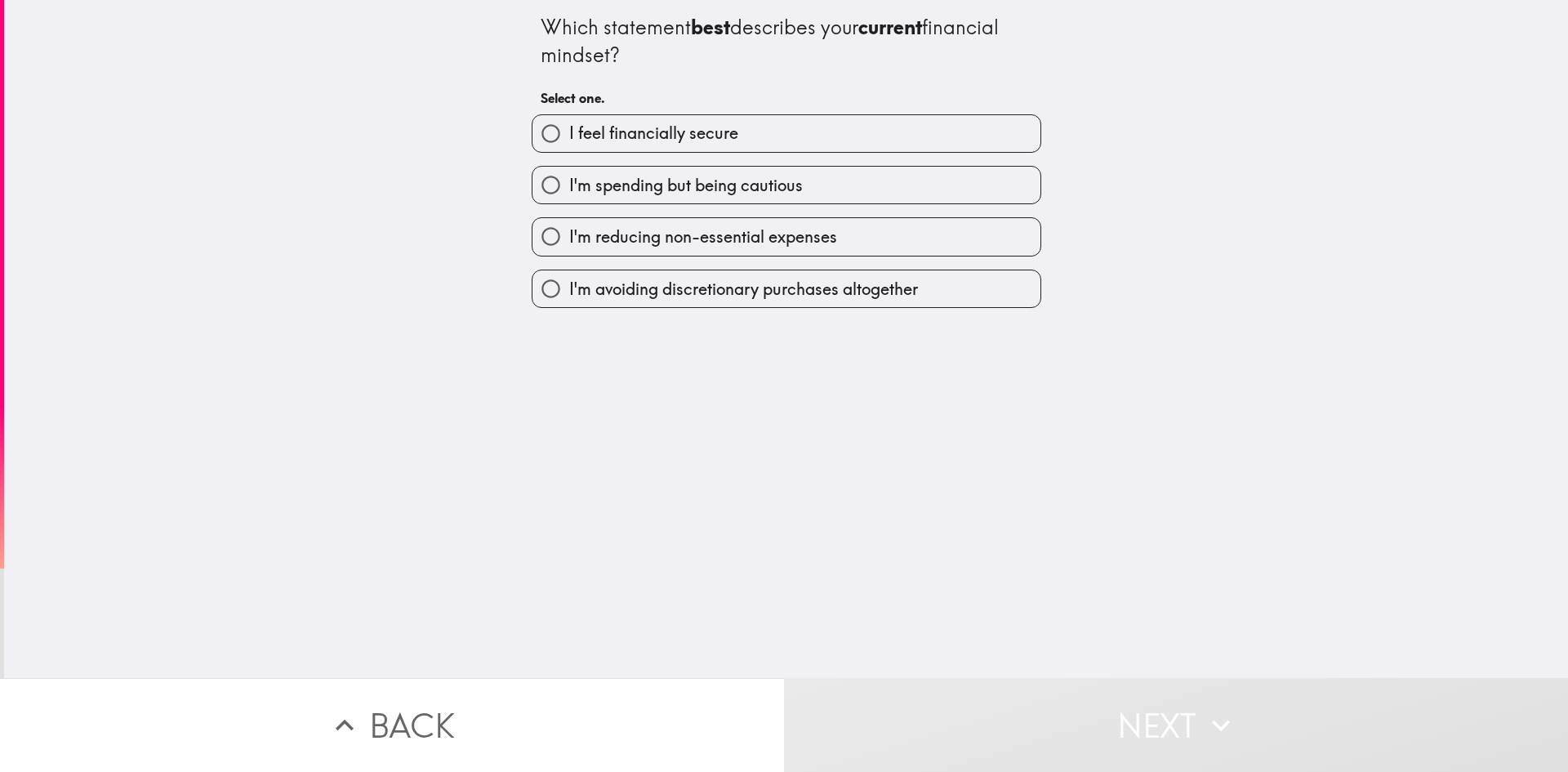
click at [830, 187] on label "I'm spending but being cautious" at bounding box center [786, 185] width 508 height 37
click at [569, 187] on input "I'm spending but being cautious" at bounding box center [551, 185] width 37 height 37
radio input "true"
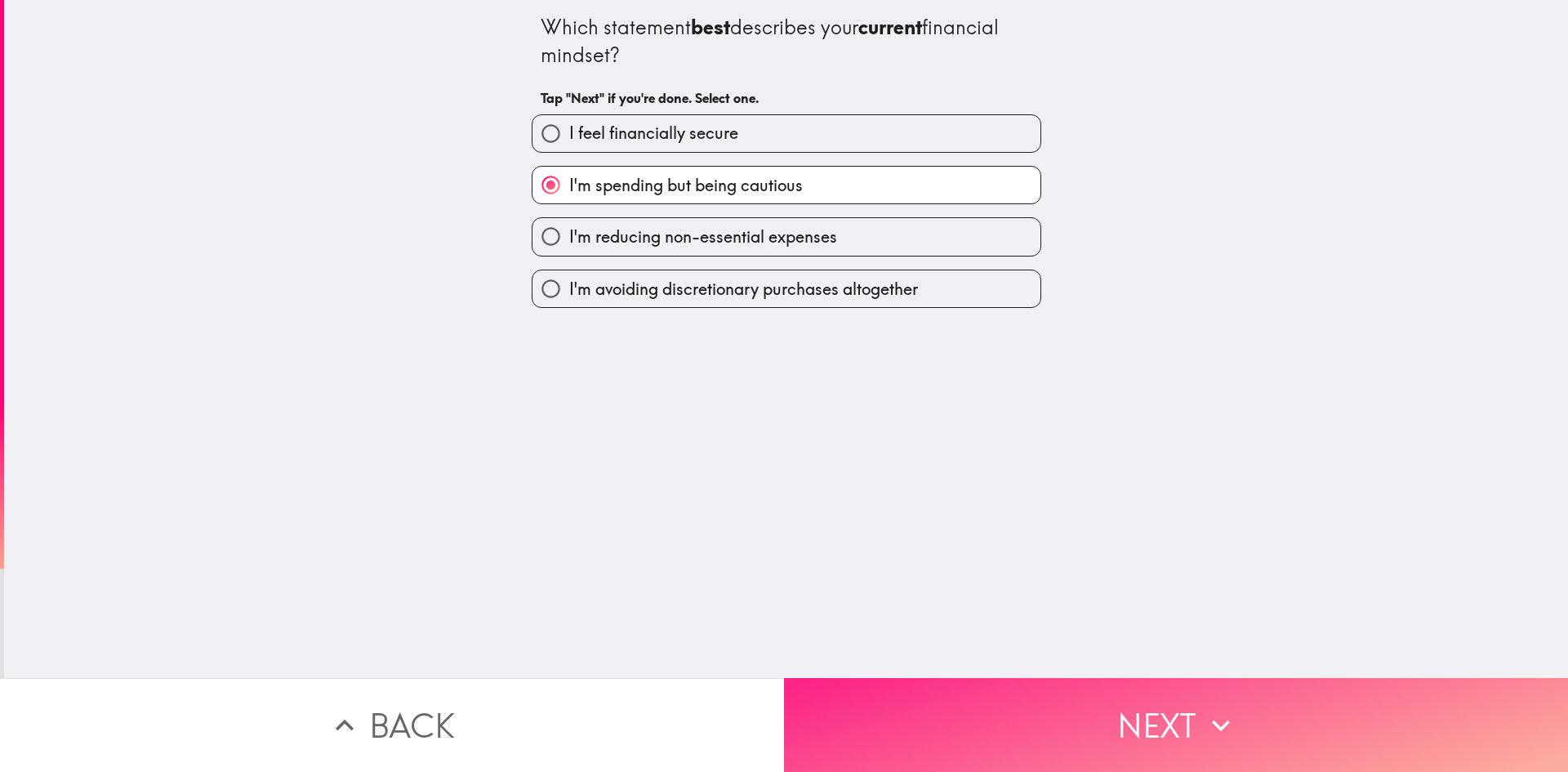
click at [1148, 690] on button "Next" at bounding box center [1176, 725] width 784 height 94
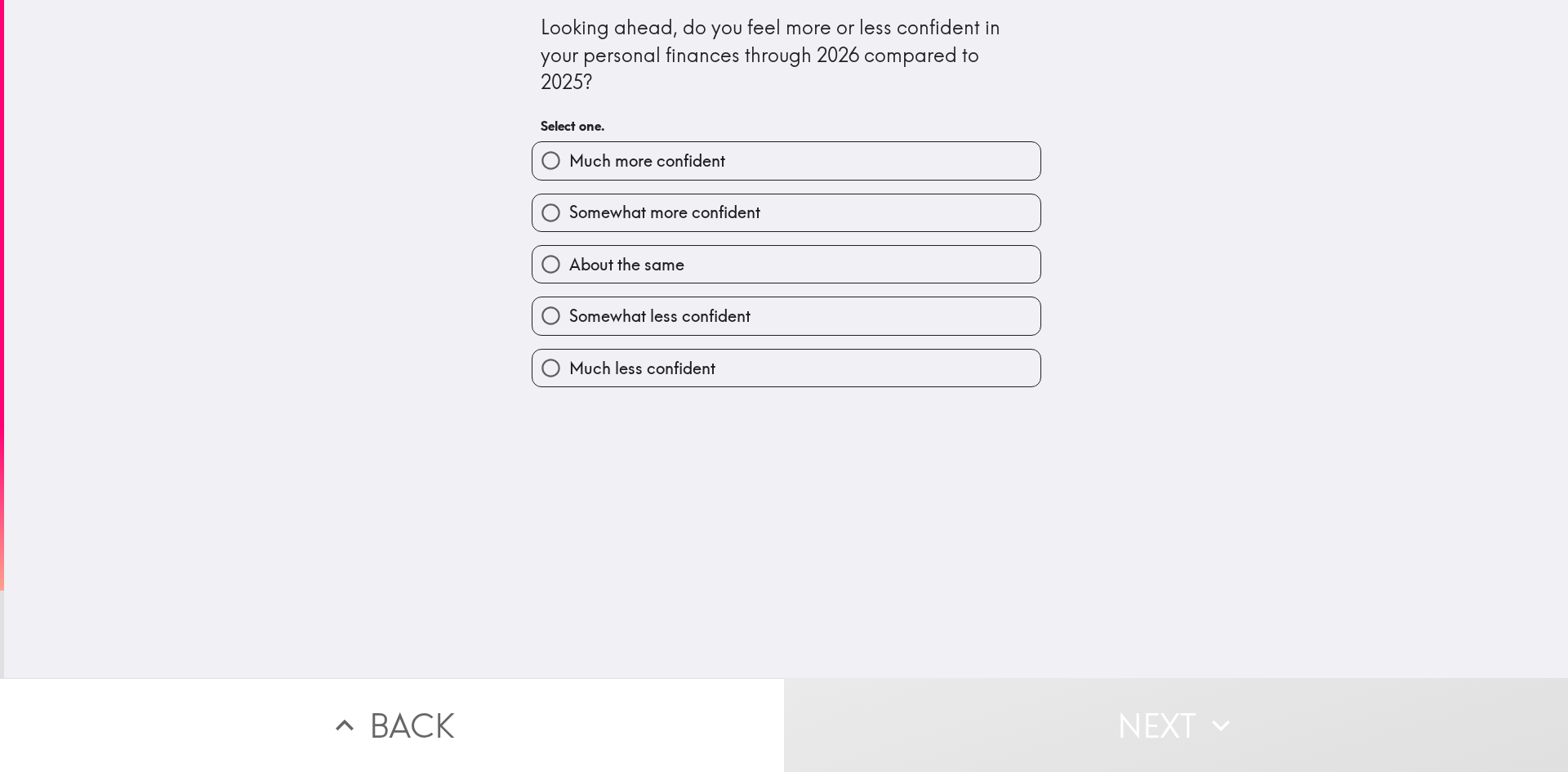
click at [756, 166] on label "Much more confident" at bounding box center [786, 161] width 508 height 37
click at [569, 166] on input "Much more confident" at bounding box center [551, 161] width 37 height 37
radio input "true"
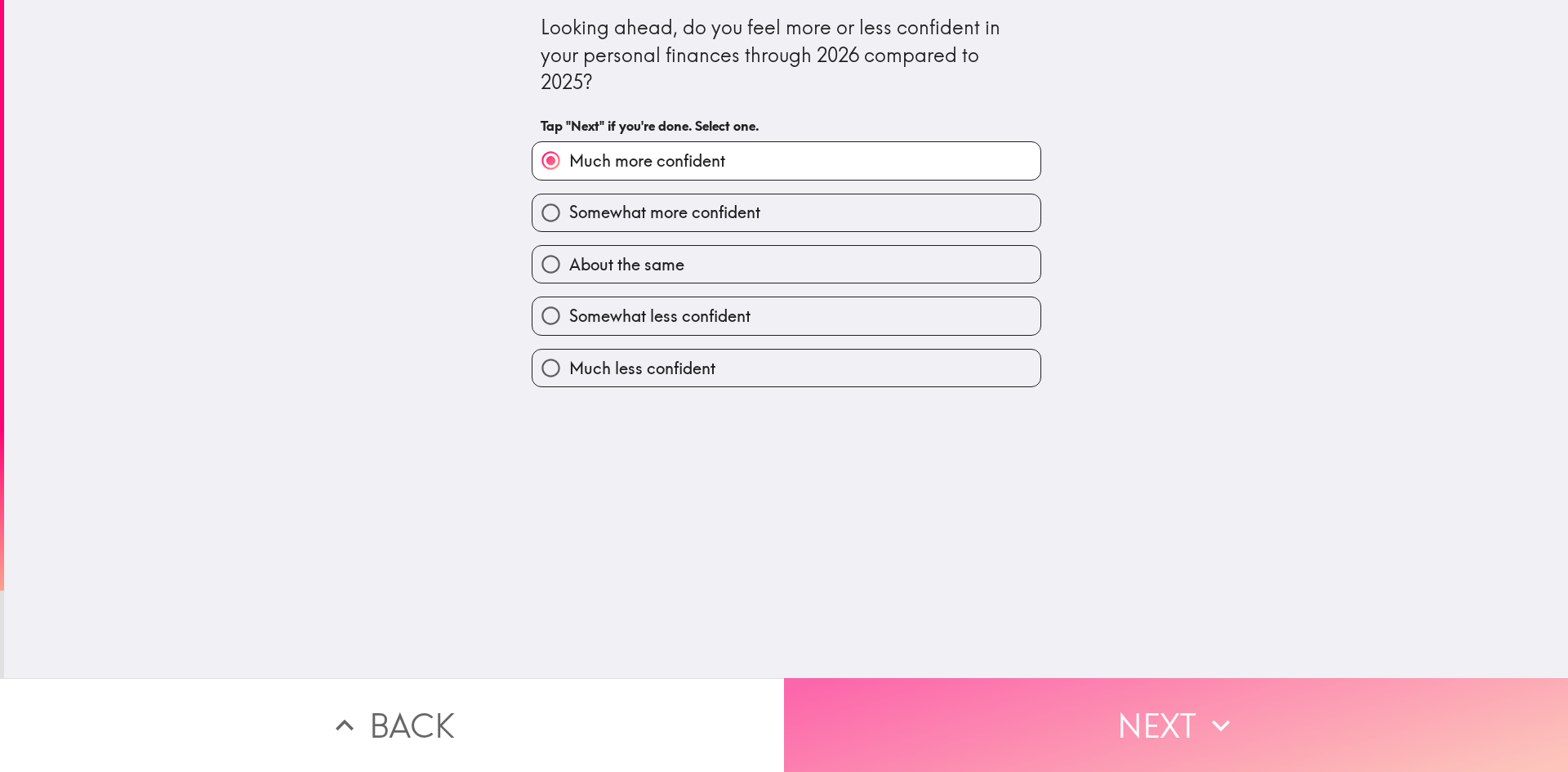
click at [1149, 725] on button "Next" at bounding box center [1176, 725] width 784 height 94
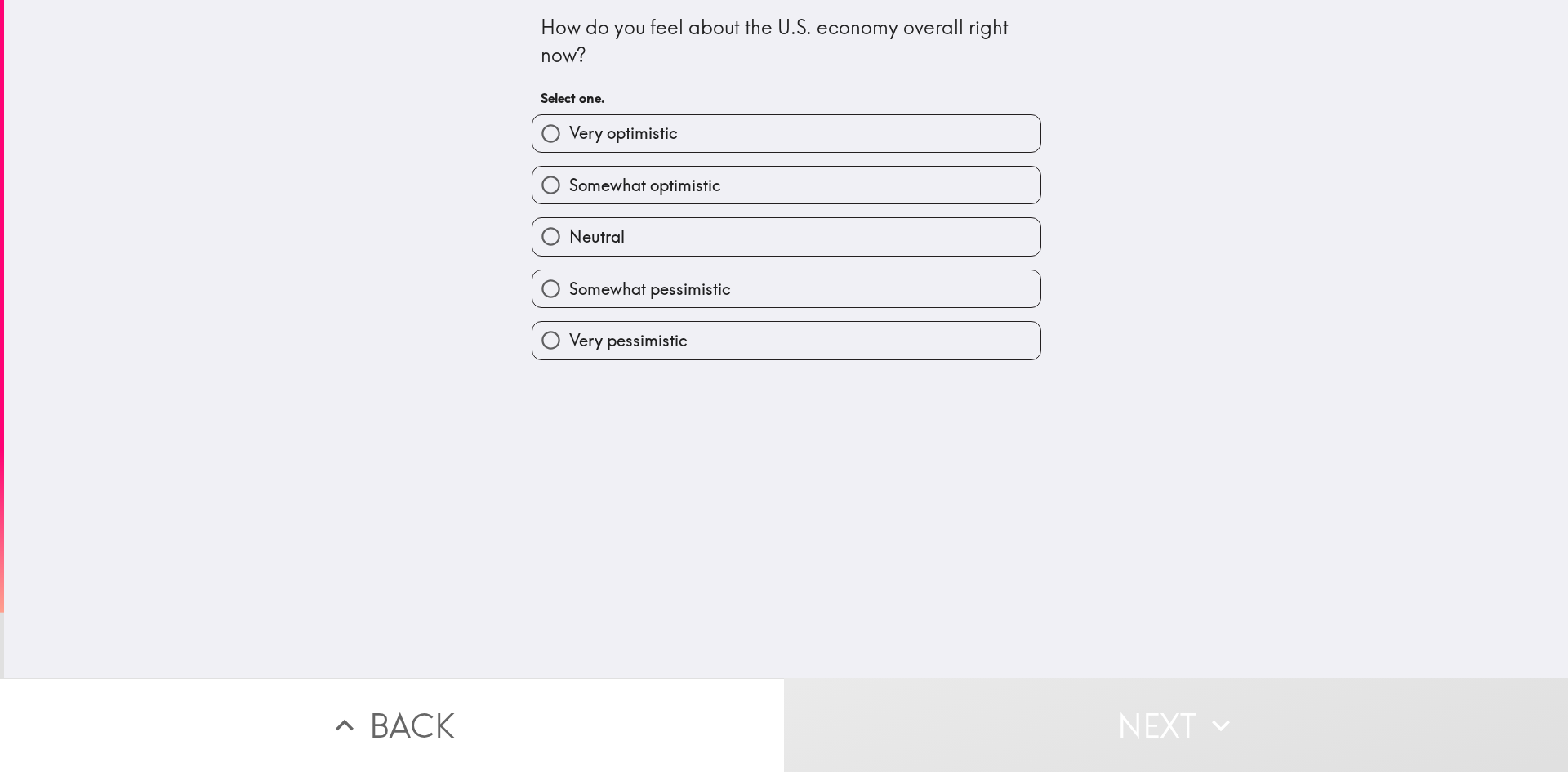
click at [706, 192] on span "Somewhat optimistic" at bounding box center [645, 185] width 152 height 22
click at [569, 192] on input "Somewhat optimistic" at bounding box center [551, 185] width 37 height 37
radio input "true"
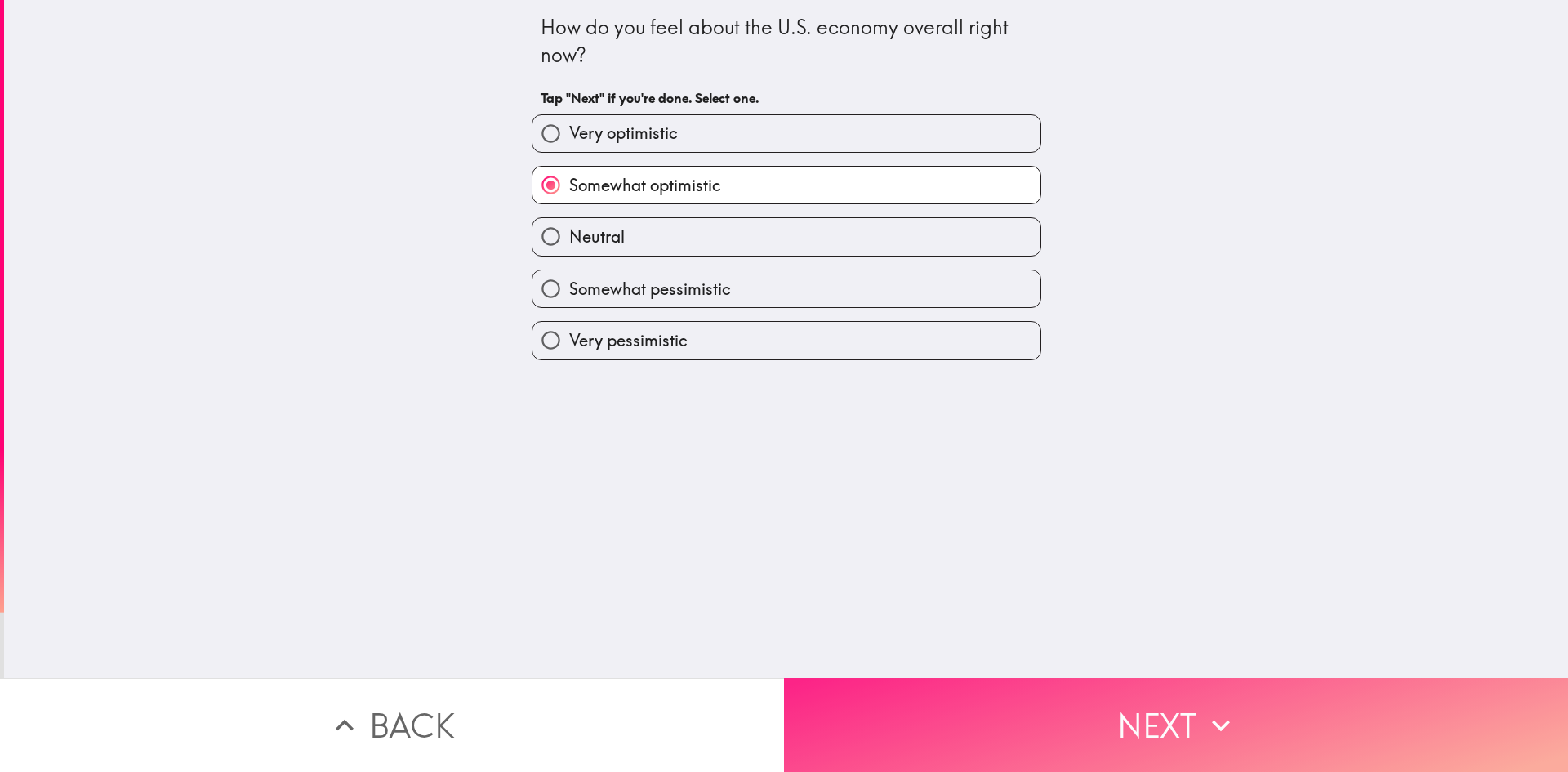
click at [1117, 696] on button "Next" at bounding box center [1176, 725] width 784 height 94
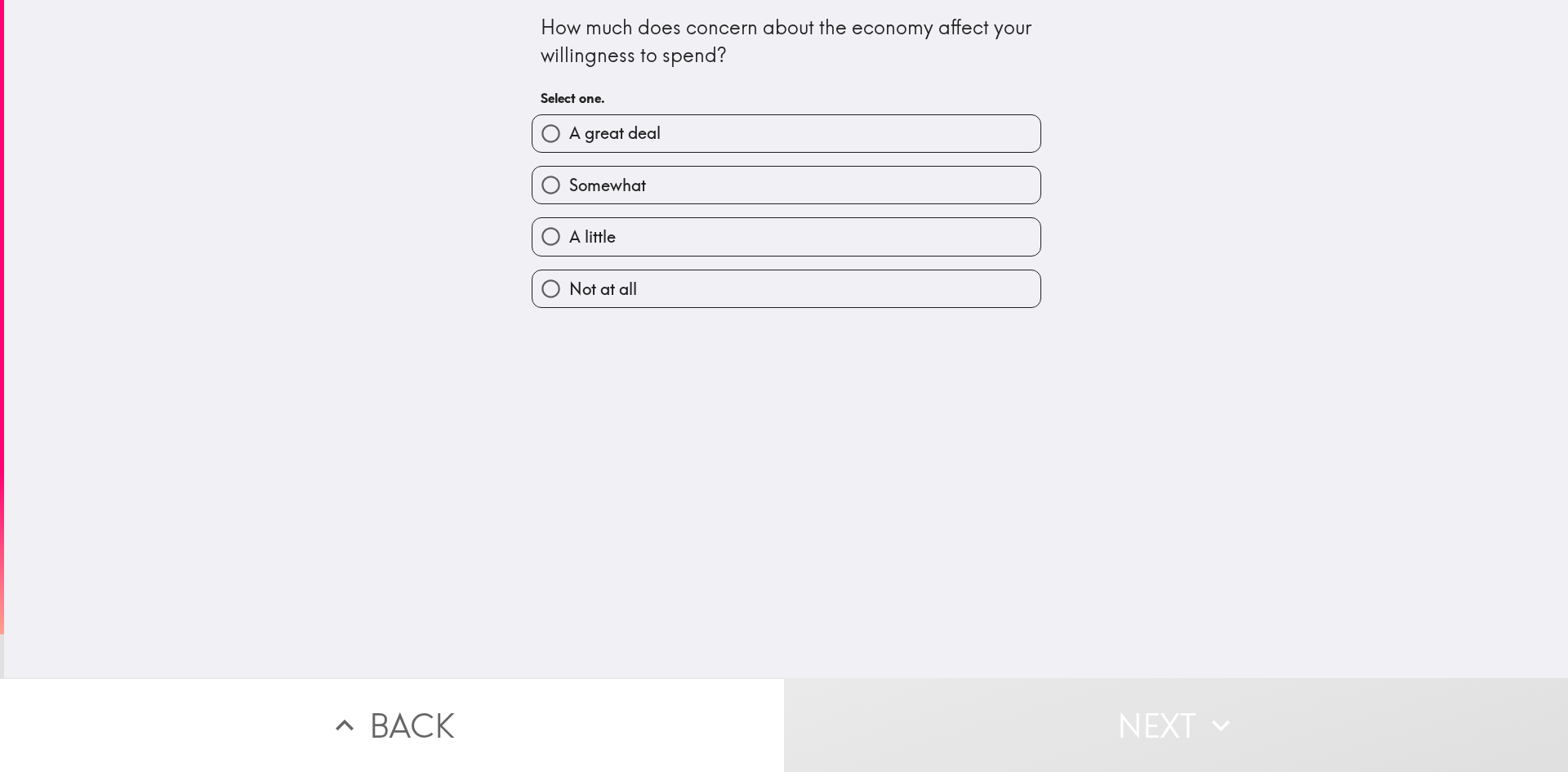
click at [741, 229] on label "A little" at bounding box center [786, 237] width 508 height 37
click at [569, 229] on input "A little" at bounding box center [551, 237] width 37 height 37
radio input "true"
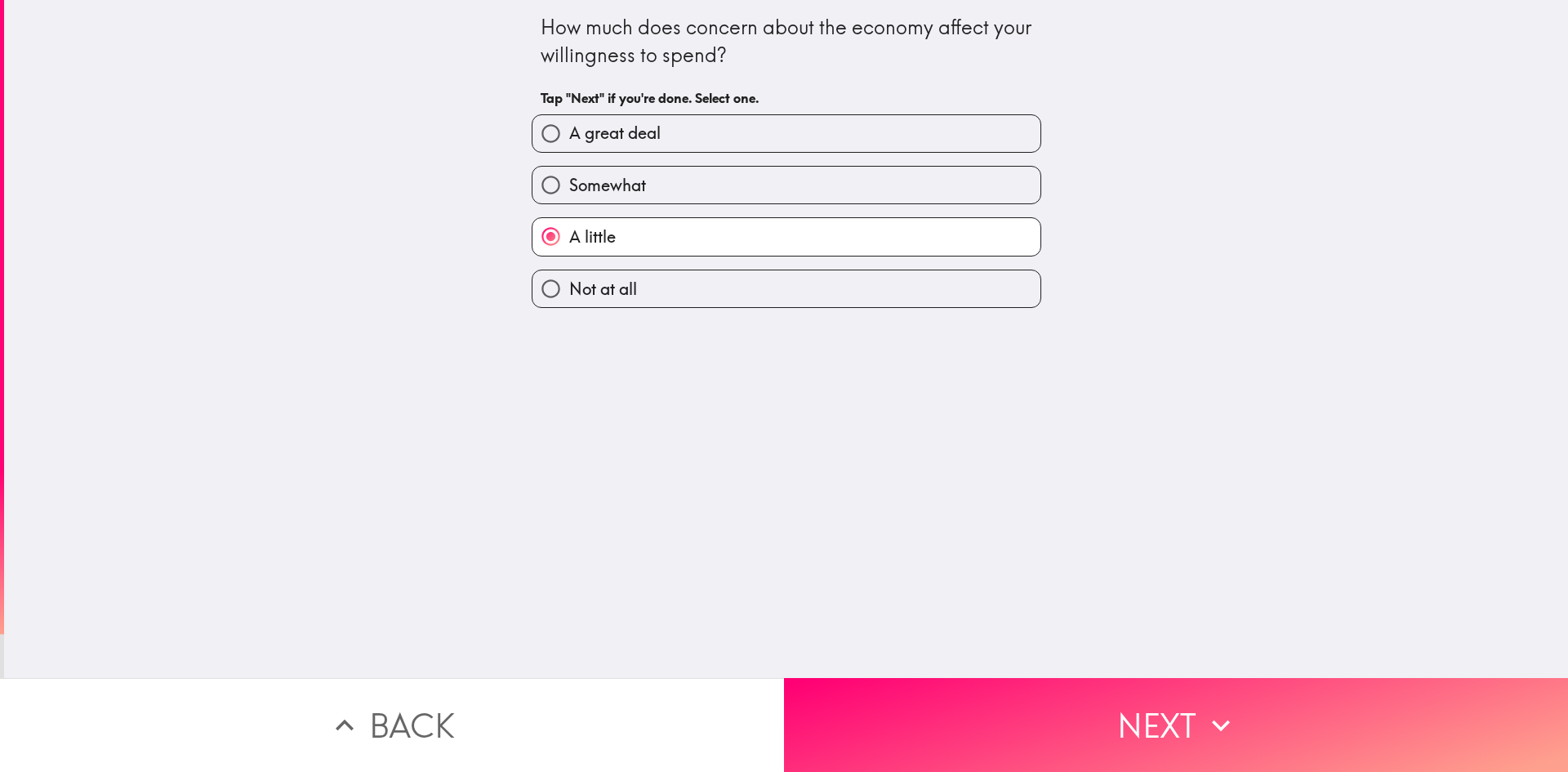
click at [670, 278] on label "Not at all" at bounding box center [786, 289] width 508 height 37
click at [569, 278] on input "Not at all" at bounding box center [551, 289] width 37 height 37
radio input "true"
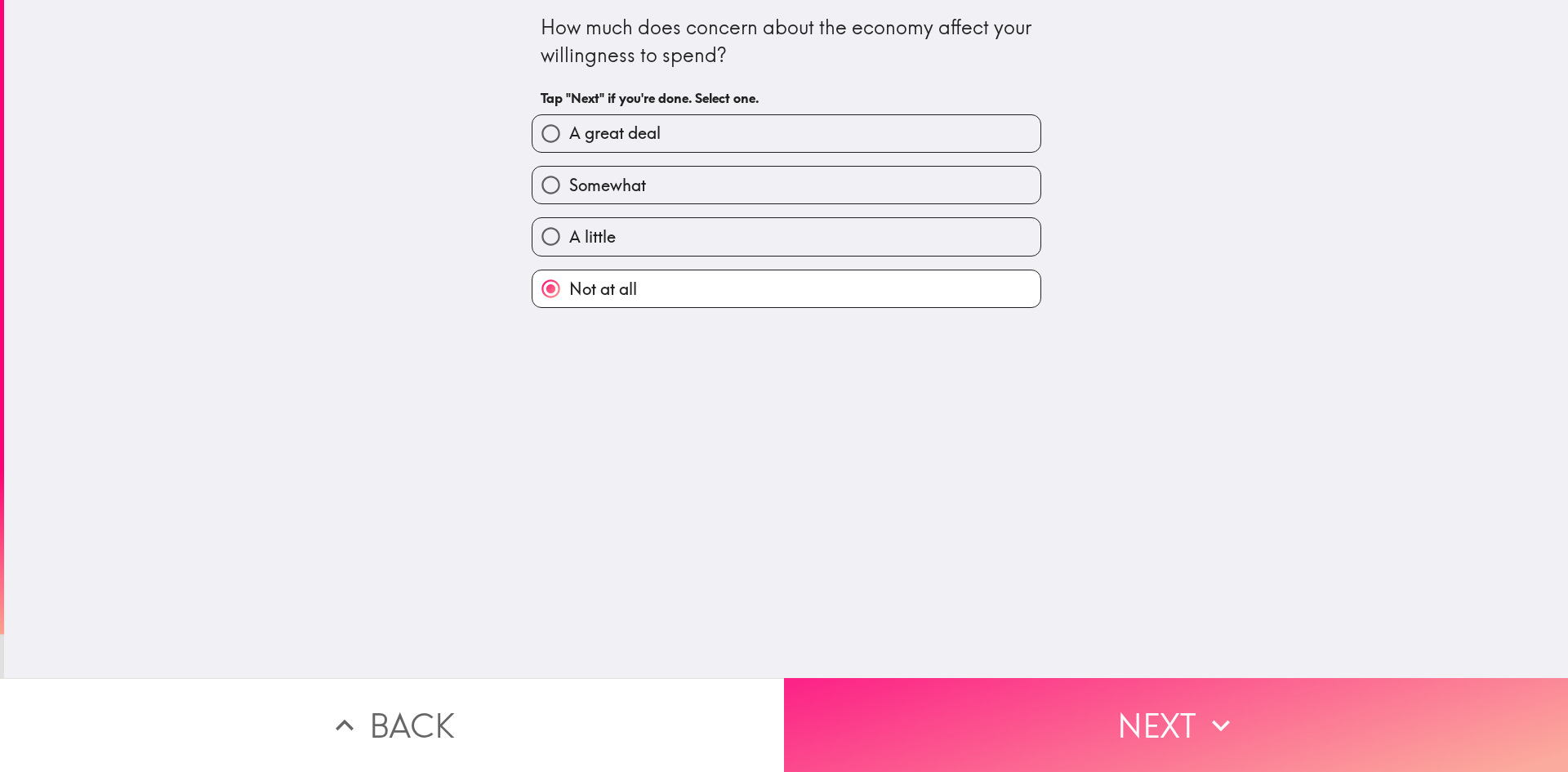
click at [1150, 709] on button "Next" at bounding box center [1176, 725] width 784 height 94
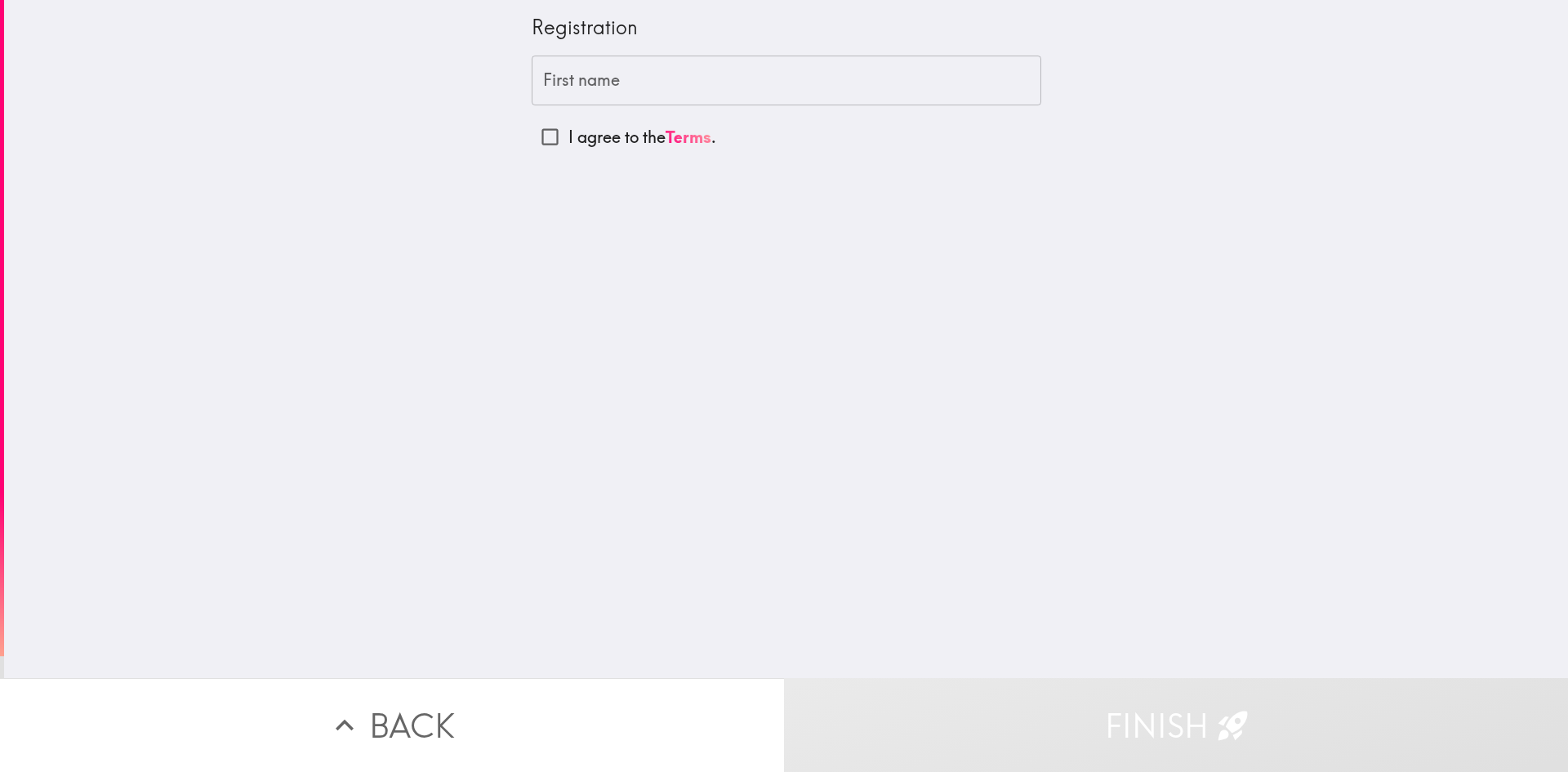
click at [688, 85] on input "First name" at bounding box center [786, 81] width 509 height 51
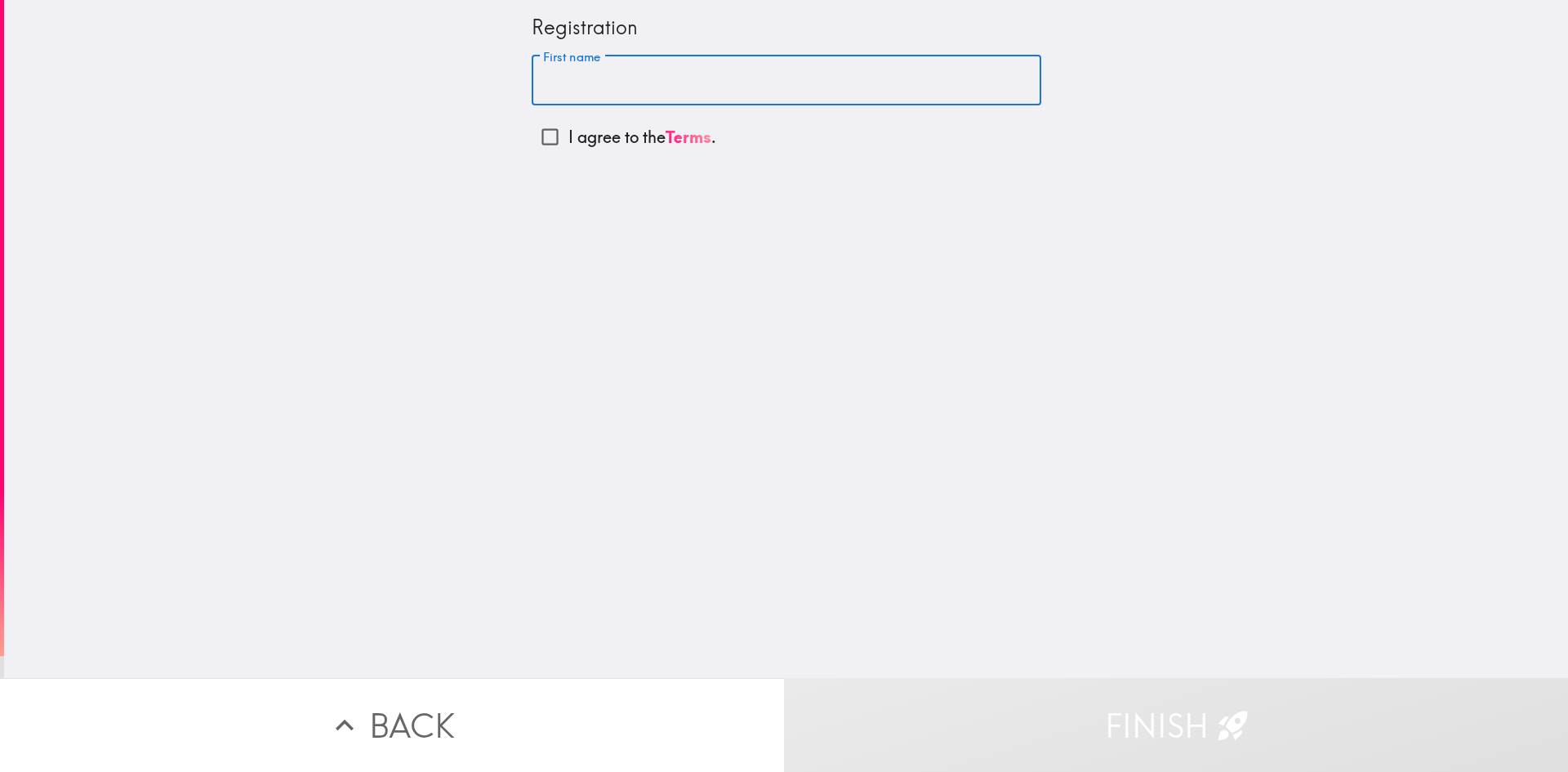
type input "[PERSON_NAME]"
click at [532, 138] on input "I agree to the Terms ." at bounding box center [550, 137] width 37 height 37
checkbox input "true"
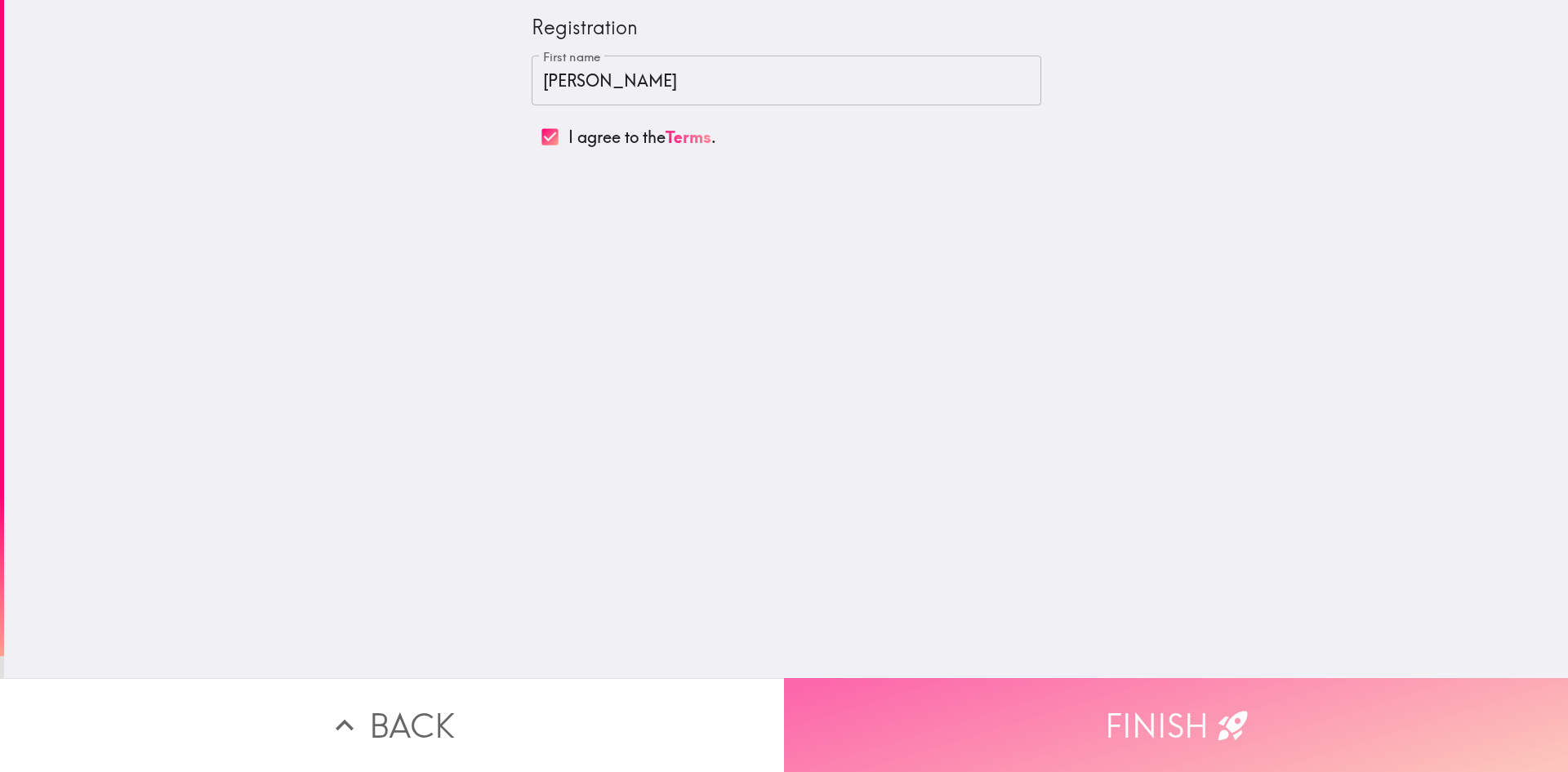
click at [1227, 708] on icon "button" at bounding box center [1233, 725] width 36 height 36
